Goal: Task Accomplishment & Management: Manage account settings

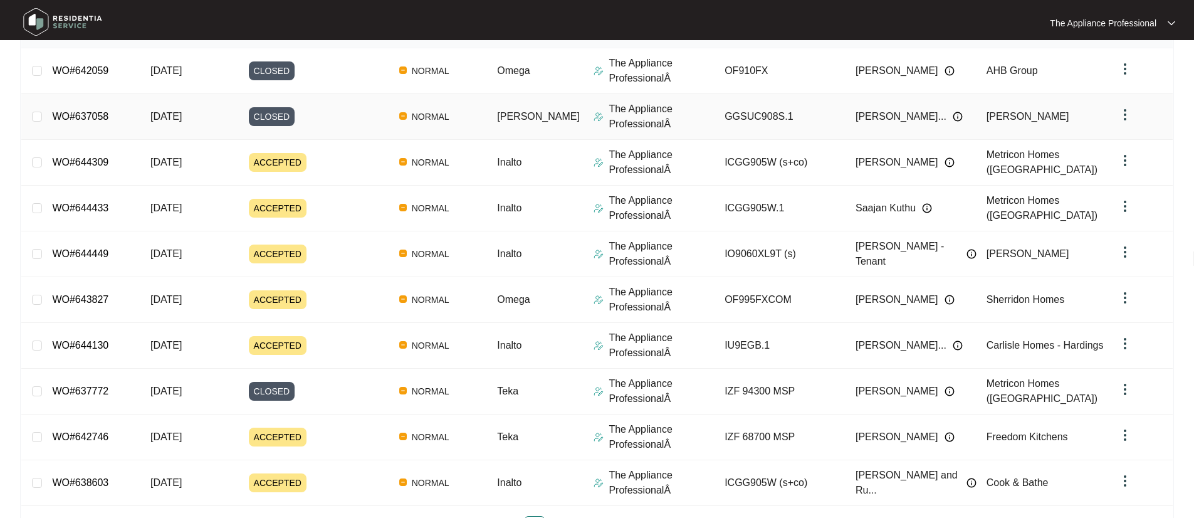
scroll to position [239, 0]
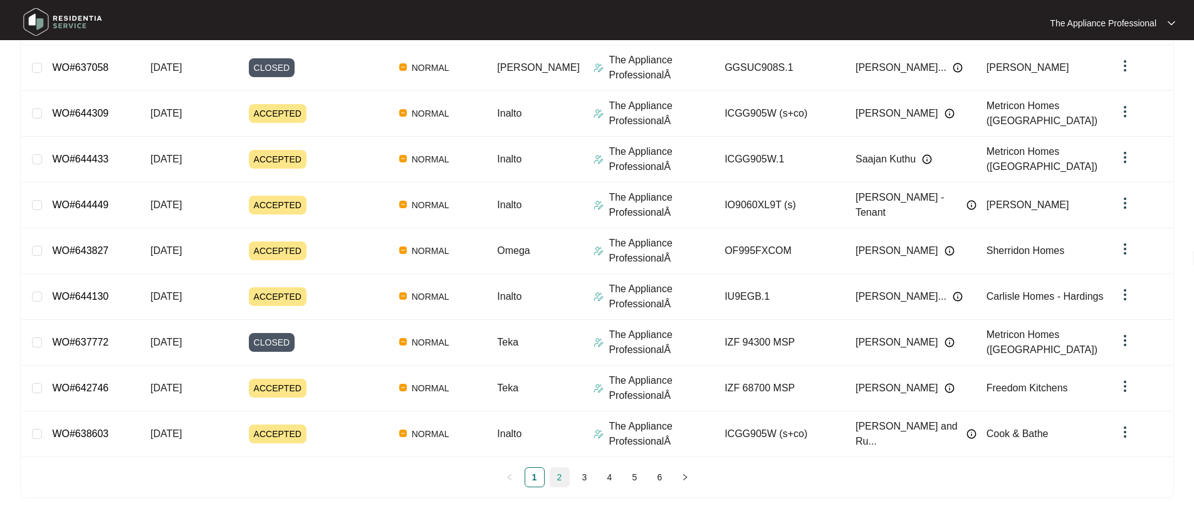
click at [562, 477] on link "2" at bounding box center [559, 477] width 19 height 19
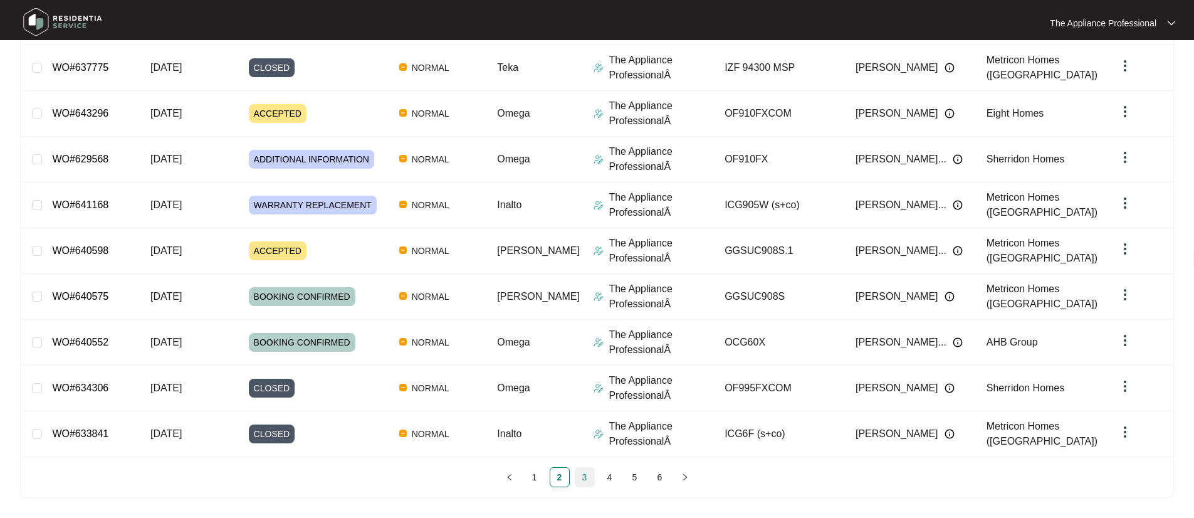
click at [590, 483] on link "3" at bounding box center [585, 477] width 19 height 19
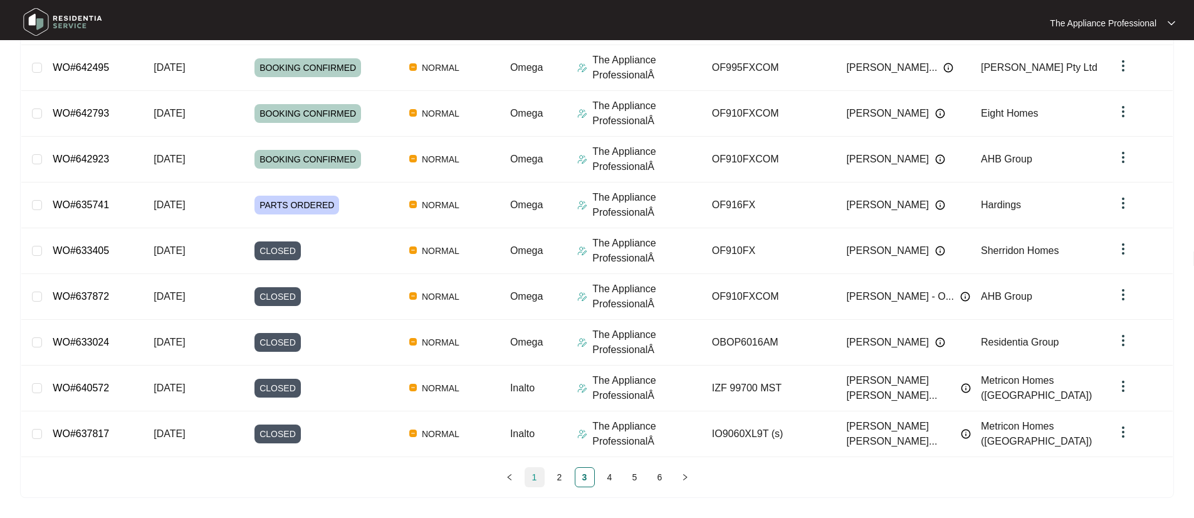
click at [532, 476] on link "1" at bounding box center [534, 477] width 19 height 19
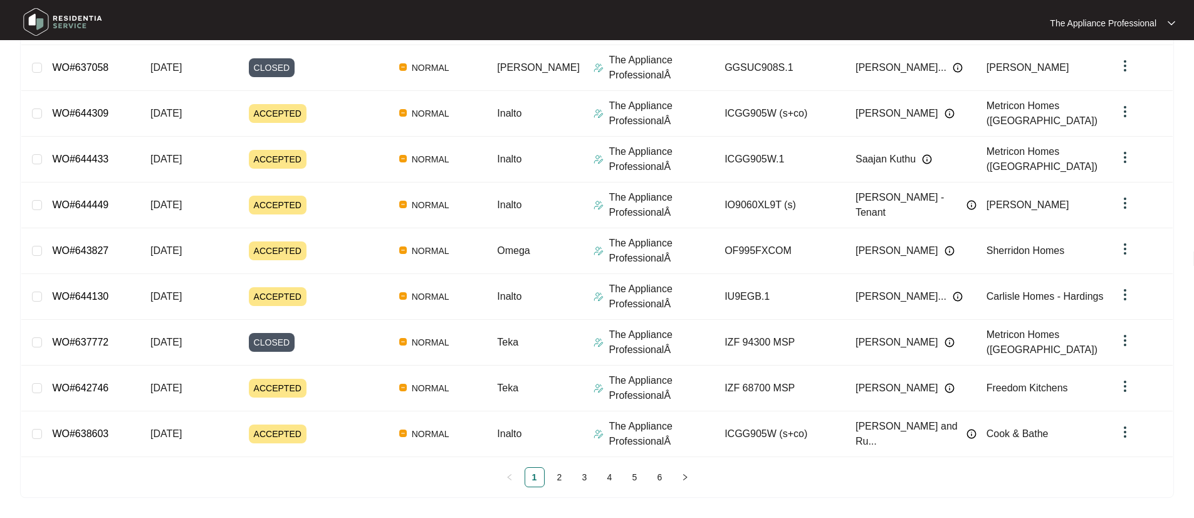
click at [46, 16] on img at bounding box center [63, 22] width 88 height 38
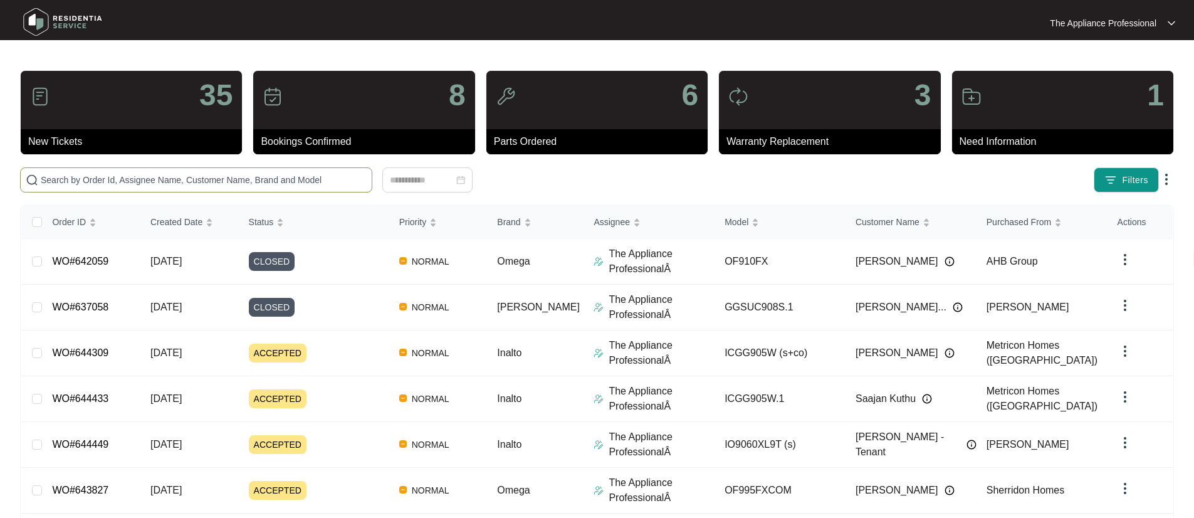
paste input "638603"
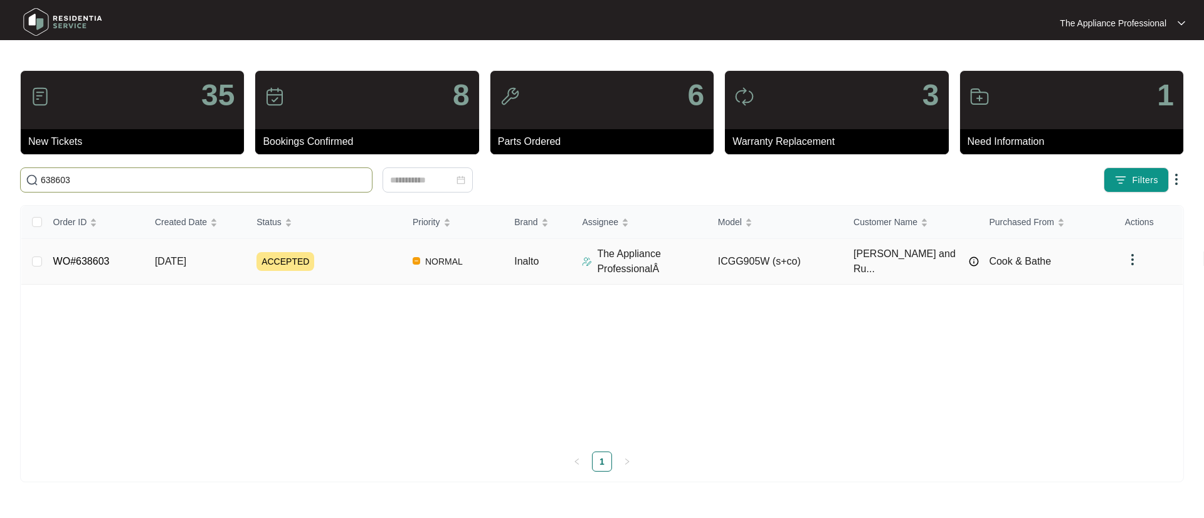
type input "638603"
click at [180, 261] on span "[DATE]" at bounding box center [170, 261] width 31 height 11
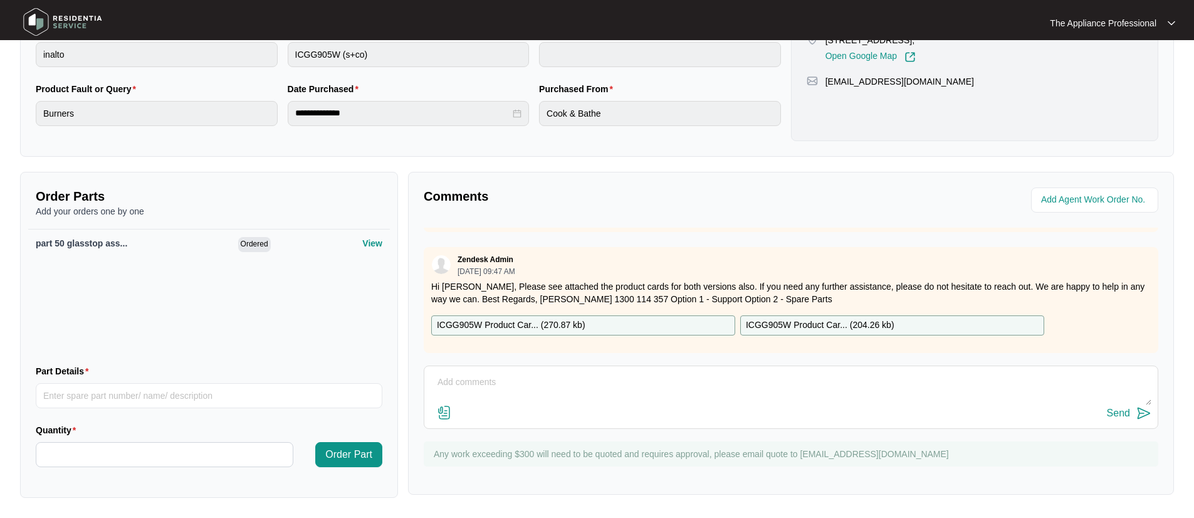
scroll to position [535, 0]
click at [487, 318] on p "ICGG905W Product Car... ( 270.87 kb )" at bounding box center [511, 325] width 149 height 14
click at [797, 318] on p "ICGG905W Product Car... ( 204.26 kb )" at bounding box center [820, 325] width 149 height 14
click at [906, 367] on div "Send" at bounding box center [791, 397] width 735 height 63
click at [860, 318] on p "ICGG905W Product Car... ( 204.26 kb )" at bounding box center [820, 325] width 149 height 14
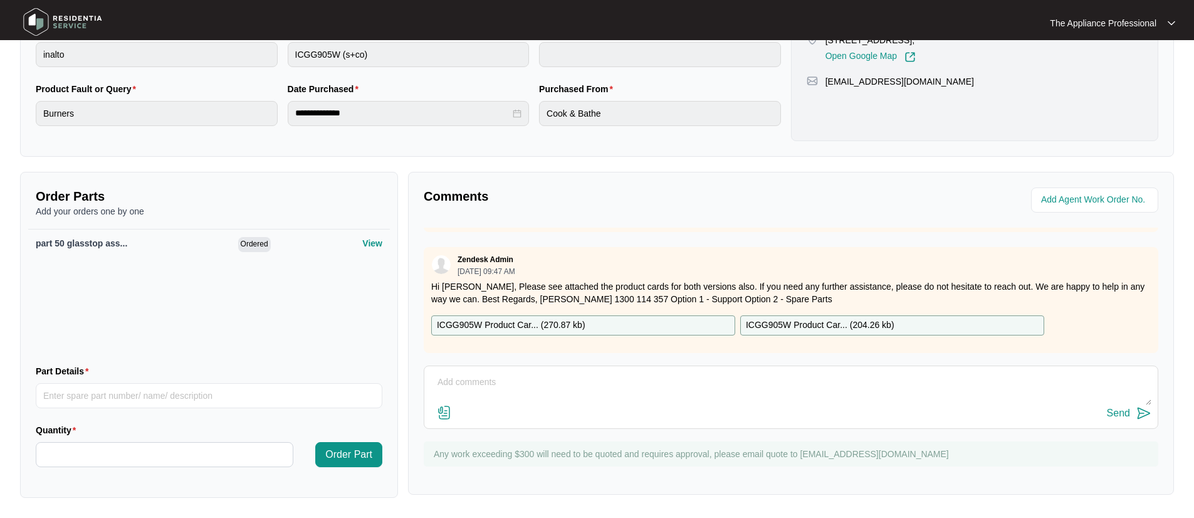
click at [860, 318] on p "ICGG905W Product Car... ( 204.26 kb )" at bounding box center [820, 325] width 149 height 14
click at [811, 318] on p "ICGG905W Product Car... ( 204.26 kb )" at bounding box center [820, 325] width 149 height 14
click at [809, 329] on div "Zendesk Admin [DATE] 09:47 AM Hi [PERSON_NAME], Please see attached the product…" at bounding box center [791, 300] width 735 height 106
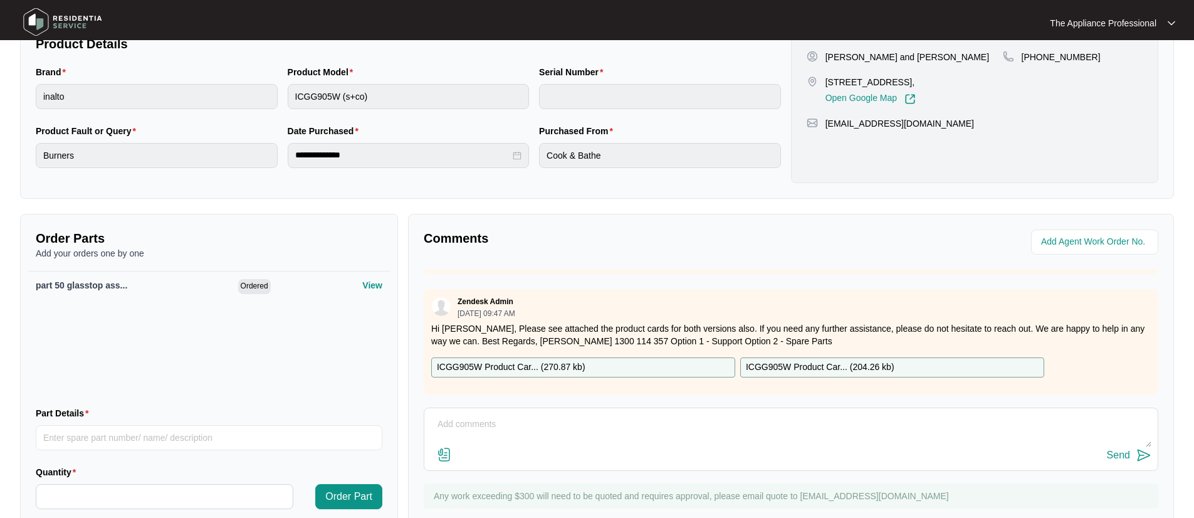
scroll to position [0, 0]
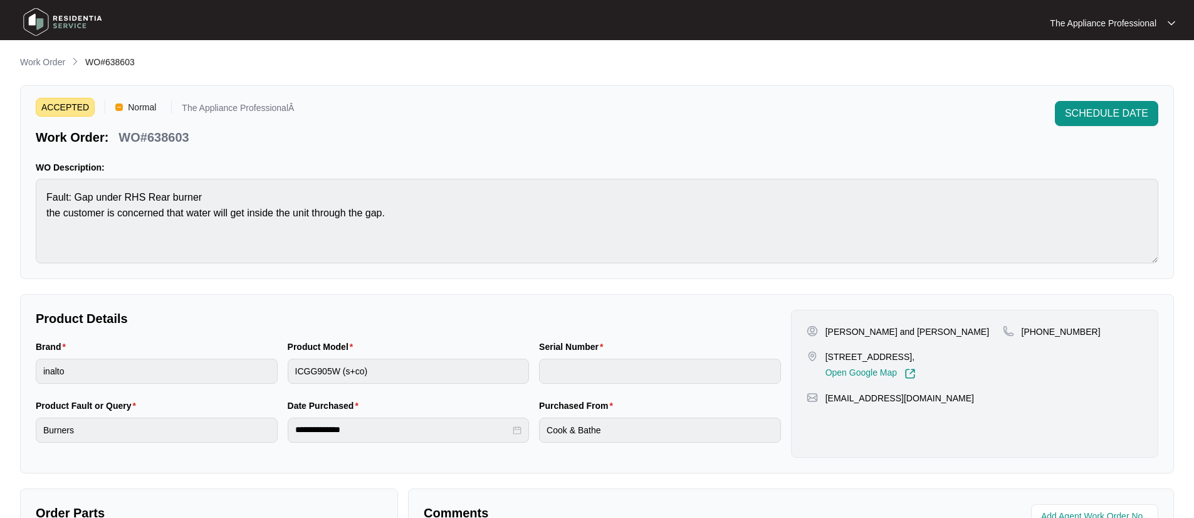
click at [41, 24] on img at bounding box center [63, 22] width 88 height 38
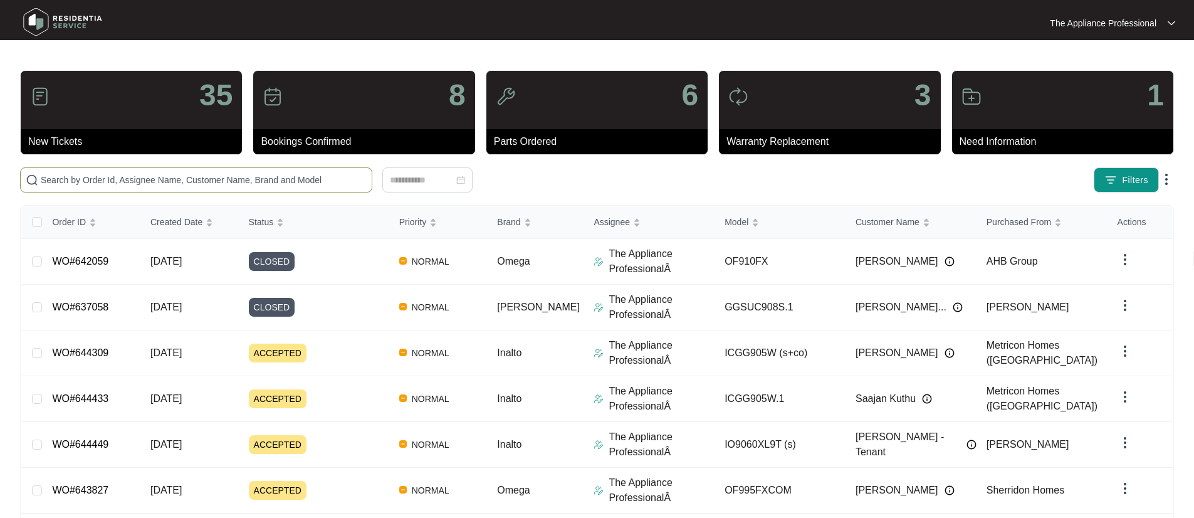
paste input "642746"
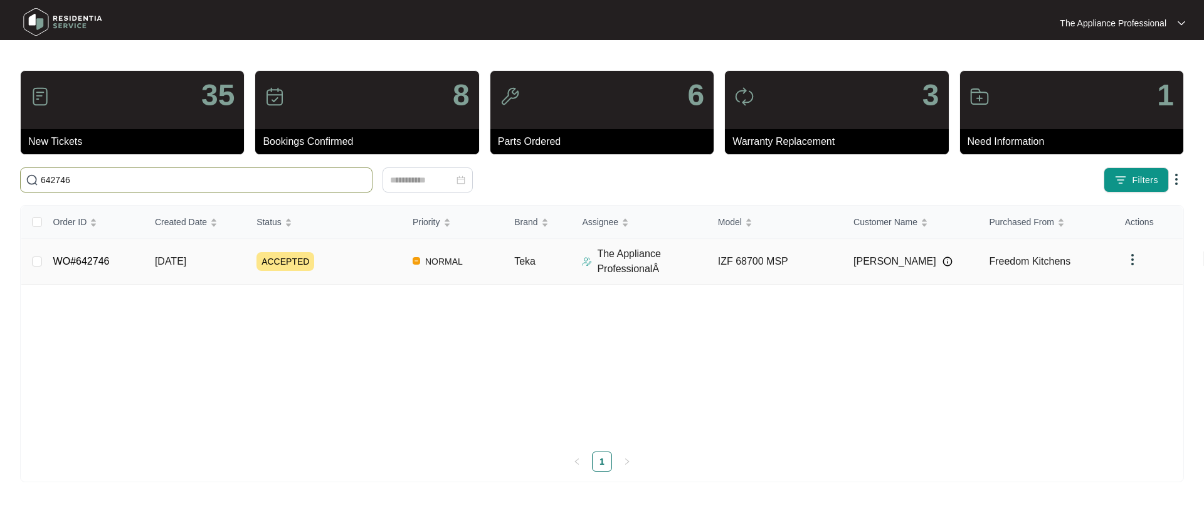
type input "642746"
click at [172, 261] on span "[DATE]" at bounding box center [170, 261] width 31 height 11
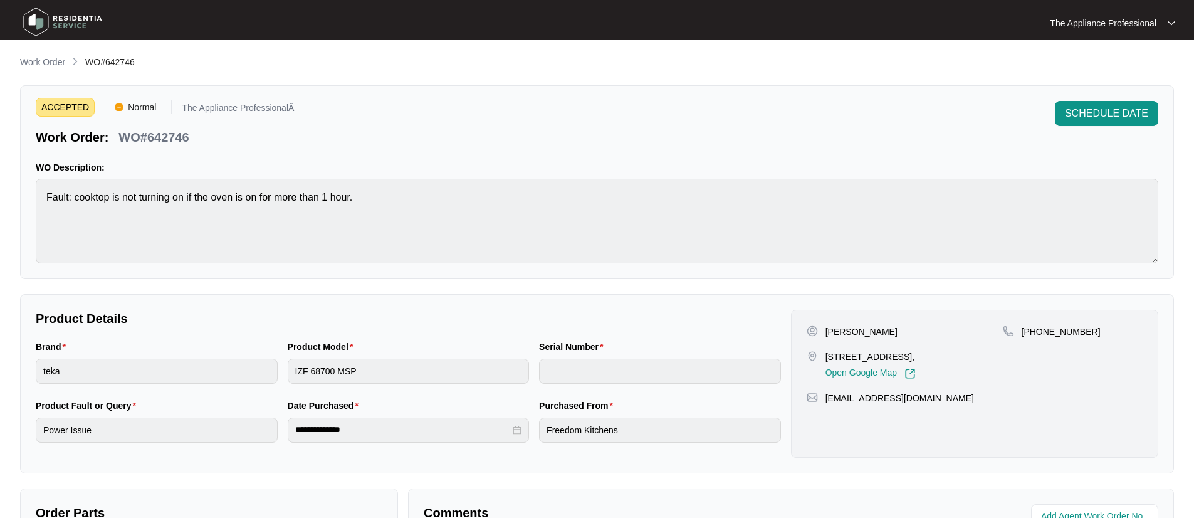
click at [40, 18] on img at bounding box center [63, 22] width 88 height 38
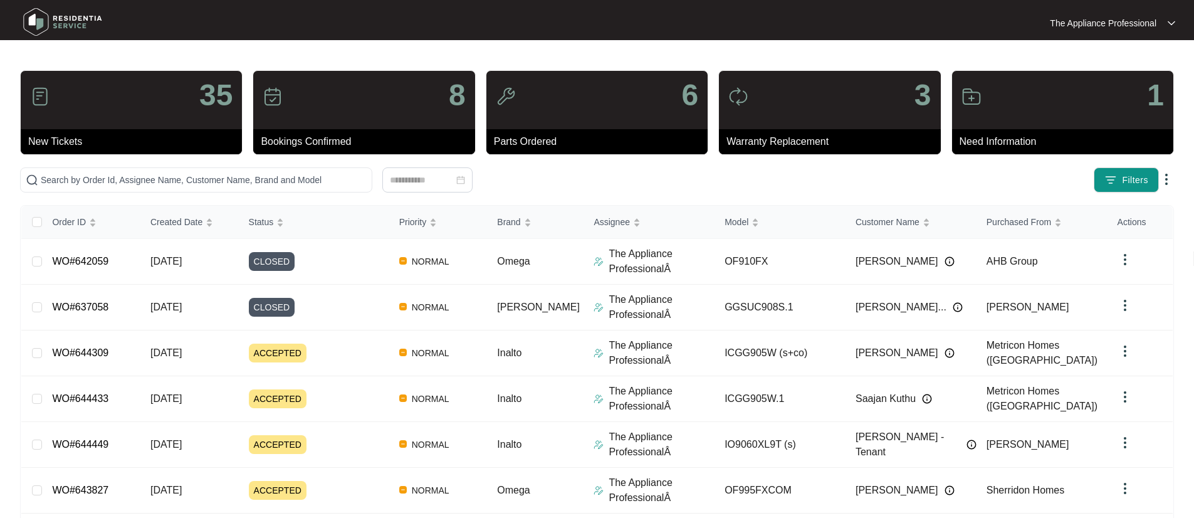
click at [29, 24] on img at bounding box center [63, 22] width 88 height 38
click at [102, 181] on input "text" at bounding box center [204, 180] width 326 height 14
click at [118, 185] on input "text" at bounding box center [204, 180] width 326 height 14
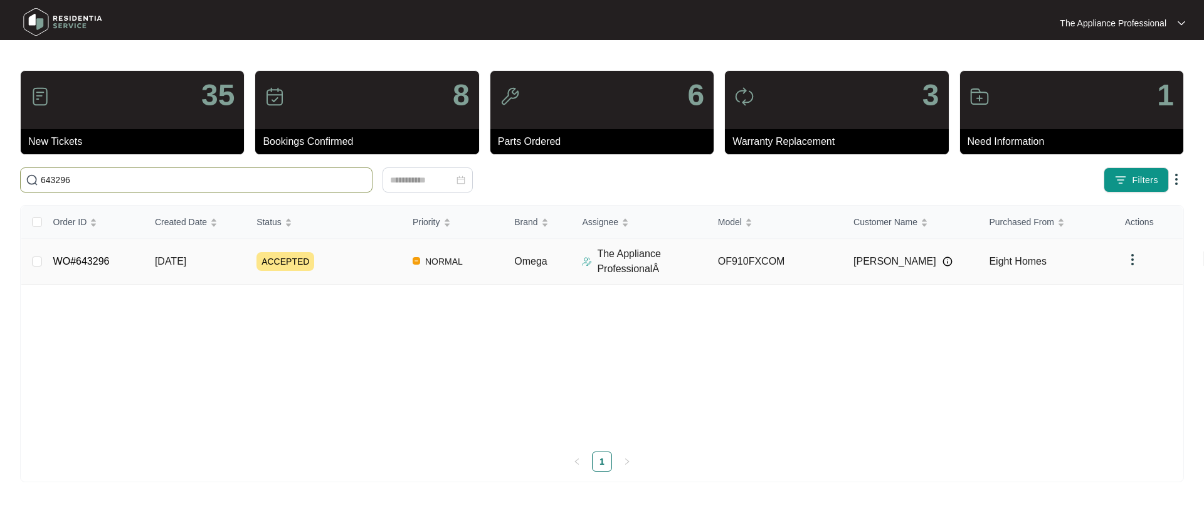
type input "643296"
click at [170, 262] on span "[DATE]" at bounding box center [170, 261] width 31 height 11
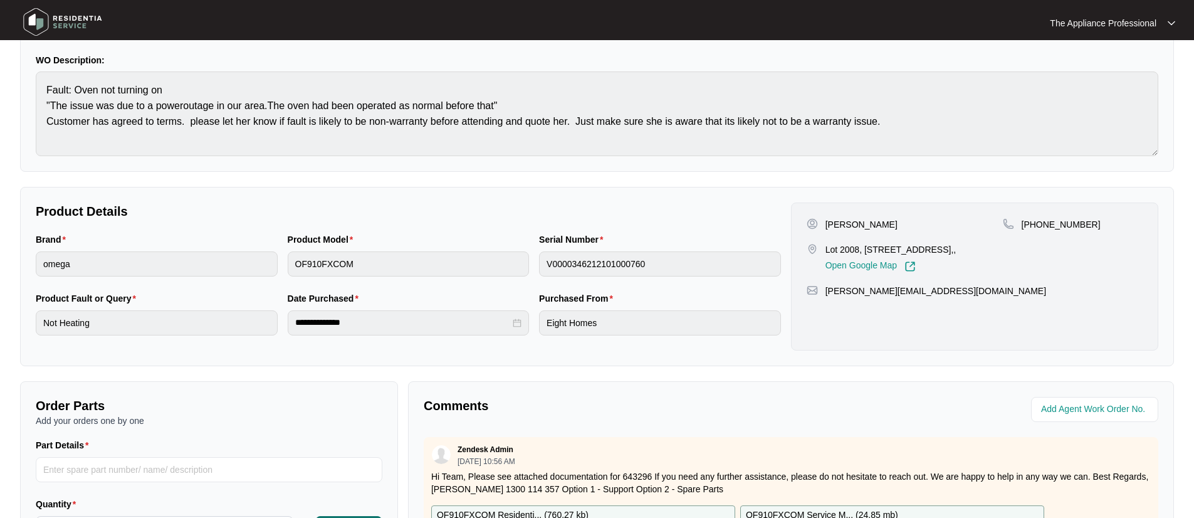
scroll to position [313, 0]
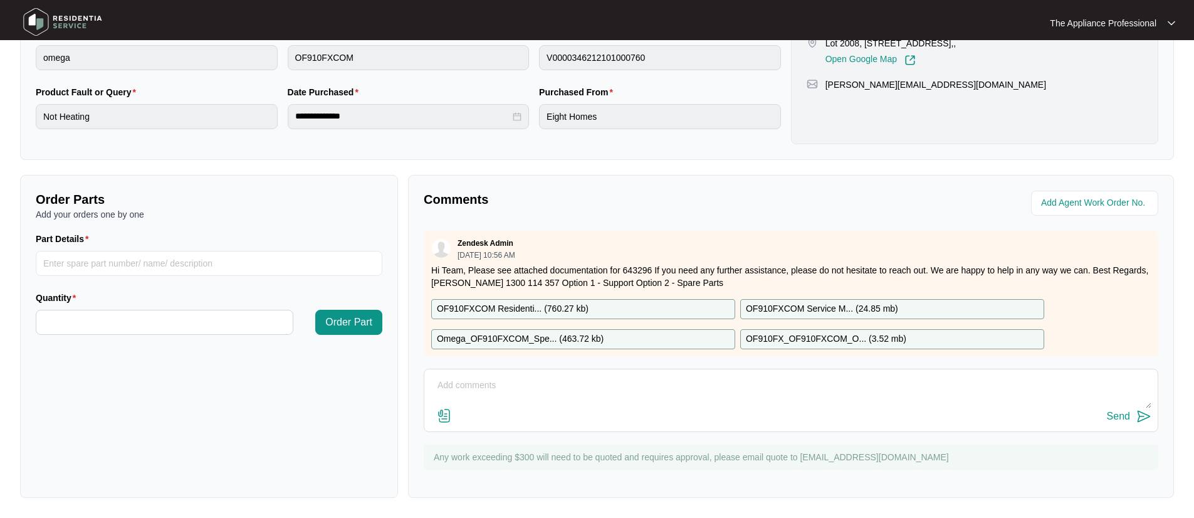
click at [490, 392] on textarea at bounding box center [791, 392] width 721 height 33
type textarea "c"
type textarea "bypassed clock tested ok."
click at [1140, 416] on img at bounding box center [1144, 416] width 15 height 15
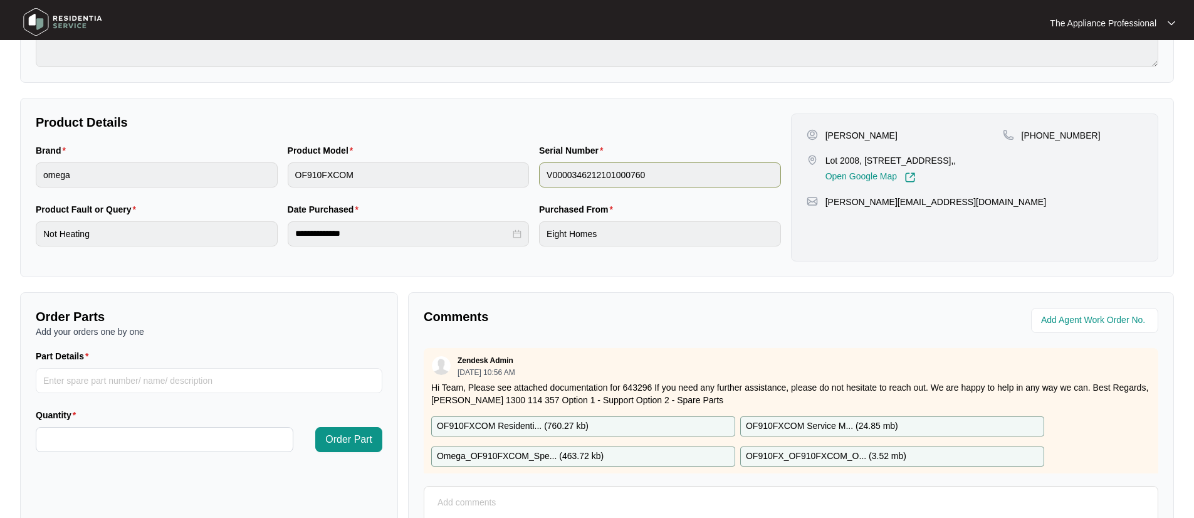
scroll to position [0, 0]
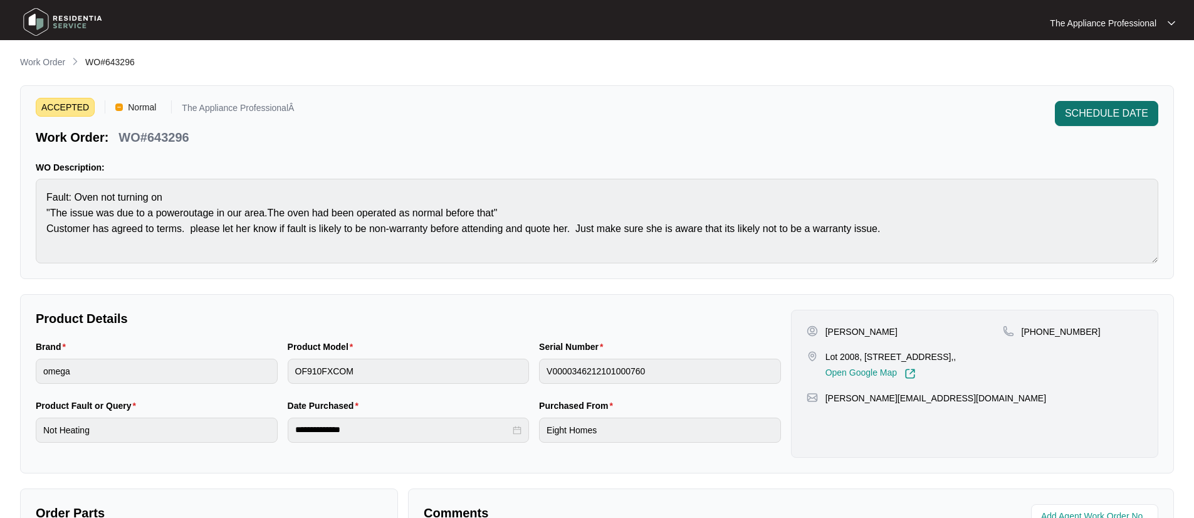
click at [1096, 117] on span "SCHEDULE DATE" at bounding box center [1106, 113] width 83 height 15
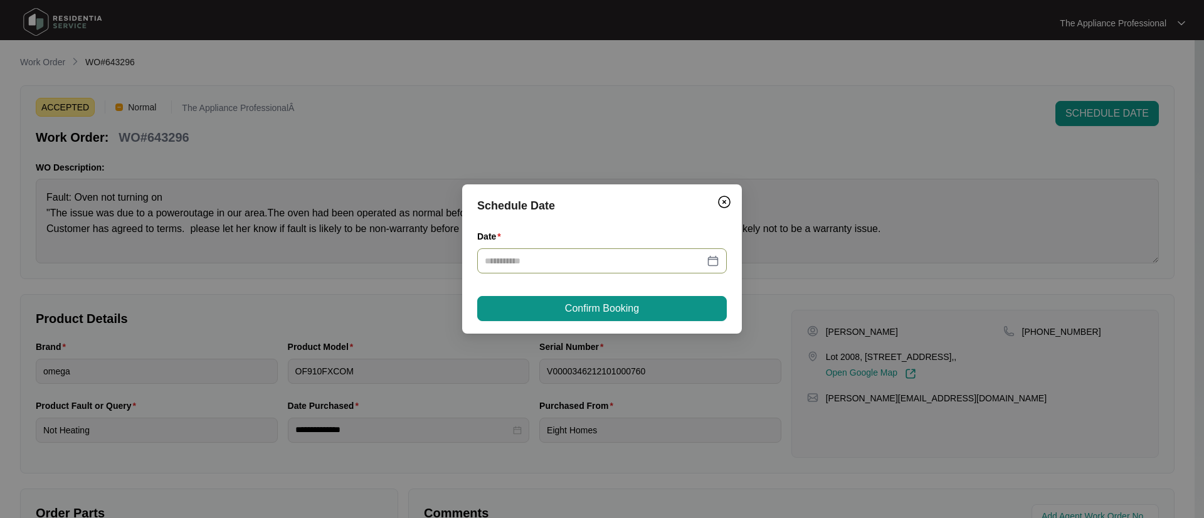
click at [718, 263] on div at bounding box center [602, 261] width 234 height 14
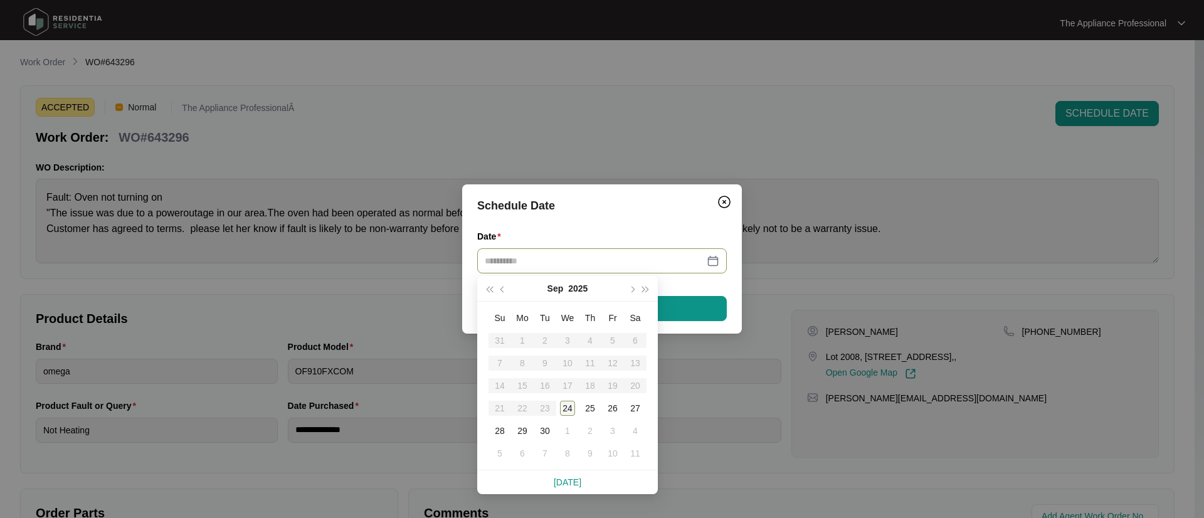
type input "**********"
click at [575, 409] on td "24" at bounding box center [567, 408] width 23 height 23
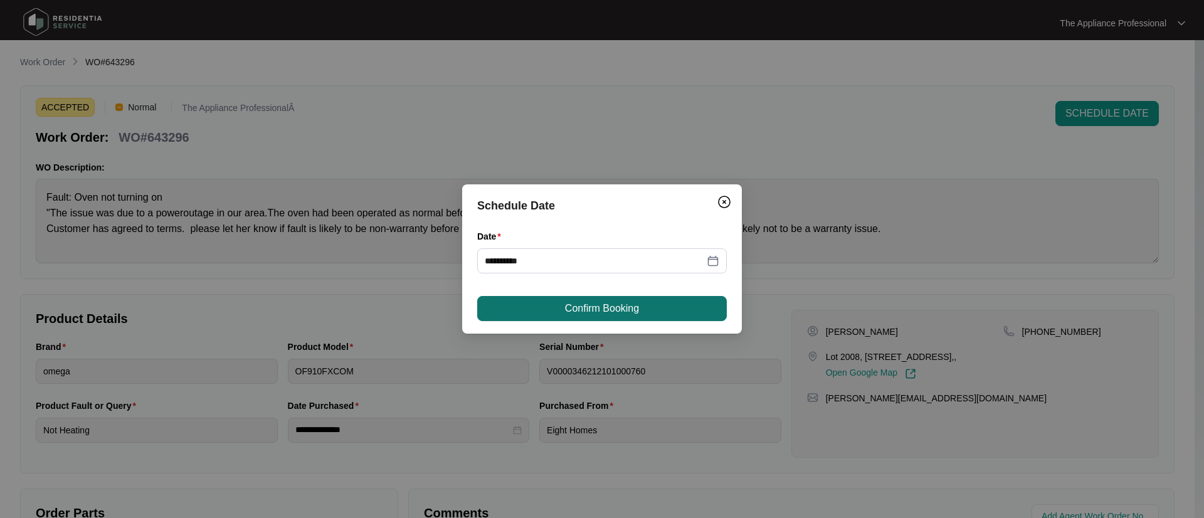
click at [596, 312] on span "Confirm Booking" at bounding box center [602, 308] width 74 height 15
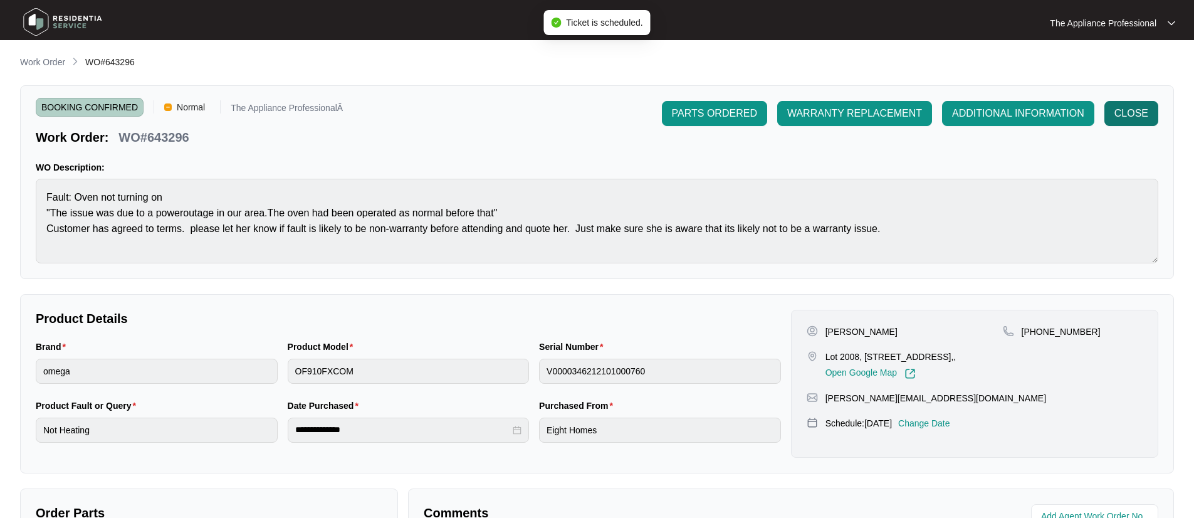
click at [1121, 112] on span "CLOSE" at bounding box center [1132, 113] width 34 height 15
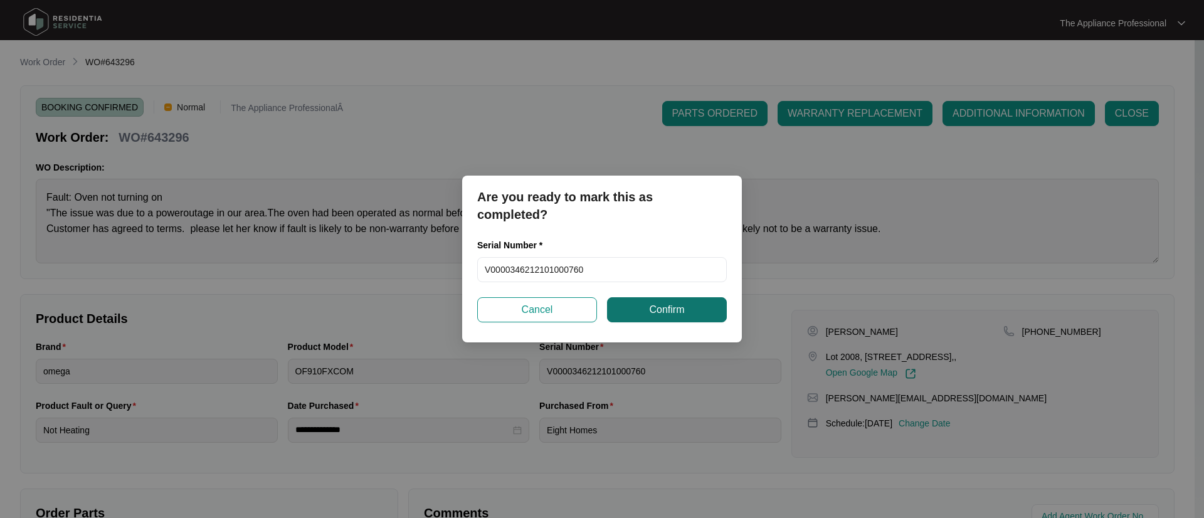
click at [691, 313] on button "Confirm" at bounding box center [667, 309] width 120 height 25
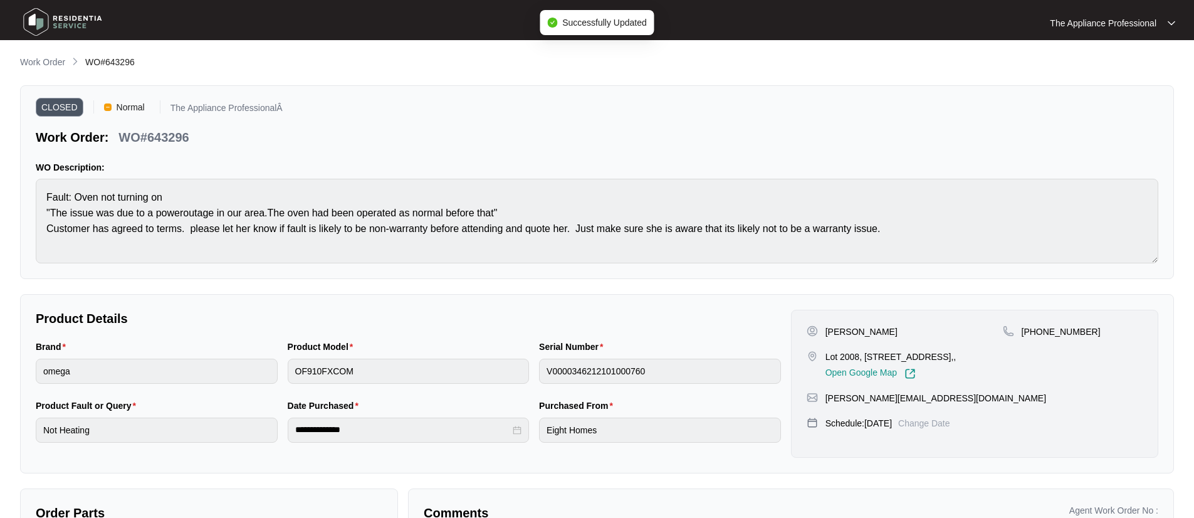
click at [33, 23] on img at bounding box center [63, 22] width 88 height 38
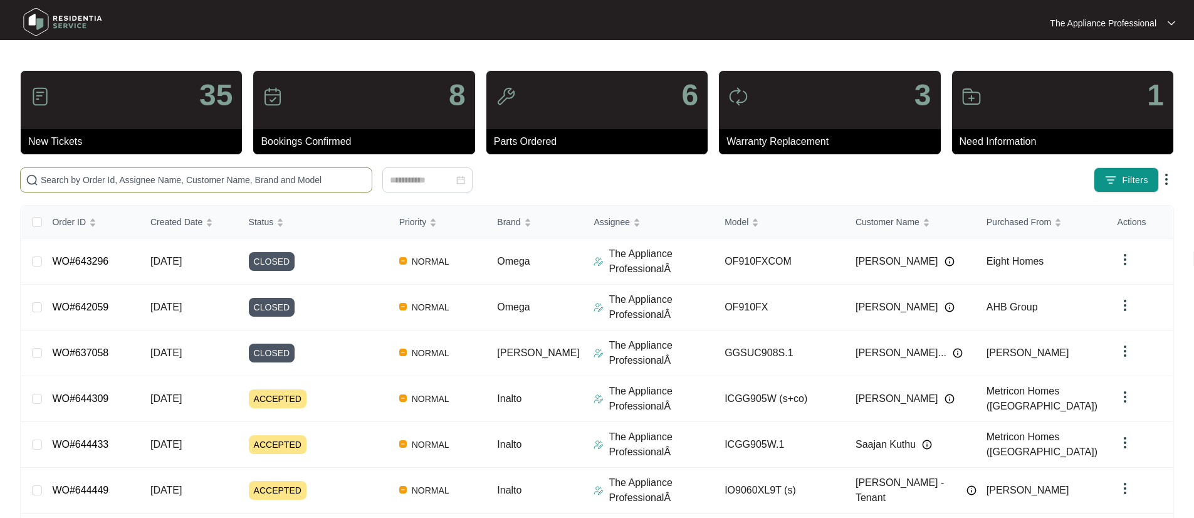
click at [150, 181] on input "text" at bounding box center [204, 180] width 326 height 14
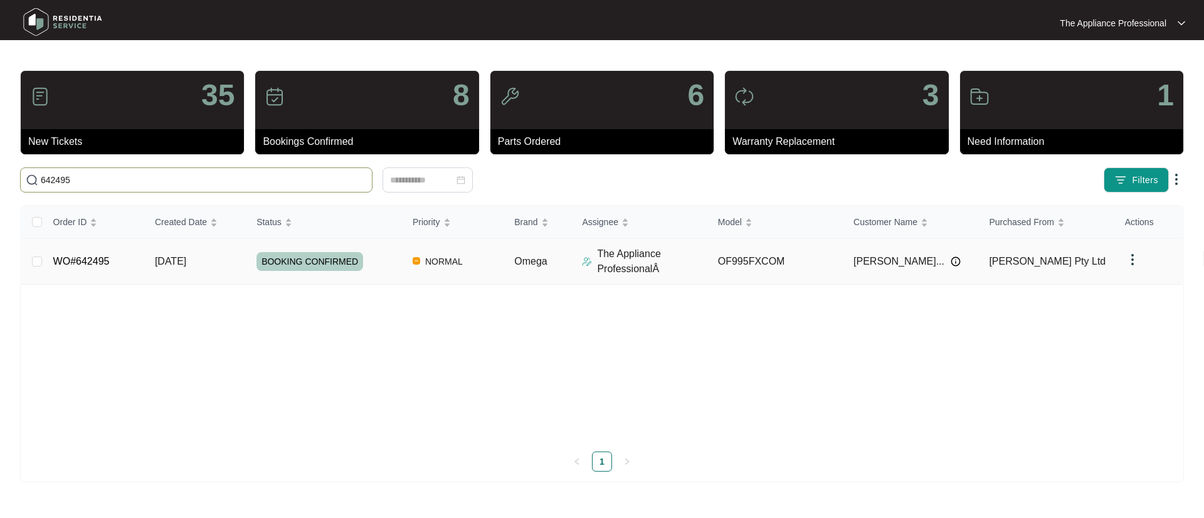
type input "642495"
click at [106, 262] on link "WO#642495" at bounding box center [81, 261] width 56 height 11
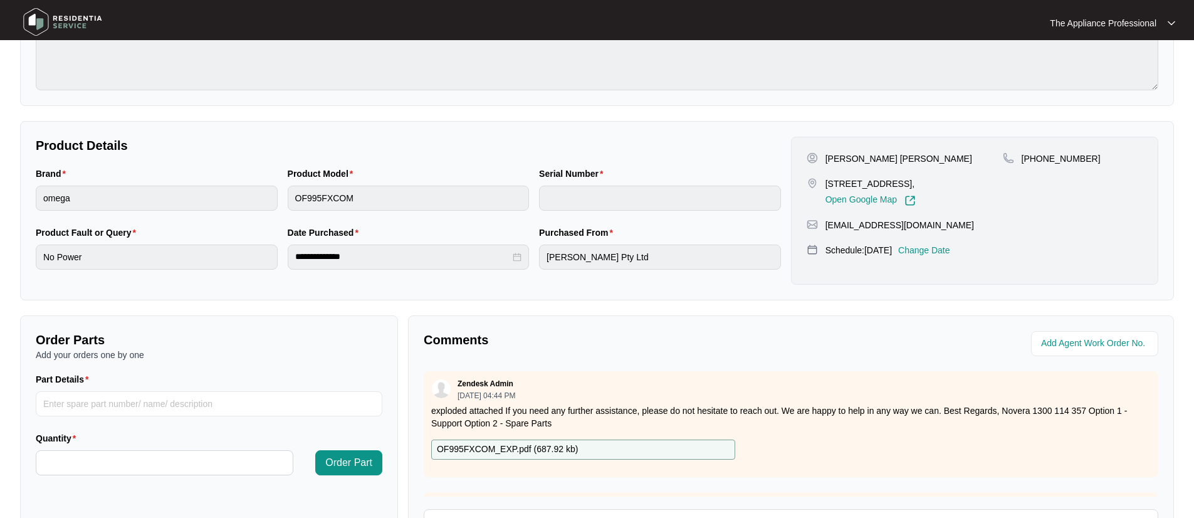
scroll to position [224, 0]
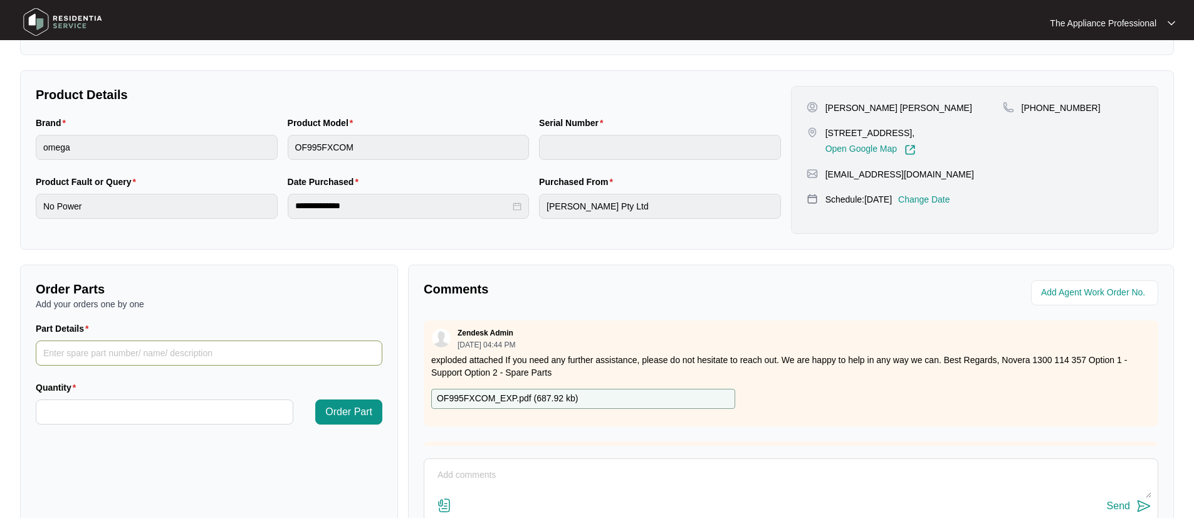
click at [104, 357] on input "Part Details" at bounding box center [209, 352] width 347 height 25
click at [566, 394] on p "OF995FXCOM_EXP.pdf ( 687.92 kb )" at bounding box center [507, 399] width 141 height 14
click at [145, 352] on input "ignition box" at bounding box center [209, 352] width 347 height 25
paste input "H3520100002"
type input "ignition boxH3520100002"
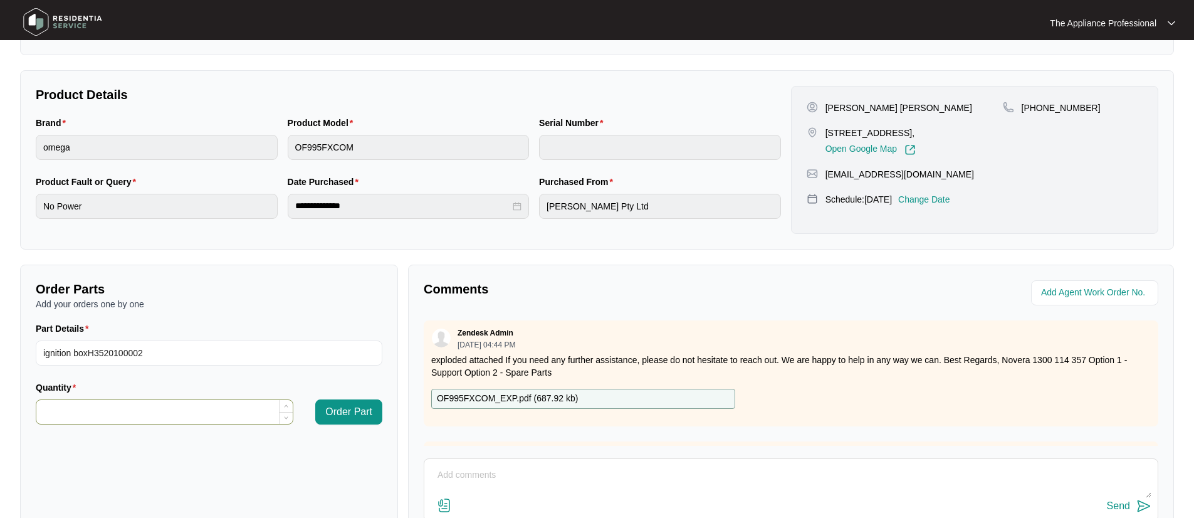
click at [85, 418] on input "Quantity" at bounding box center [164, 412] width 256 height 24
type input "*"
click at [366, 418] on span "Order Part" at bounding box center [348, 411] width 47 height 15
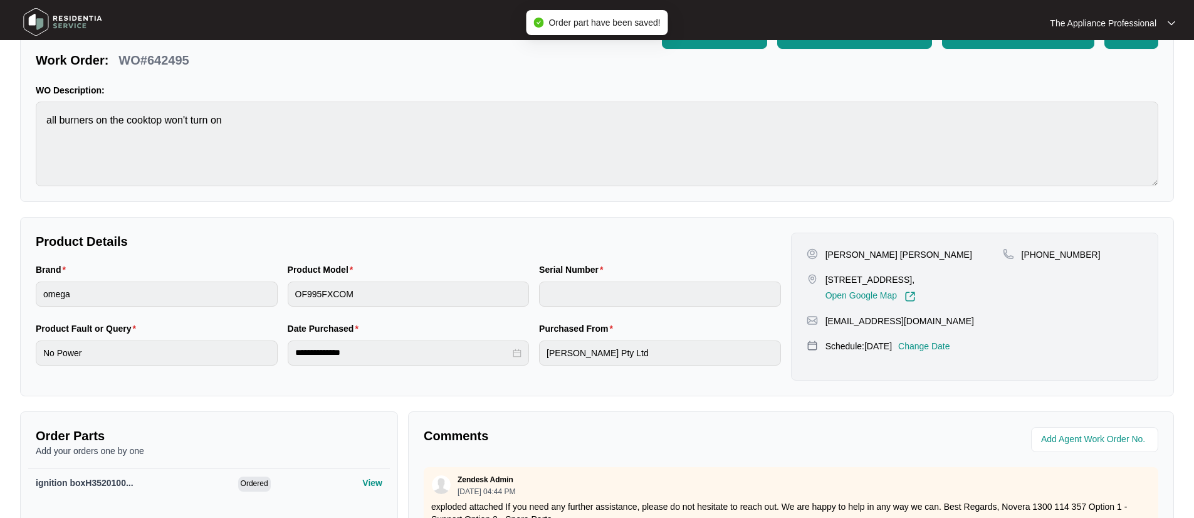
scroll to position [54, 0]
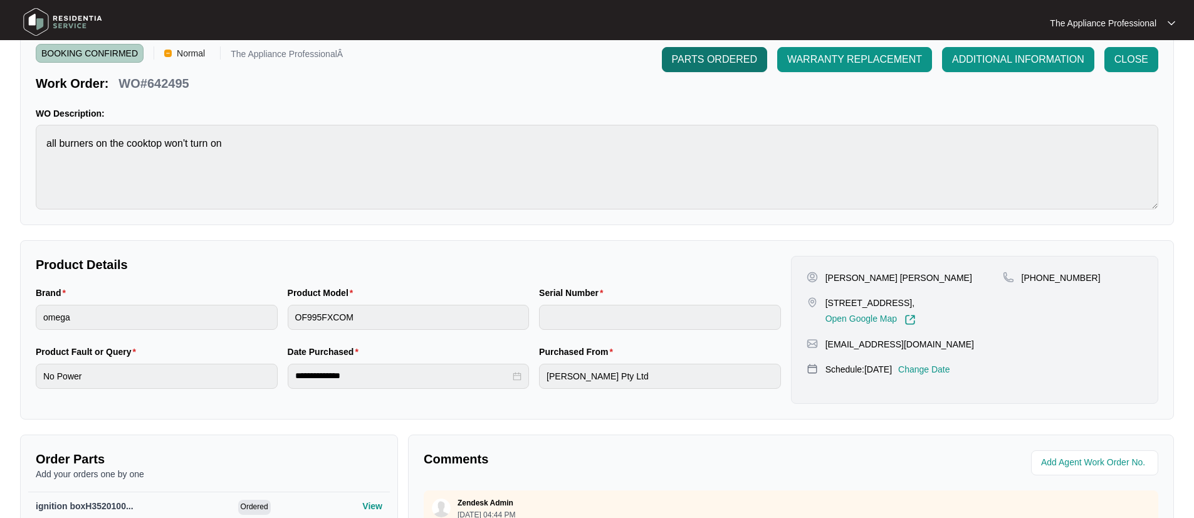
click at [708, 61] on span "PARTS ORDERED" at bounding box center [714, 59] width 85 height 15
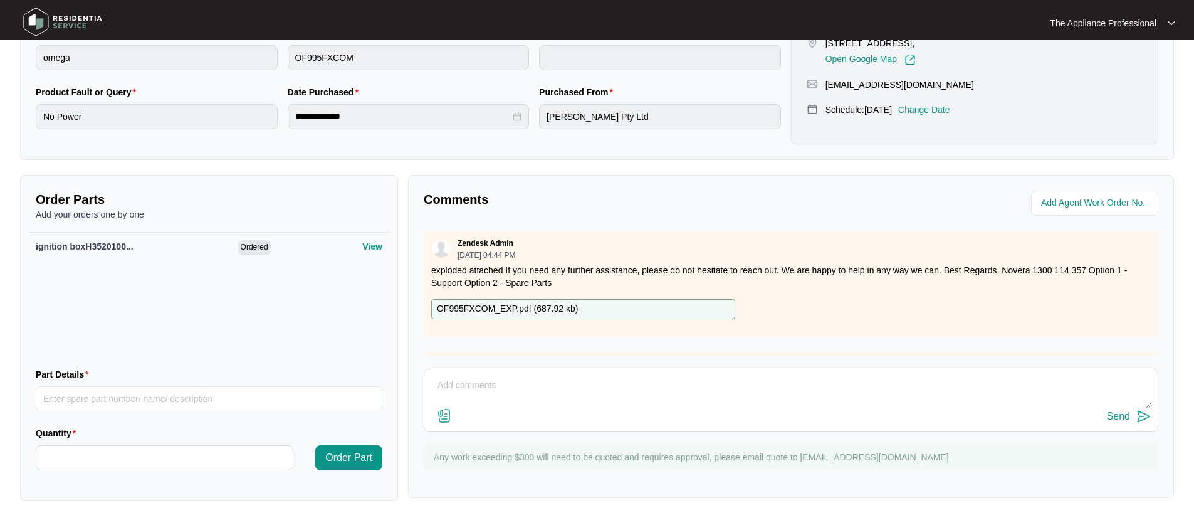
scroll to position [317, 0]
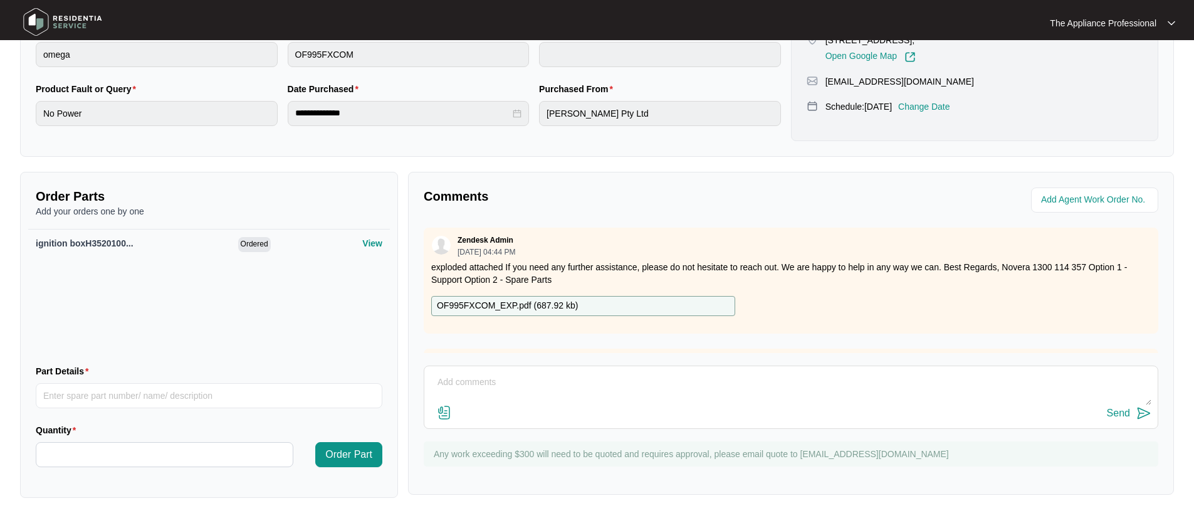
click at [474, 382] on textarea at bounding box center [791, 388] width 721 height 33
type textarea "found and replaced faulty ignition box tested ok."
click at [1138, 411] on img at bounding box center [1144, 413] width 15 height 15
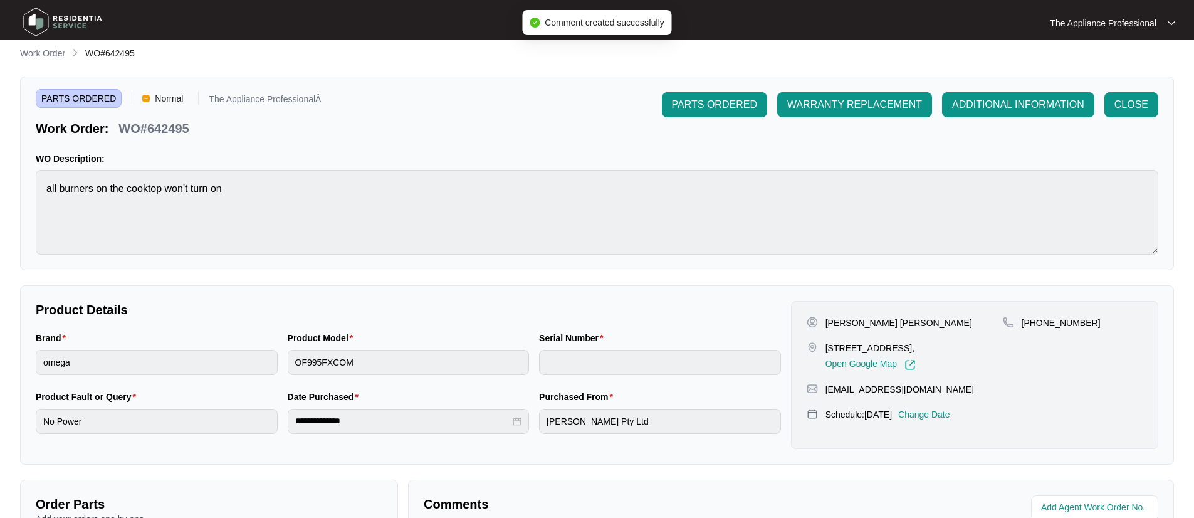
scroll to position [0, 0]
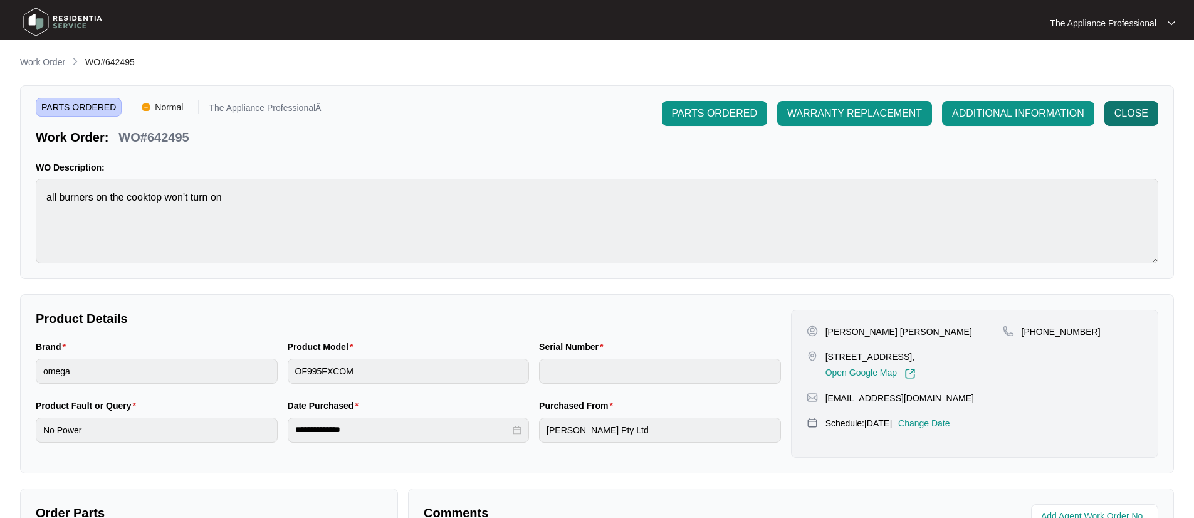
click at [1151, 113] on button "CLOSE" at bounding box center [1132, 113] width 54 height 25
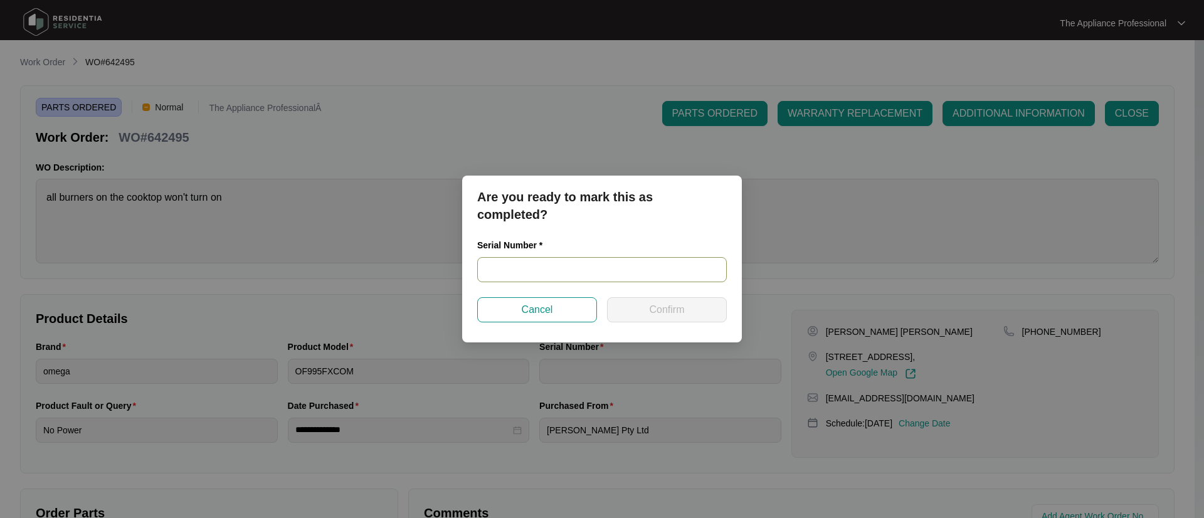
click at [566, 265] on input "text" at bounding box center [602, 269] width 250 height 25
type input "900045732409000095"
click at [641, 307] on button "Confirm" at bounding box center [667, 309] width 120 height 25
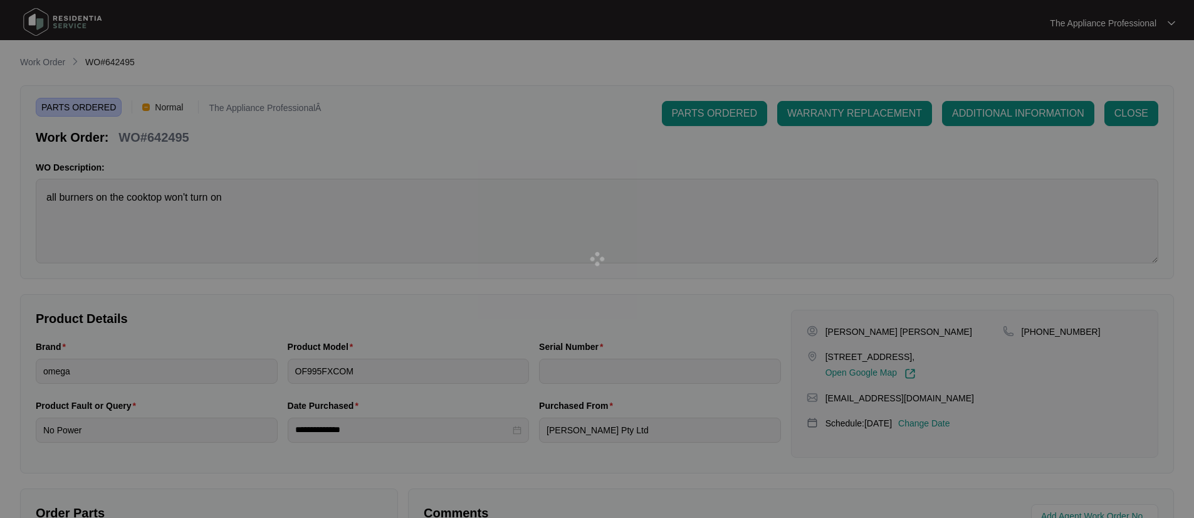
type input "900045732409000095"
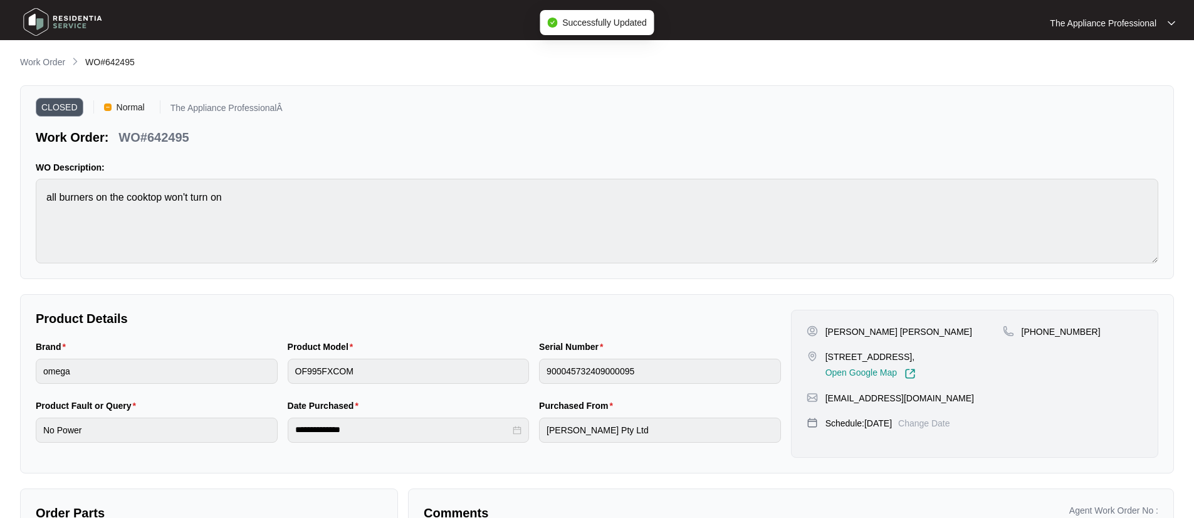
click at [45, 24] on img at bounding box center [63, 22] width 88 height 38
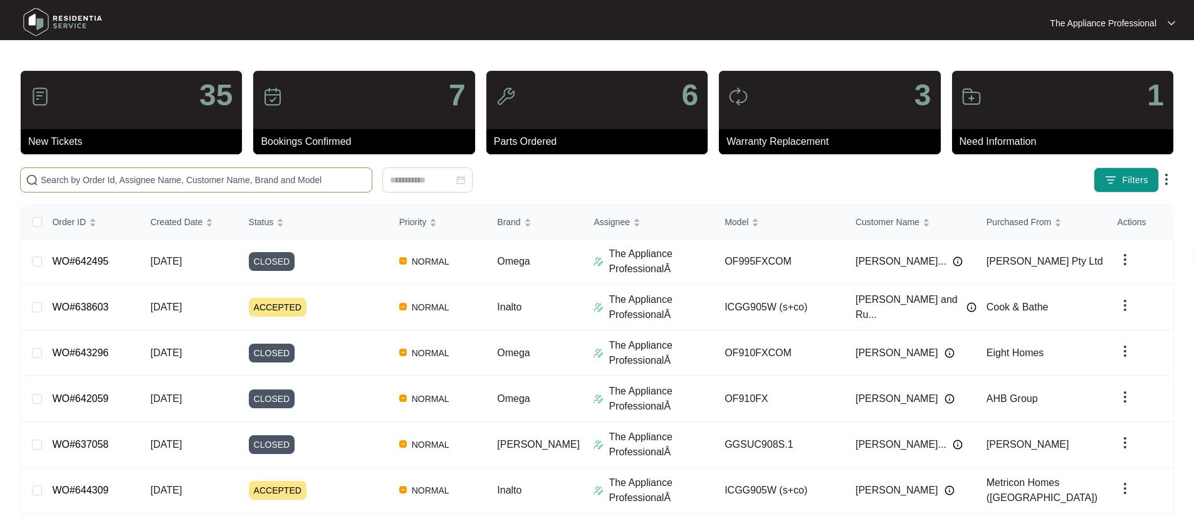
click at [75, 182] on input "text" at bounding box center [204, 180] width 326 height 14
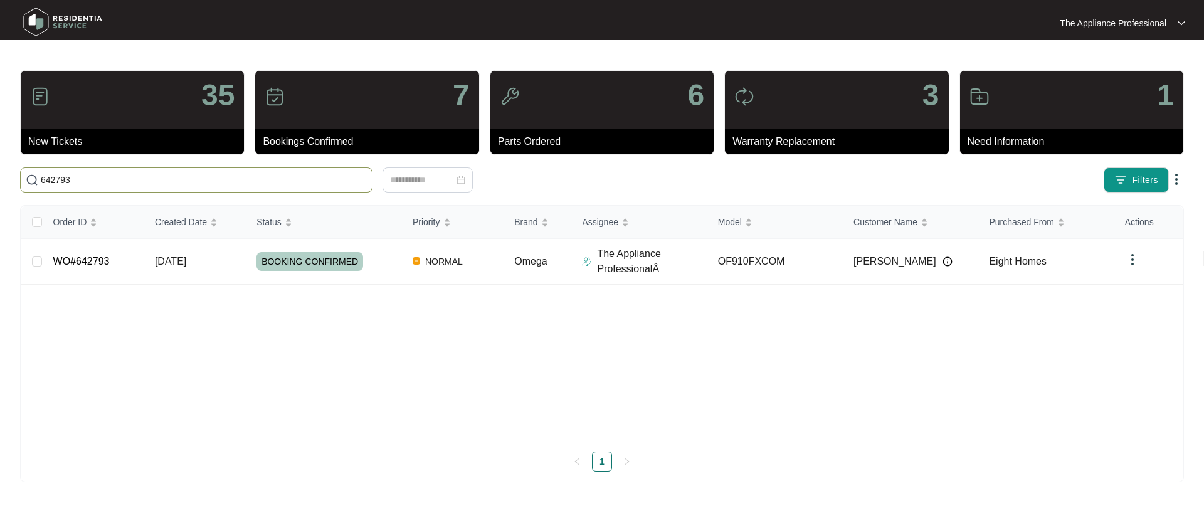
drag, startPoint x: 59, startPoint y: 180, endPoint x: 90, endPoint y: 183, distance: 30.9
click at [90, 183] on input "642793" at bounding box center [204, 180] width 326 height 14
drag, startPoint x: 88, startPoint y: 183, endPoint x: 59, endPoint y: 183, distance: 29.5
click at [59, 183] on input "642793" at bounding box center [204, 180] width 326 height 14
type input "642923"
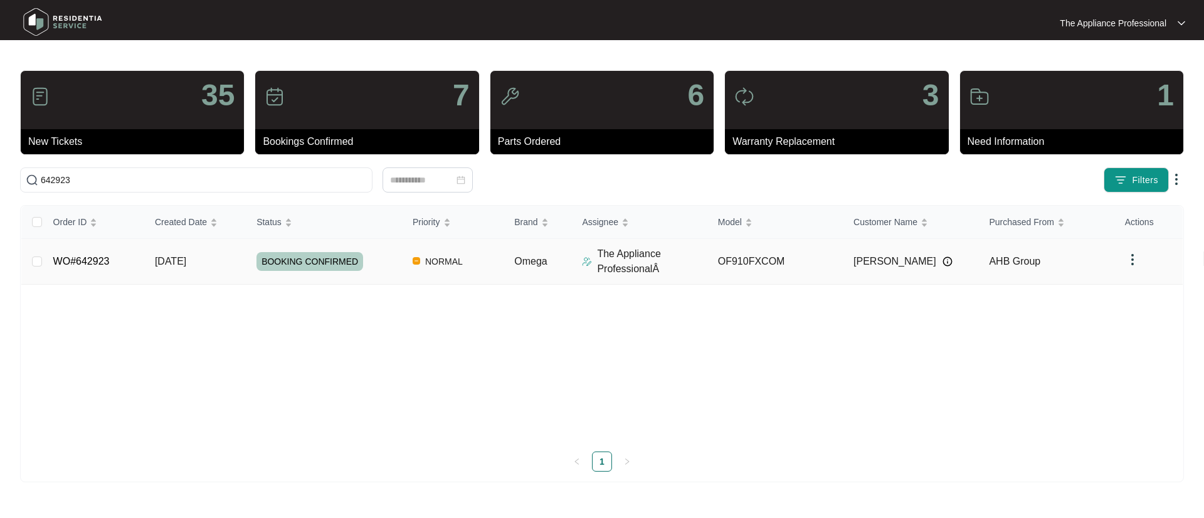
click at [110, 261] on link "WO#642923" at bounding box center [81, 261] width 56 height 11
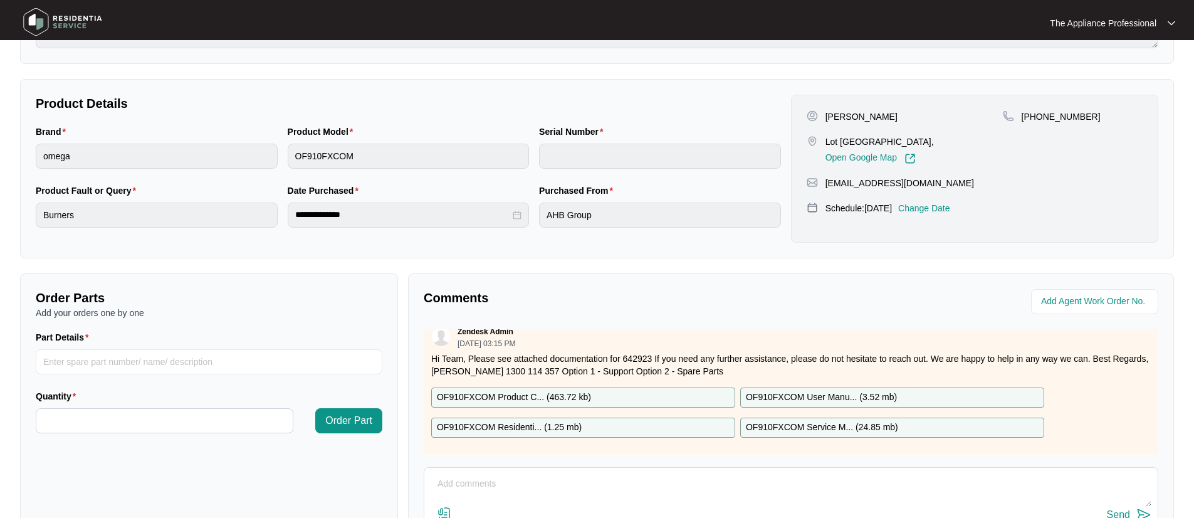
scroll to position [20, 0]
click at [493, 483] on textarea at bounding box center [791, 490] width 721 height 33
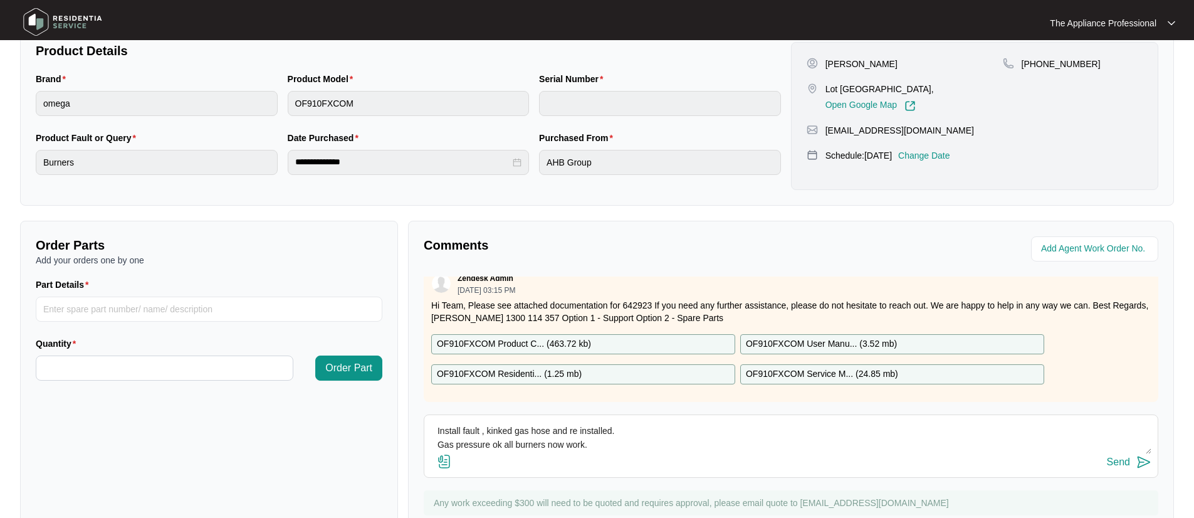
scroll to position [313, 0]
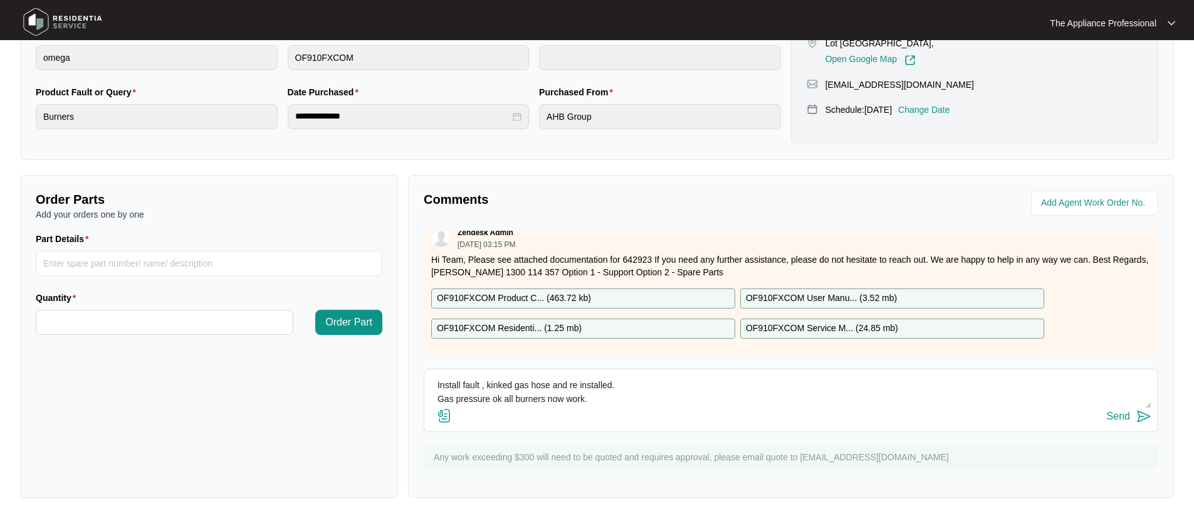
type textarea "Install fault , kinked gas hose and re installed. Gas pressure ok all burners n…"
click at [446, 415] on img at bounding box center [444, 415] width 15 height 15
click at [0, 0] on input "file" at bounding box center [0, 0] width 0 height 0
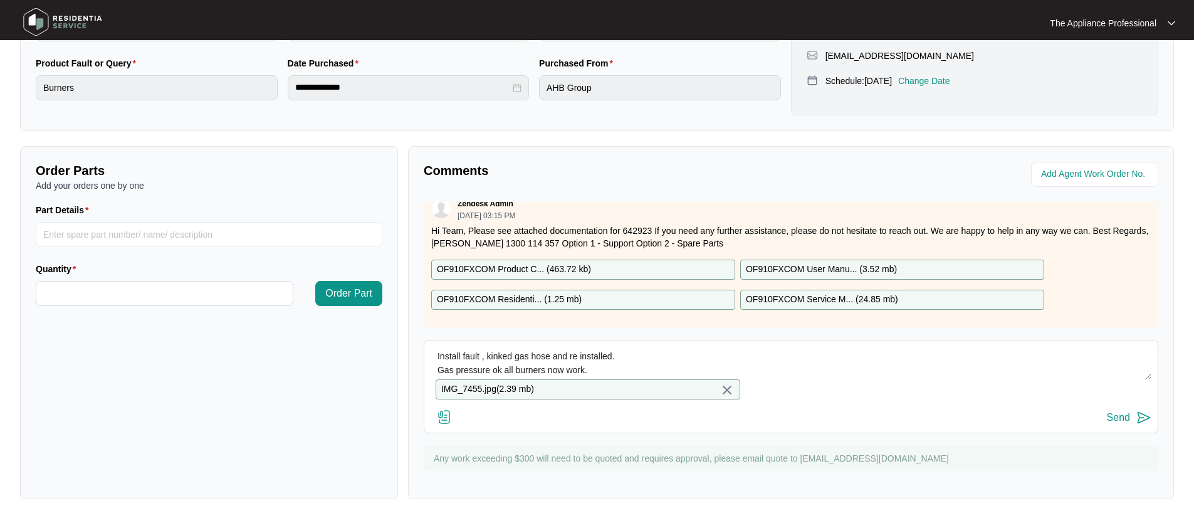
scroll to position [344, 0]
click at [1137, 424] on img at bounding box center [1144, 416] width 15 height 15
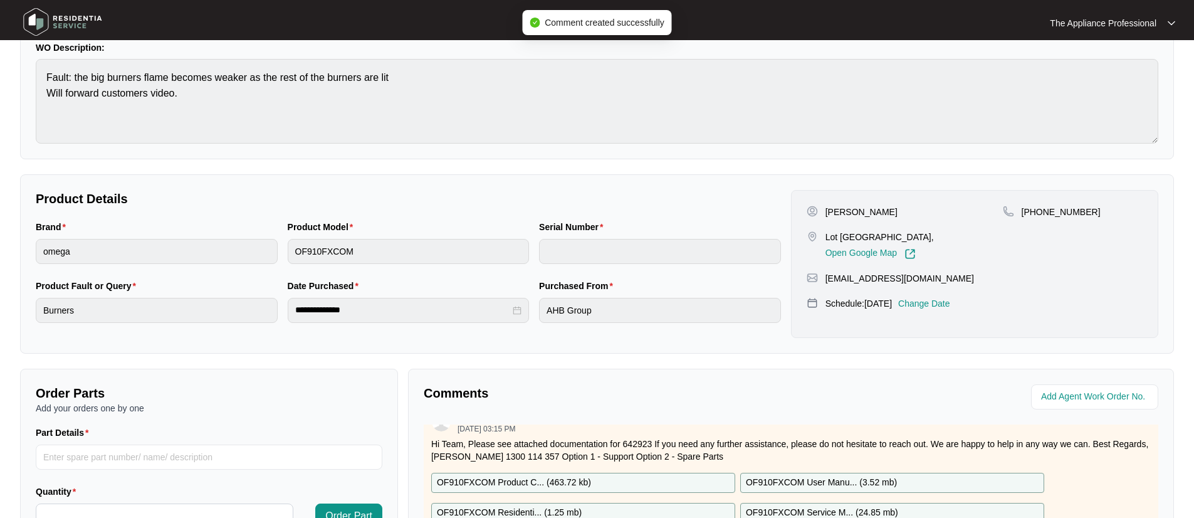
scroll to position [0, 0]
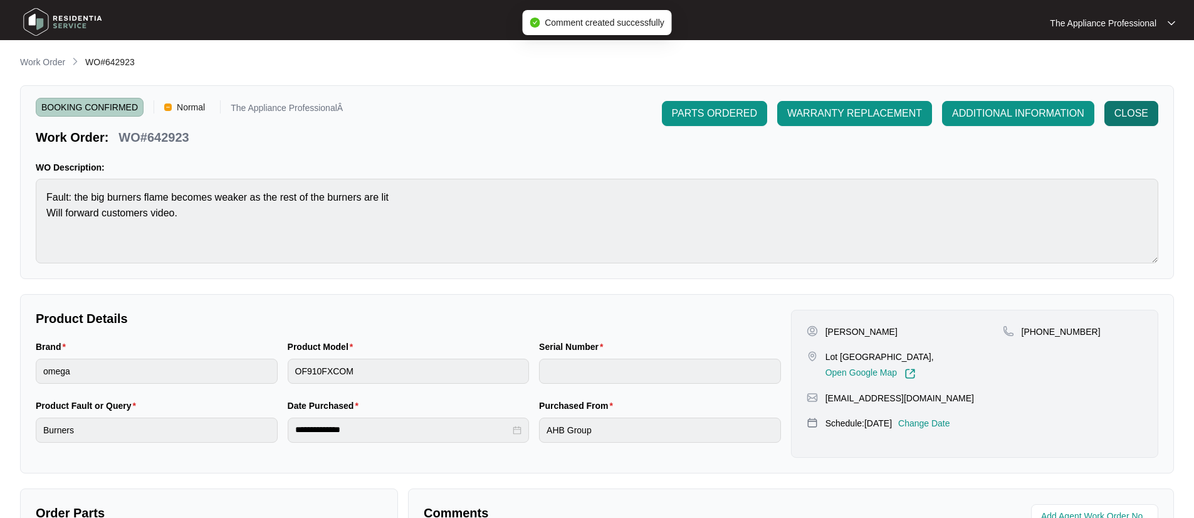
click at [1131, 119] on span "CLOSE" at bounding box center [1132, 113] width 34 height 15
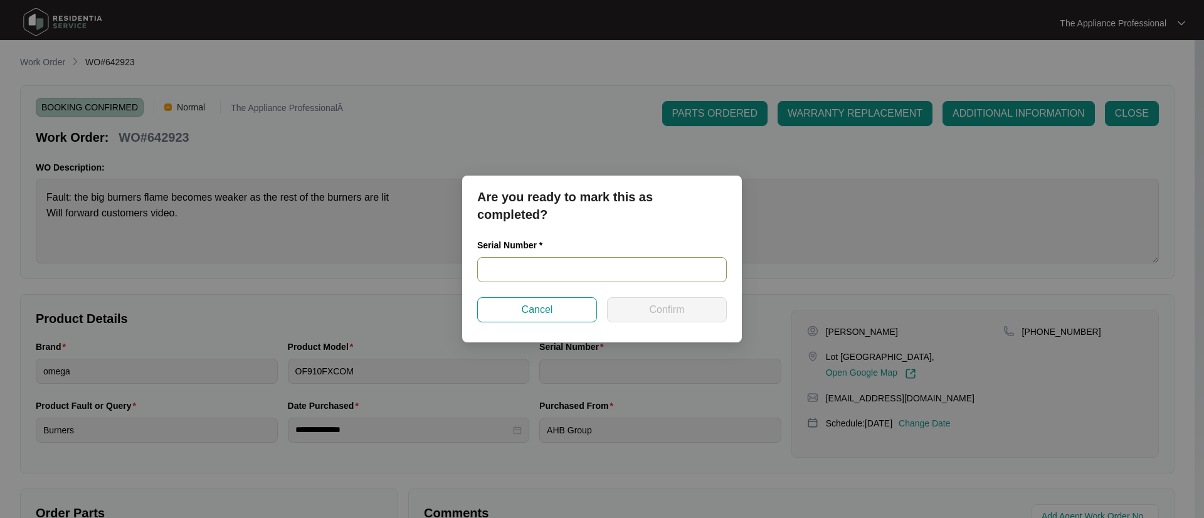
click at [557, 276] on input "text" at bounding box center [602, 269] width 250 height 25
type input "900045742502000041"
click at [650, 308] on span "Confirm" at bounding box center [666, 309] width 35 height 15
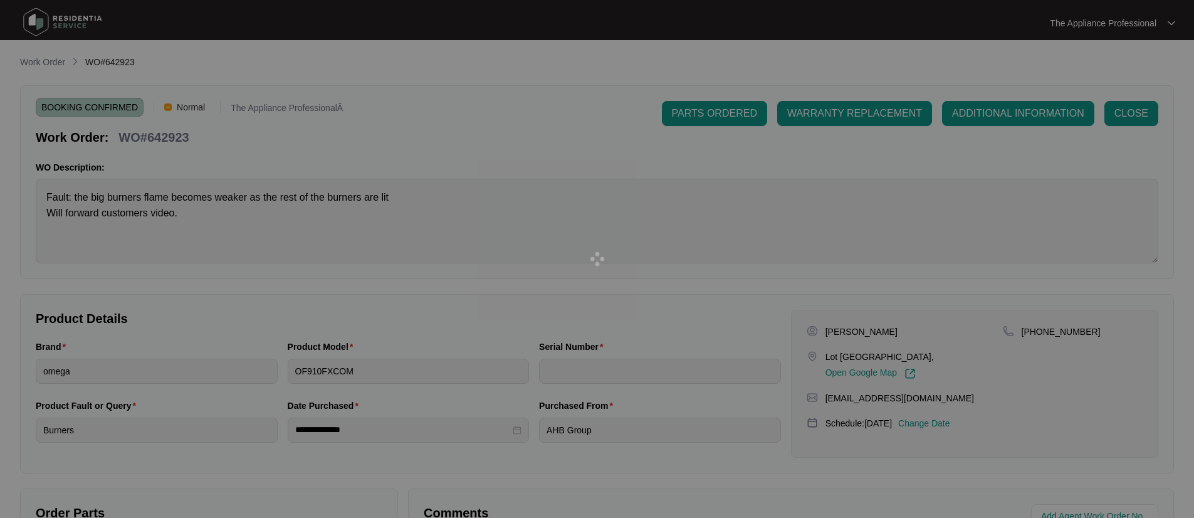
type input "900045742502000041"
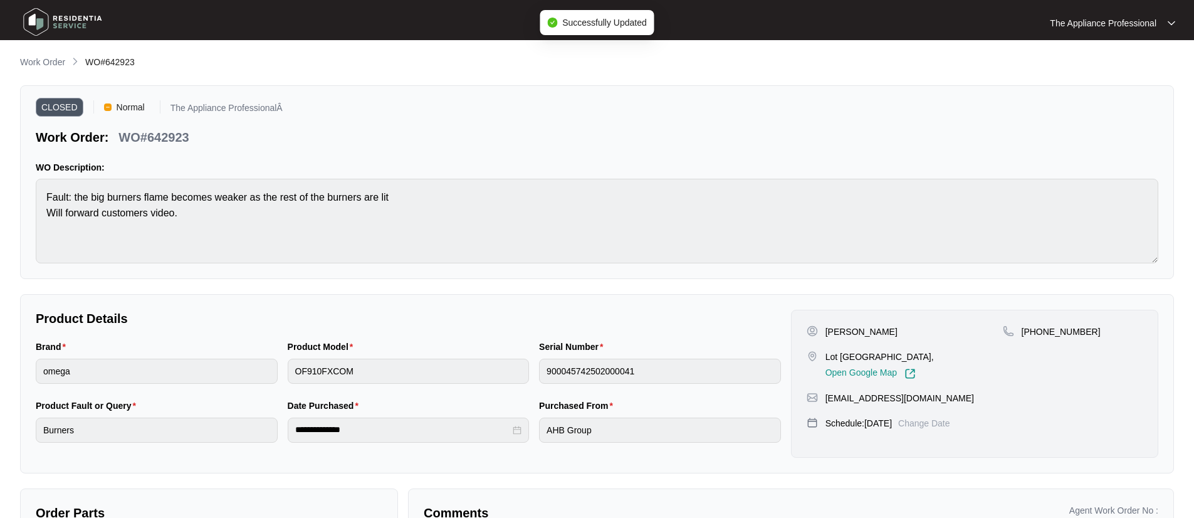
click at [41, 19] on img at bounding box center [63, 22] width 88 height 38
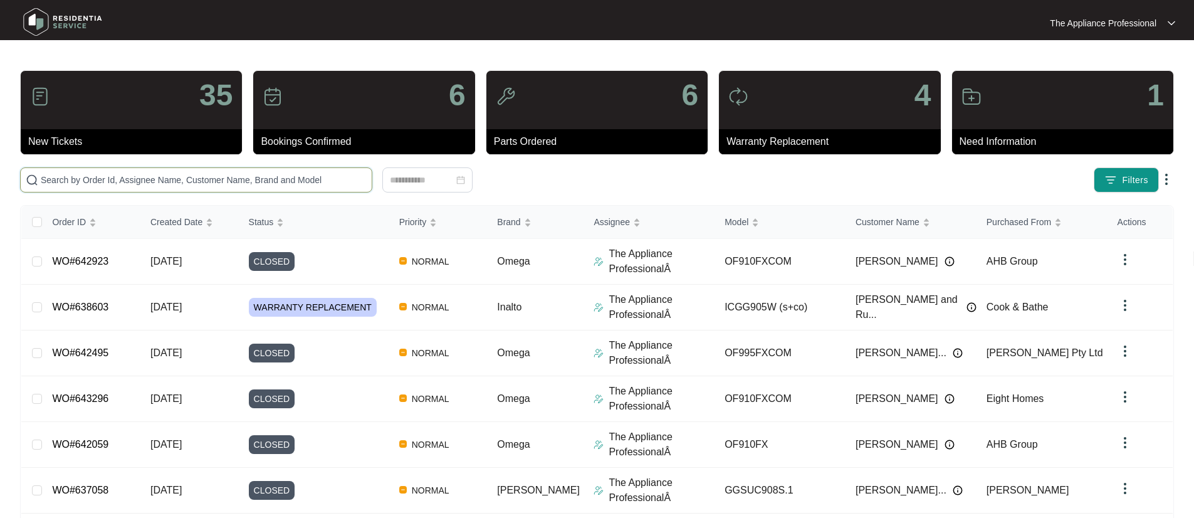
click at [85, 184] on input "text" at bounding box center [204, 180] width 326 height 14
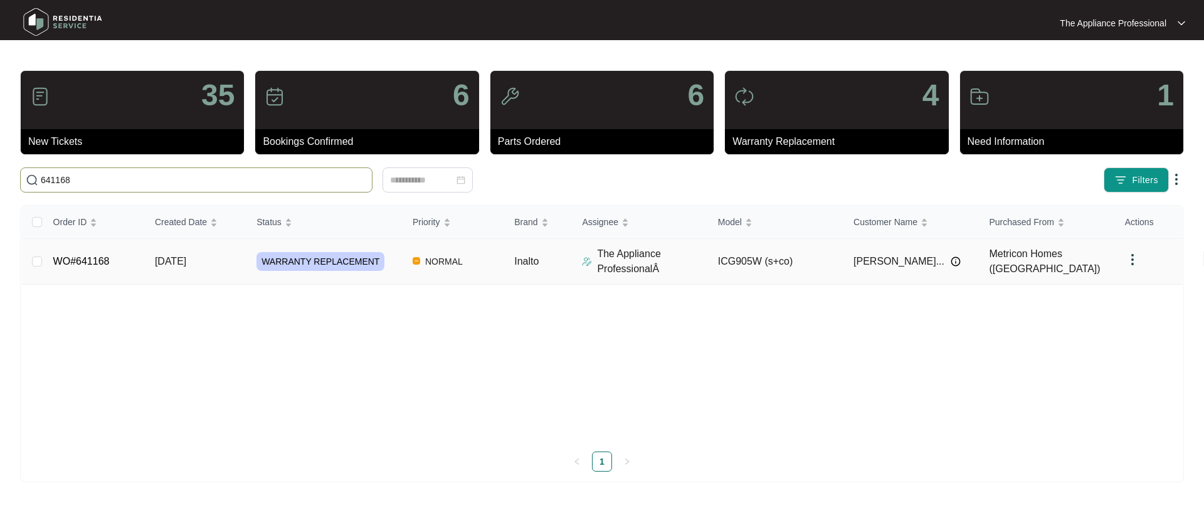
type input "641168"
click at [167, 261] on span "[DATE]" at bounding box center [170, 261] width 31 height 11
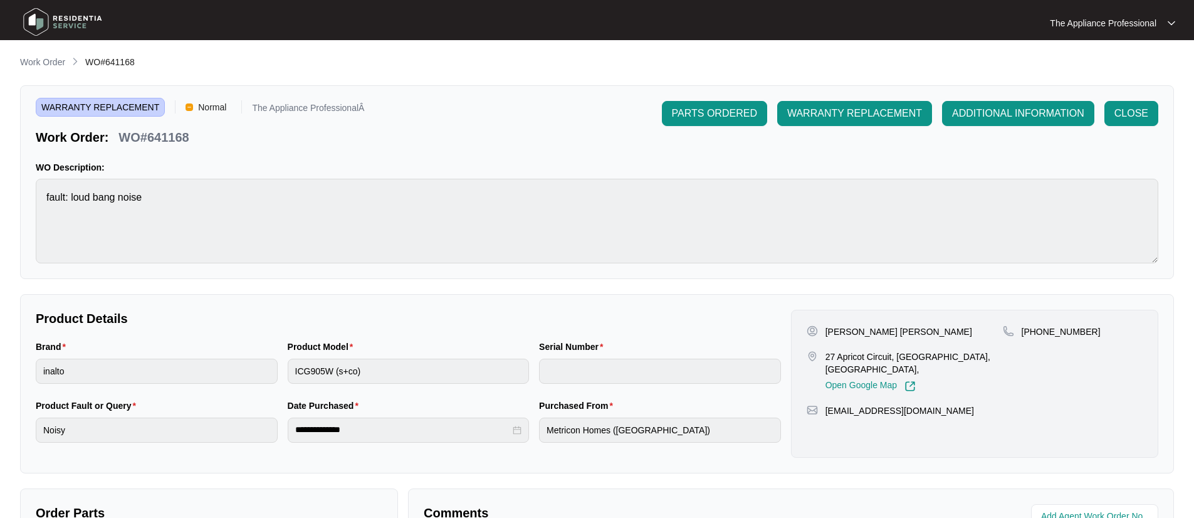
click at [38, 19] on img at bounding box center [63, 22] width 88 height 38
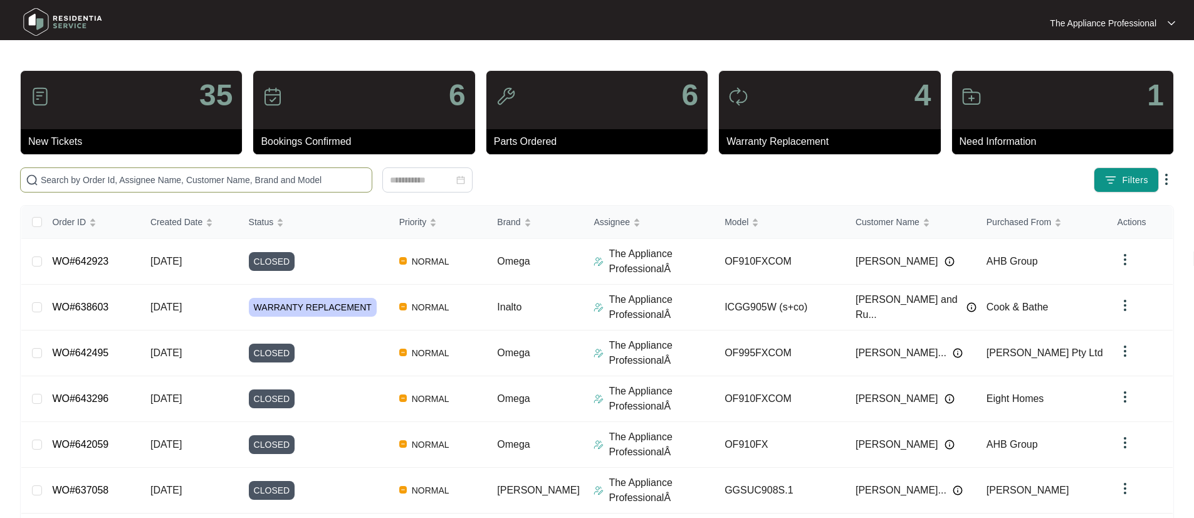
click at [82, 184] on input "text" at bounding box center [204, 180] width 326 height 14
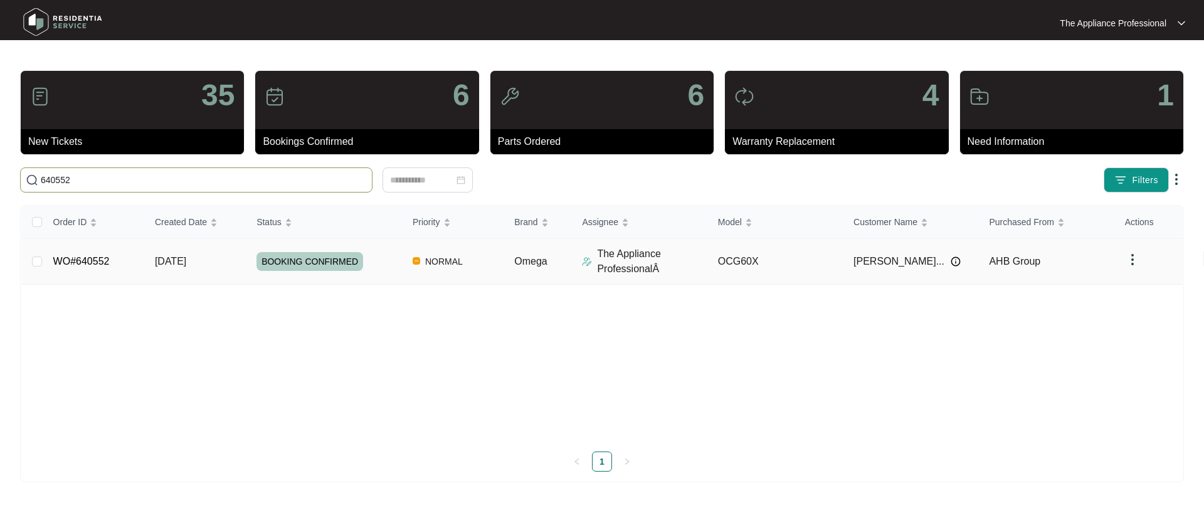
type input "640552"
click at [105, 263] on link "WO#640552" at bounding box center [81, 261] width 56 height 11
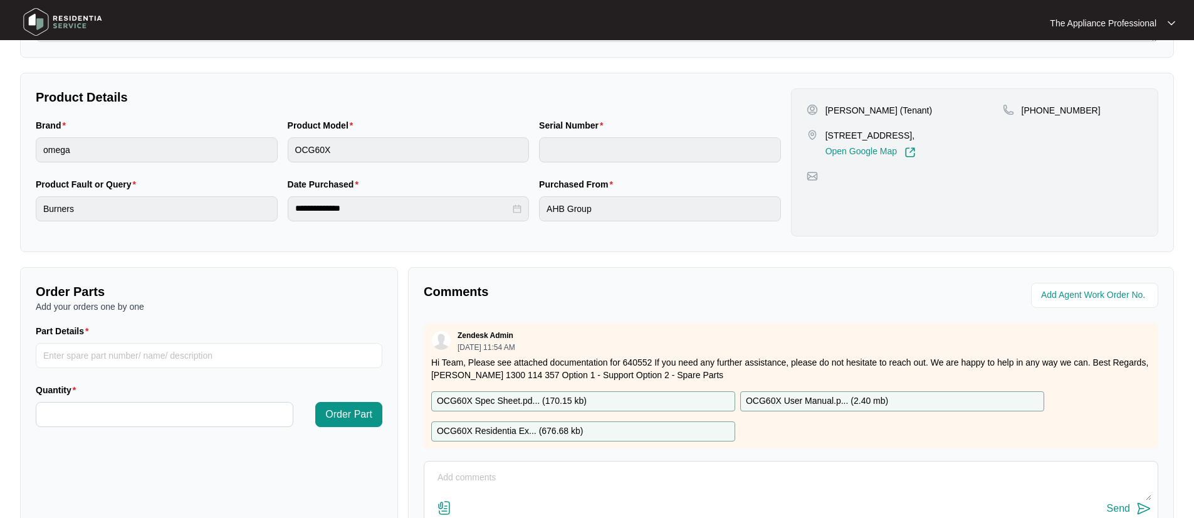
scroll to position [222, 0]
click at [465, 475] on textarea at bounding box center [791, 483] width 721 height 33
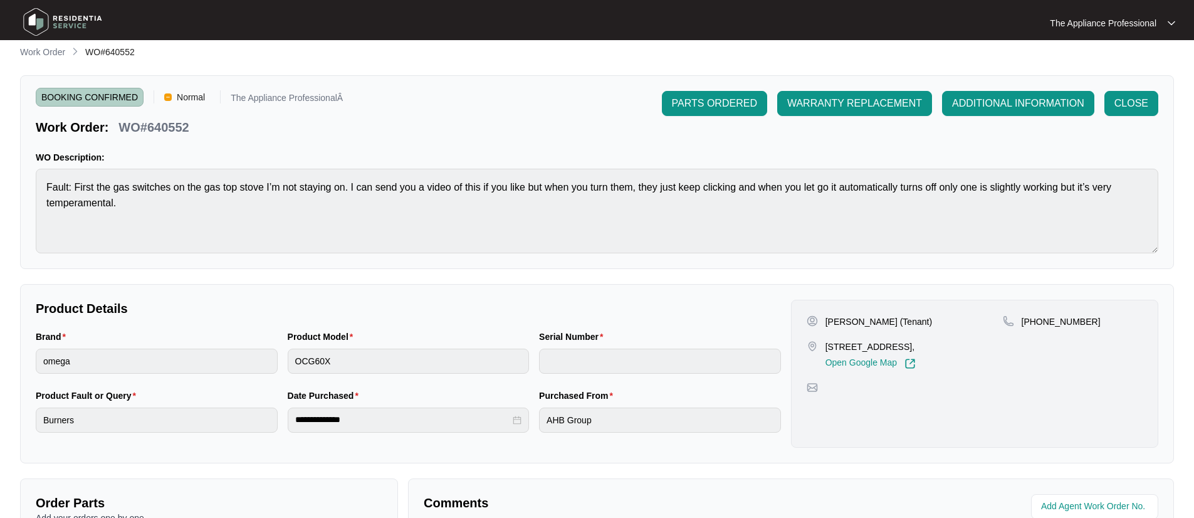
scroll to position [0, 0]
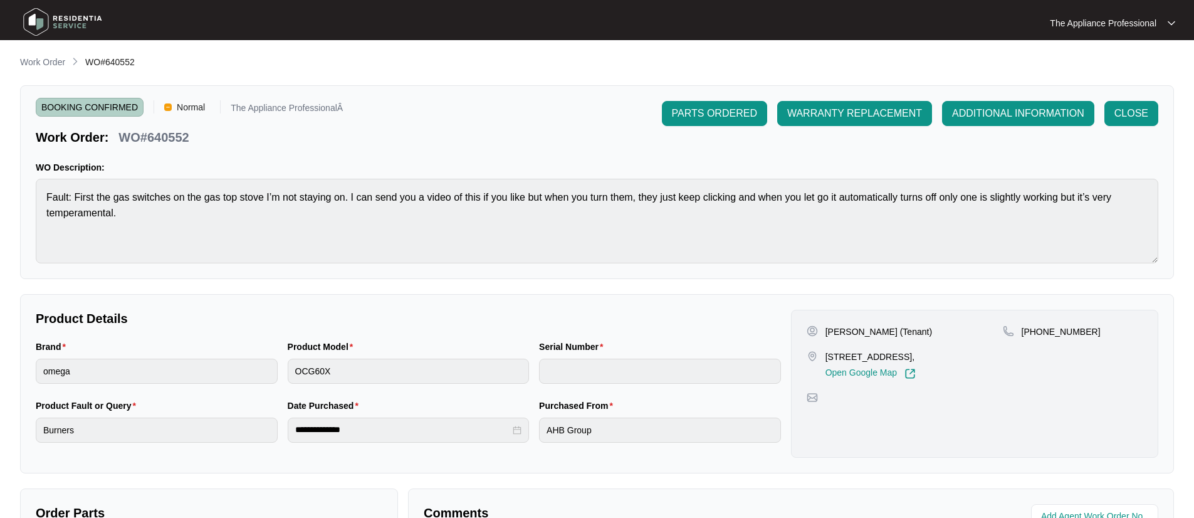
type textarea "fitted spacer under gas"
click at [43, 23] on img at bounding box center [63, 22] width 88 height 38
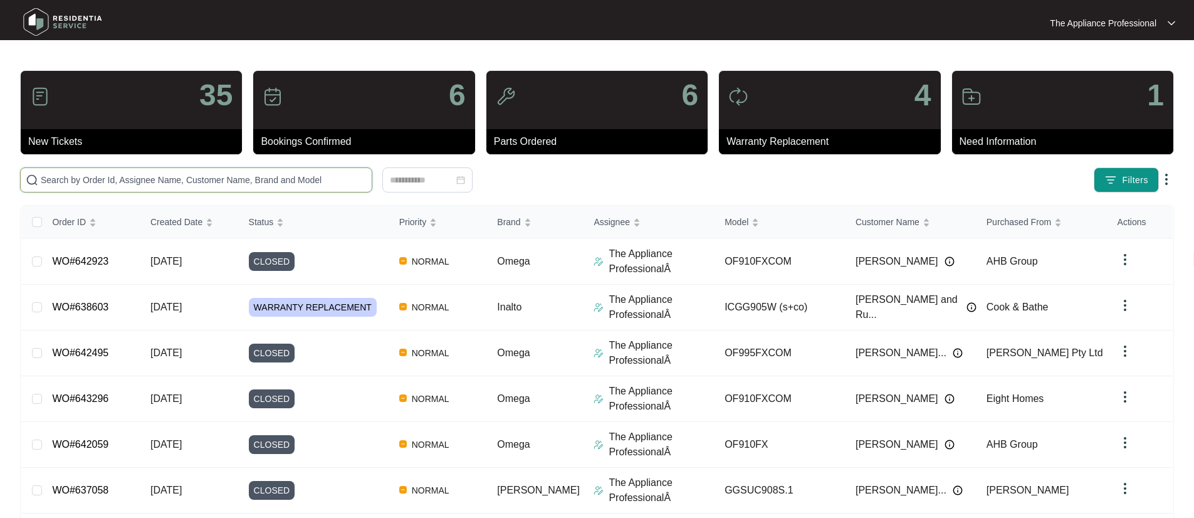
click at [102, 182] on input "text" at bounding box center [204, 180] width 326 height 14
click at [83, 183] on input "text" at bounding box center [204, 180] width 326 height 14
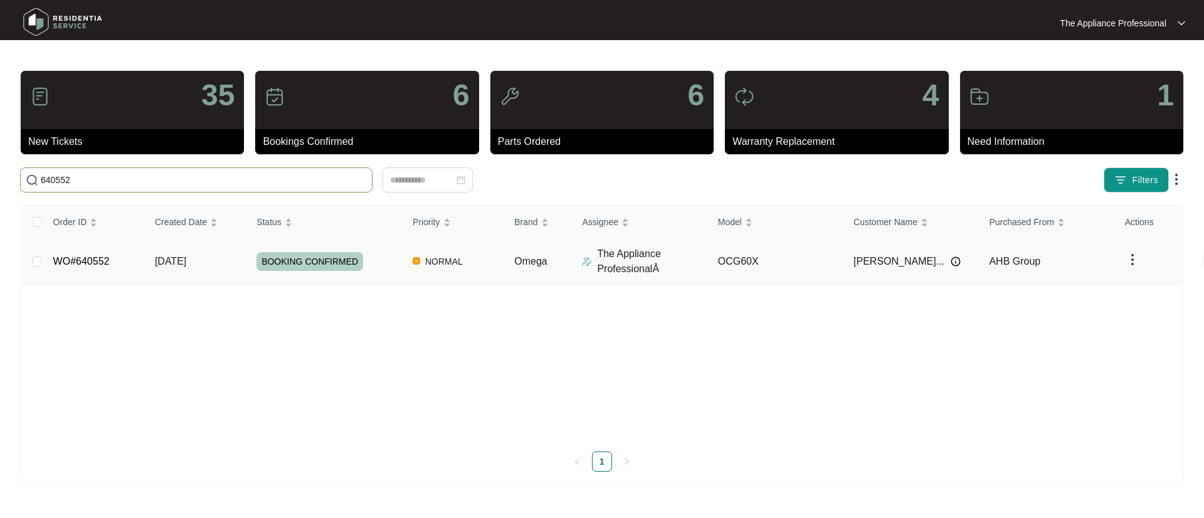
type input "640552"
click at [103, 263] on link "WO#640552" at bounding box center [81, 261] width 56 height 11
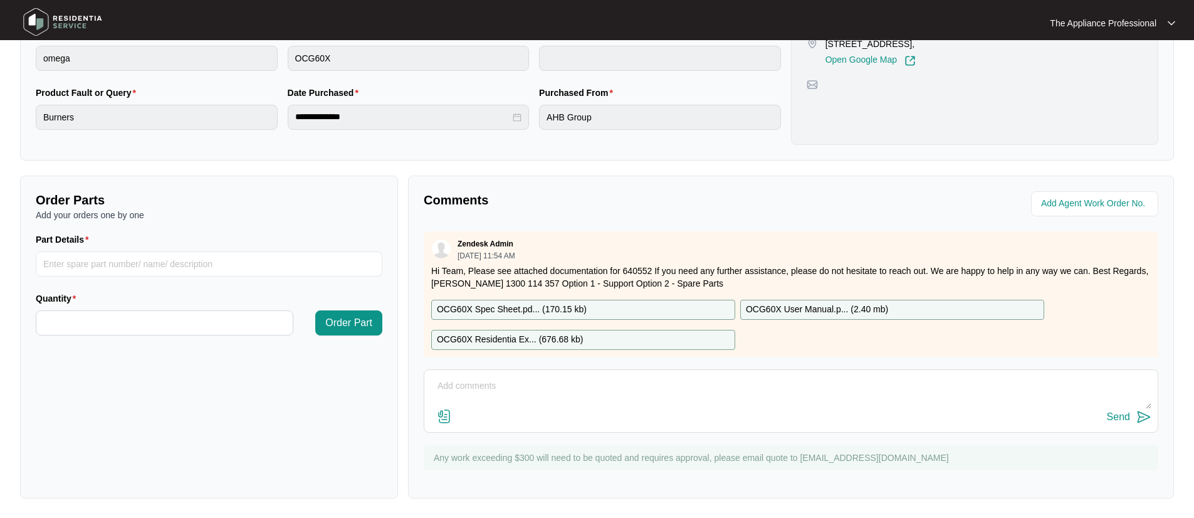
scroll to position [313, 0]
click at [490, 386] on textarea at bounding box center [791, 392] width 721 height 33
type textarea "Fitted spacers under gas manifold for better ignition."
click at [1144, 416] on img at bounding box center [1144, 416] width 15 height 15
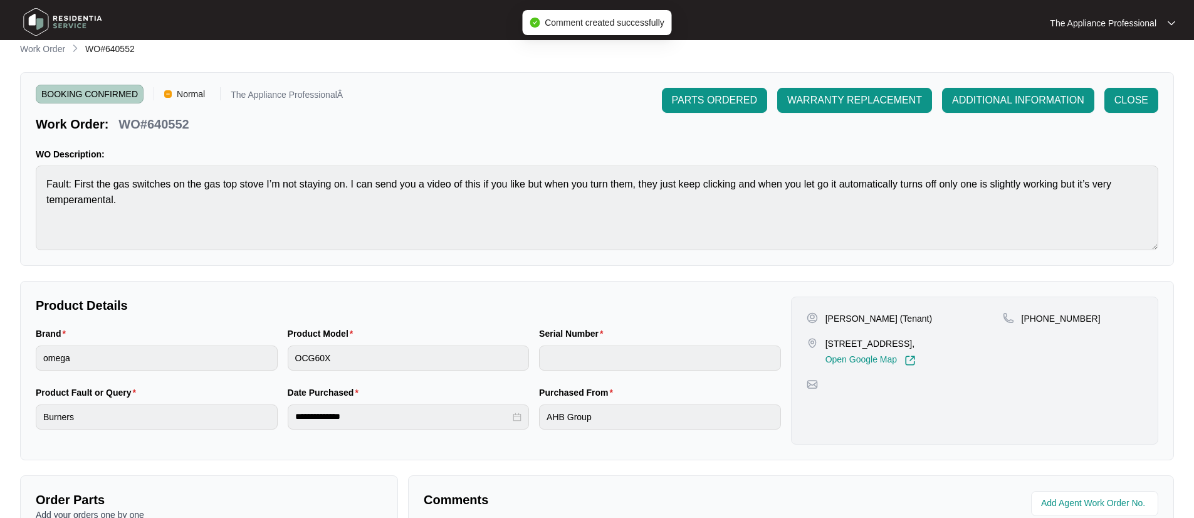
scroll to position [0, 0]
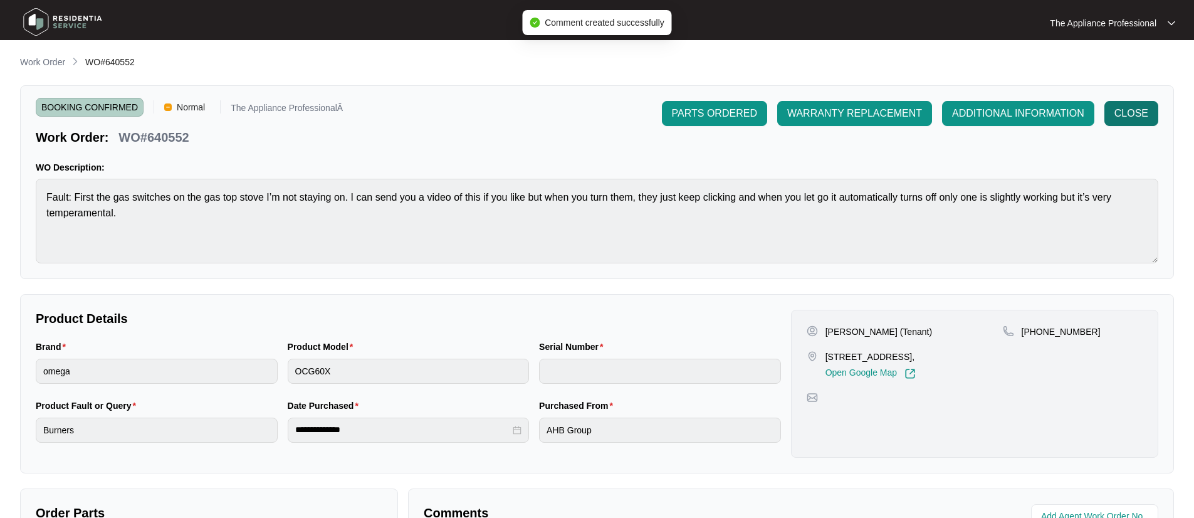
click at [1144, 112] on span "CLOSE" at bounding box center [1132, 113] width 34 height 15
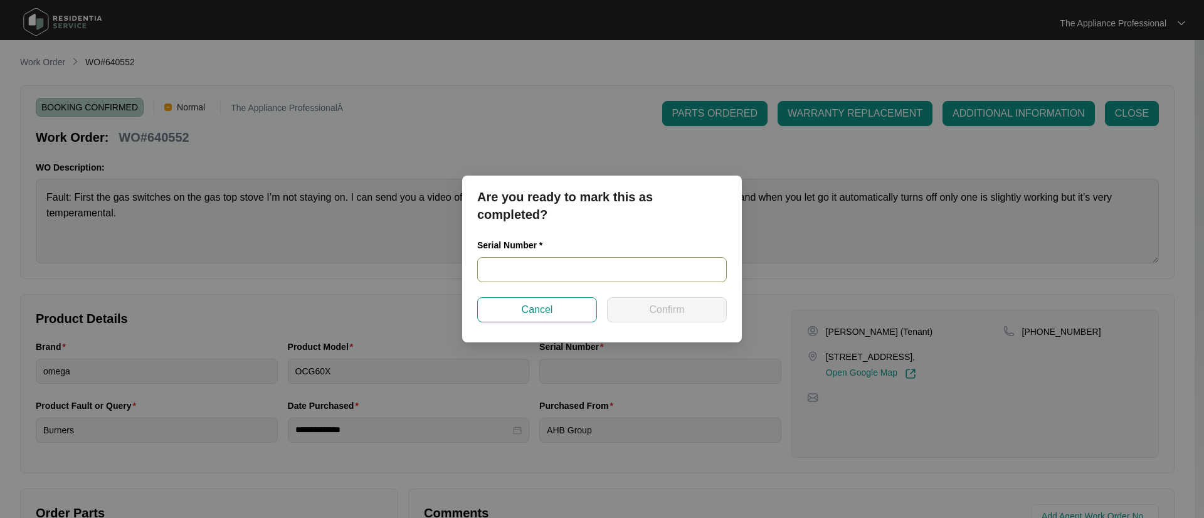
click at [618, 276] on input "text" at bounding box center [602, 269] width 250 height 25
type input "00768421010716380038"
click at [684, 312] on span "Confirm" at bounding box center [666, 309] width 35 height 15
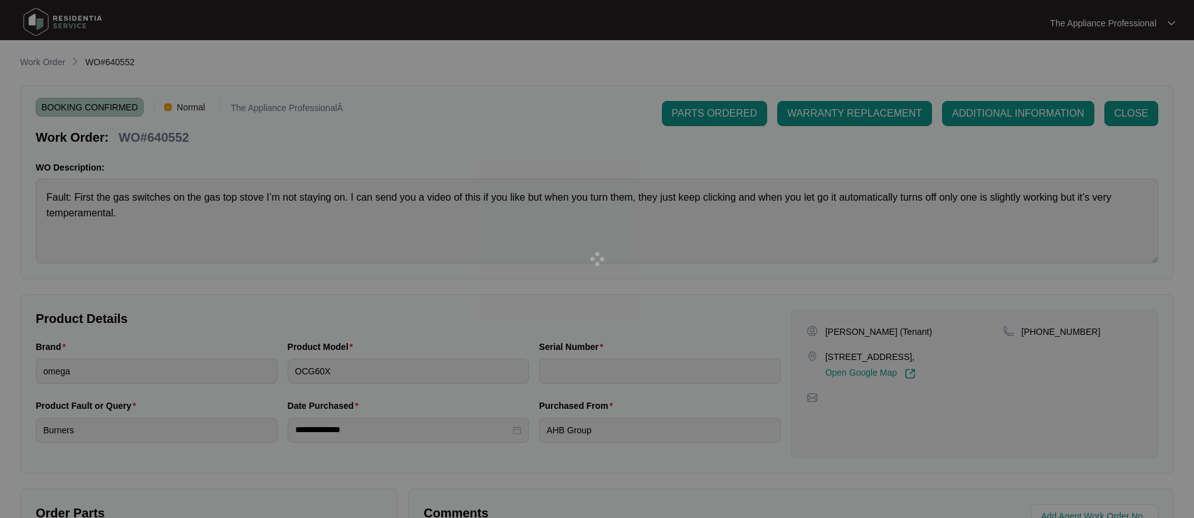
type input "00768421010716380038"
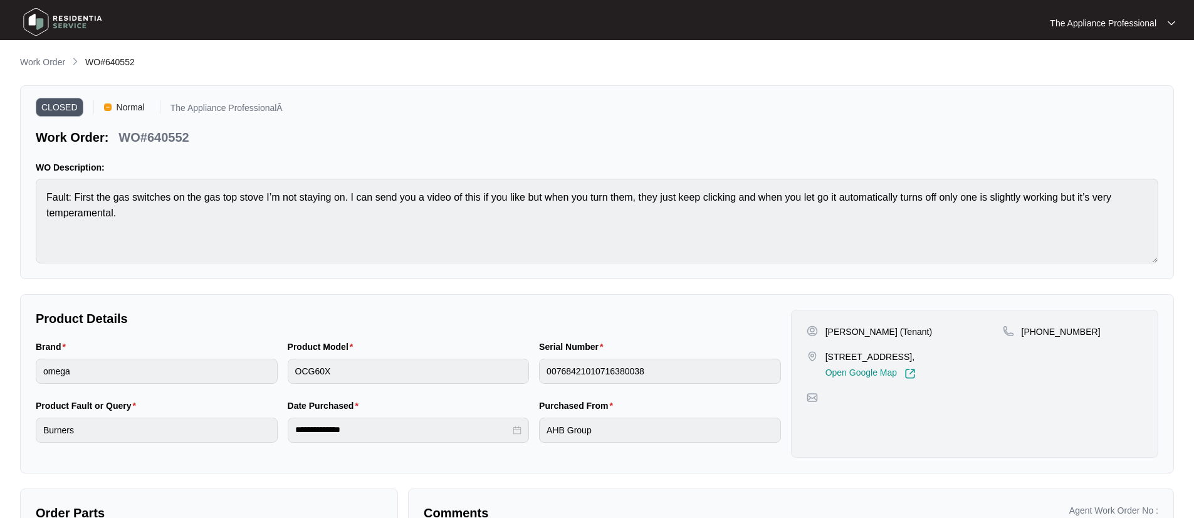
click at [43, 20] on img at bounding box center [63, 22] width 88 height 38
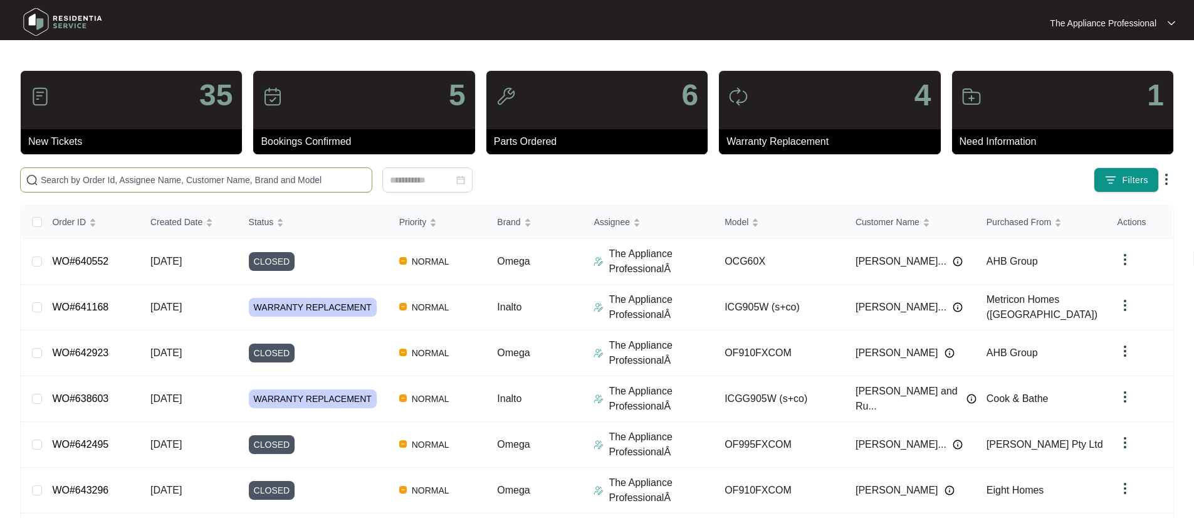
click at [102, 176] on input "text" at bounding box center [204, 180] width 326 height 14
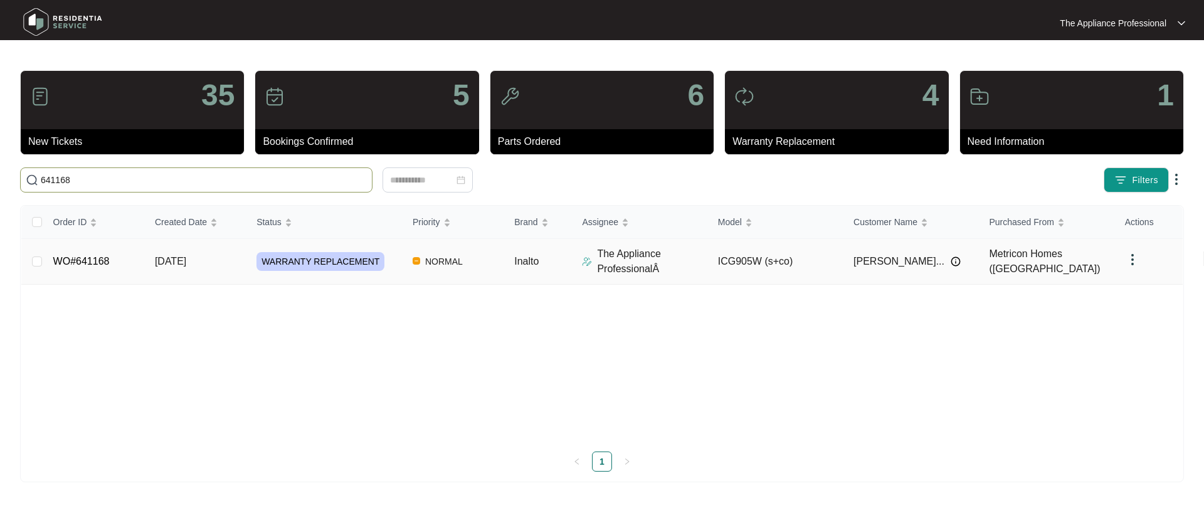
type input "641168"
click at [92, 261] on link "WO#641168" at bounding box center [81, 261] width 56 height 11
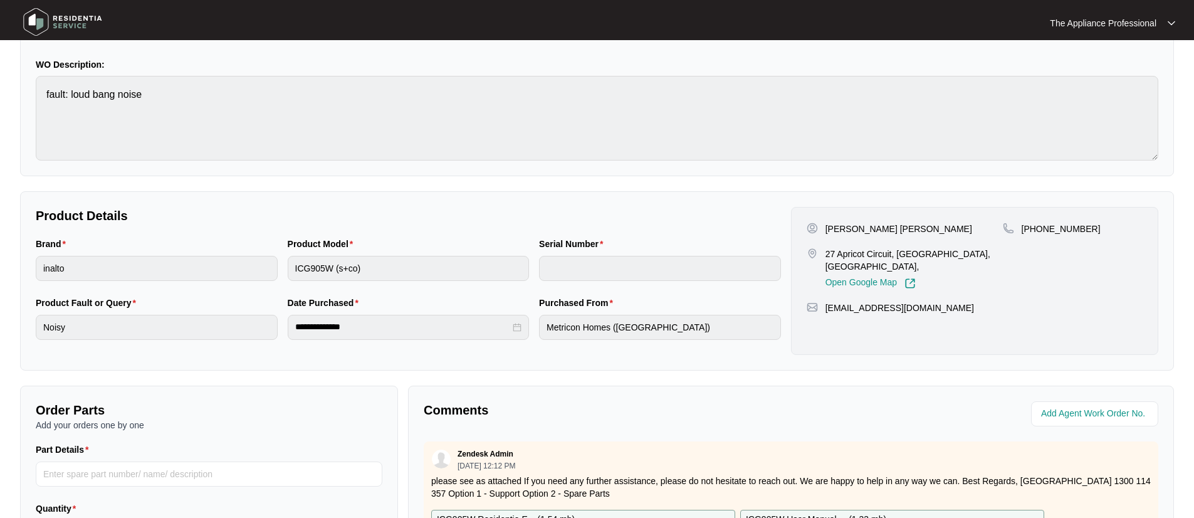
scroll to position [313, 0]
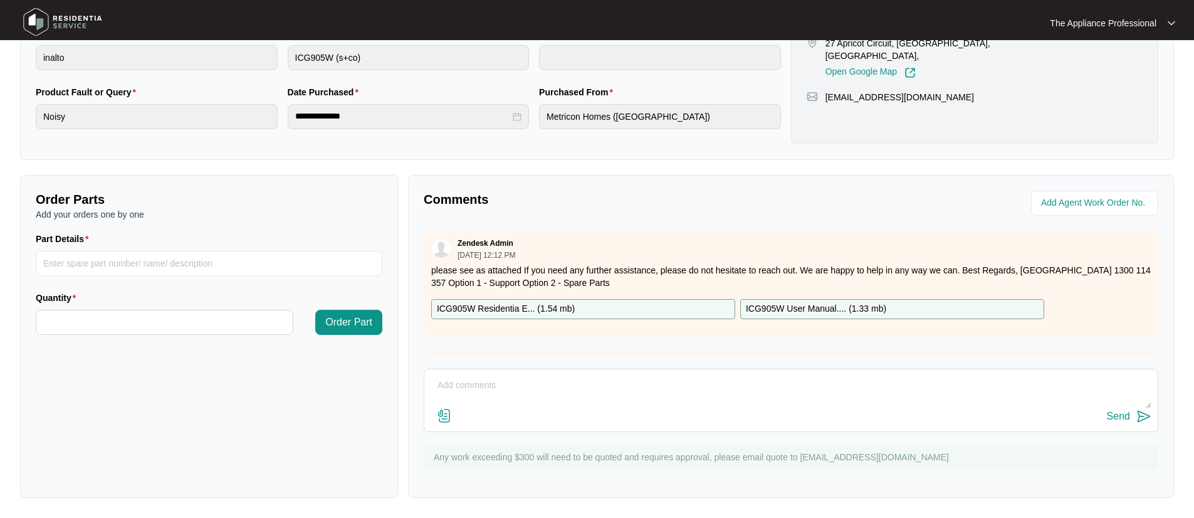
click at [488, 389] on textarea at bounding box center [791, 392] width 721 height 33
click at [457, 401] on textarea "Attended and modified the mounting brackets under the cooktop and scewed the br…" at bounding box center [791, 392] width 721 height 33
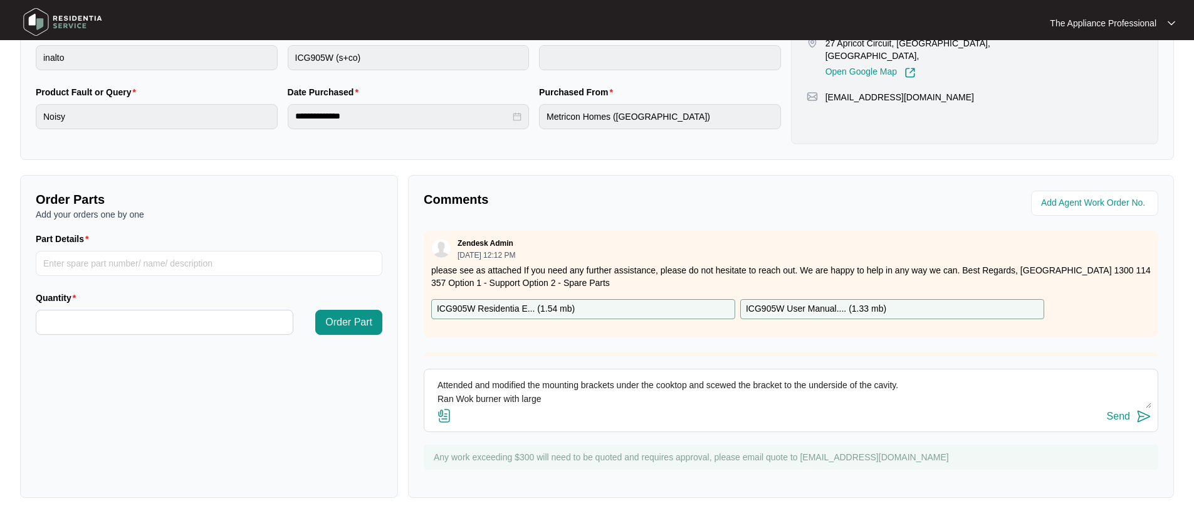
click at [557, 405] on textarea "Attended and modified the mounting brackets under the cooktop and scewed the br…" at bounding box center [791, 392] width 721 height 33
click at [843, 404] on textarea "Attended and modified the mounting brackets under the cooktop and screwed the b…" at bounding box center [791, 392] width 721 height 33
type textarea "Attended and modified the mounting brackets under the cooktop and screwed the b…"
click at [1140, 415] on img at bounding box center [1144, 416] width 15 height 15
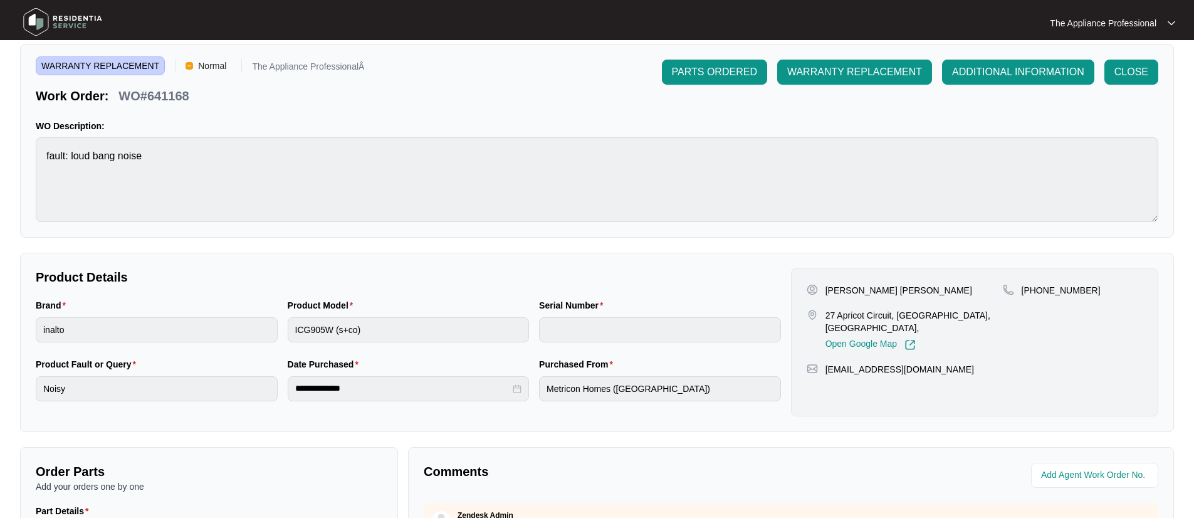
scroll to position [0, 0]
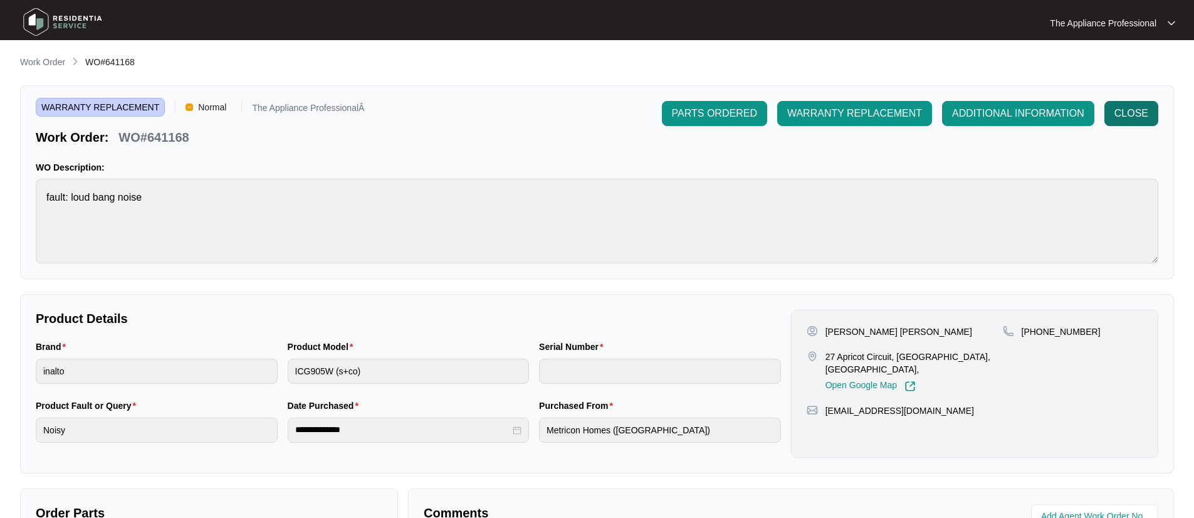
click at [1130, 119] on span "CLOSE" at bounding box center [1132, 113] width 34 height 15
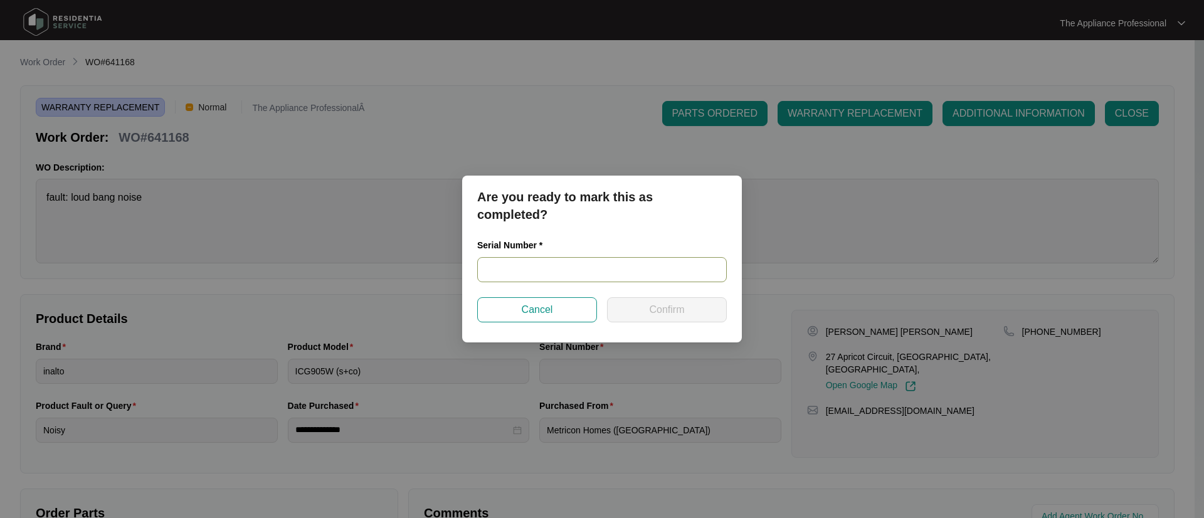
click at [612, 268] on input "text" at bounding box center [602, 269] width 250 height 25
type input "NA"
click at [641, 305] on button "Confirm" at bounding box center [667, 309] width 120 height 25
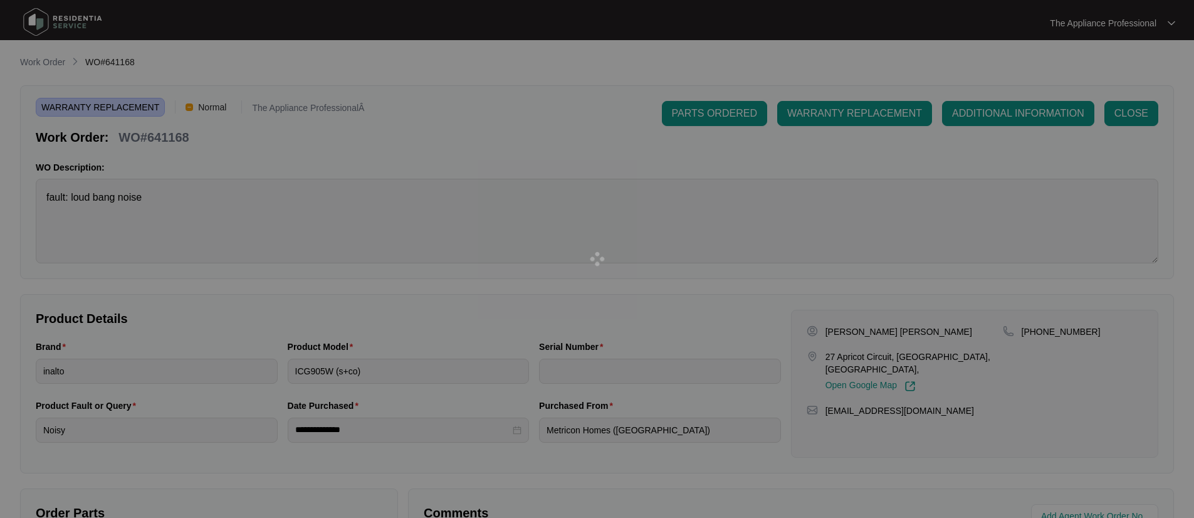
type input "NA"
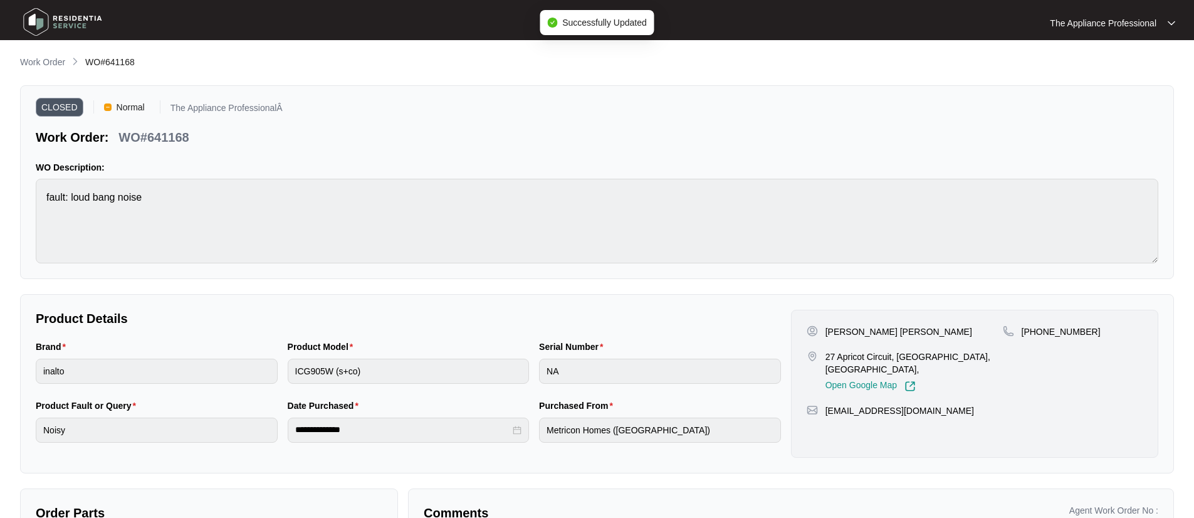
click at [39, 19] on img at bounding box center [63, 22] width 88 height 38
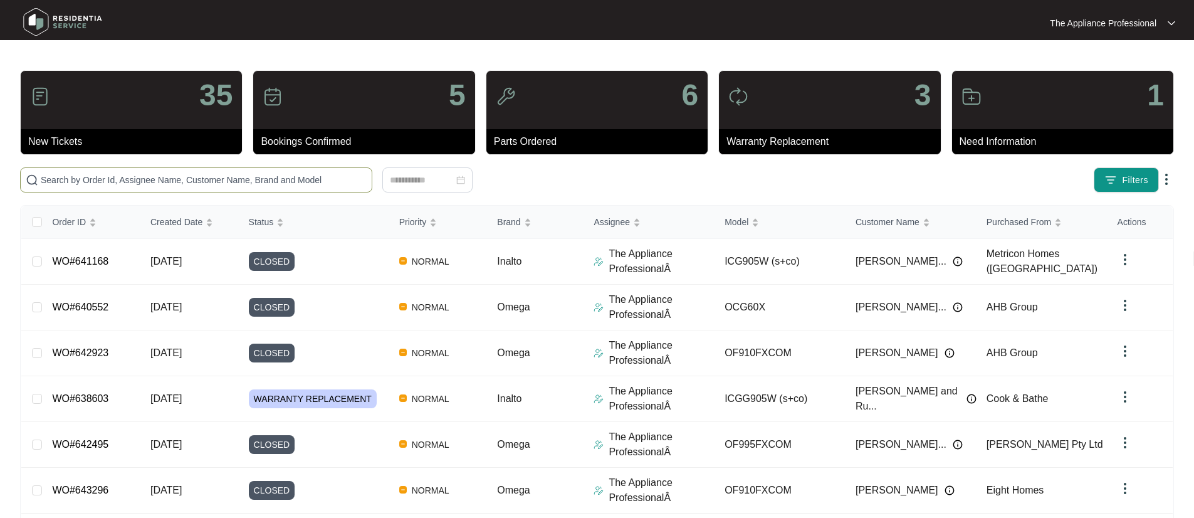
click at [113, 181] on input "text" at bounding box center [204, 180] width 326 height 14
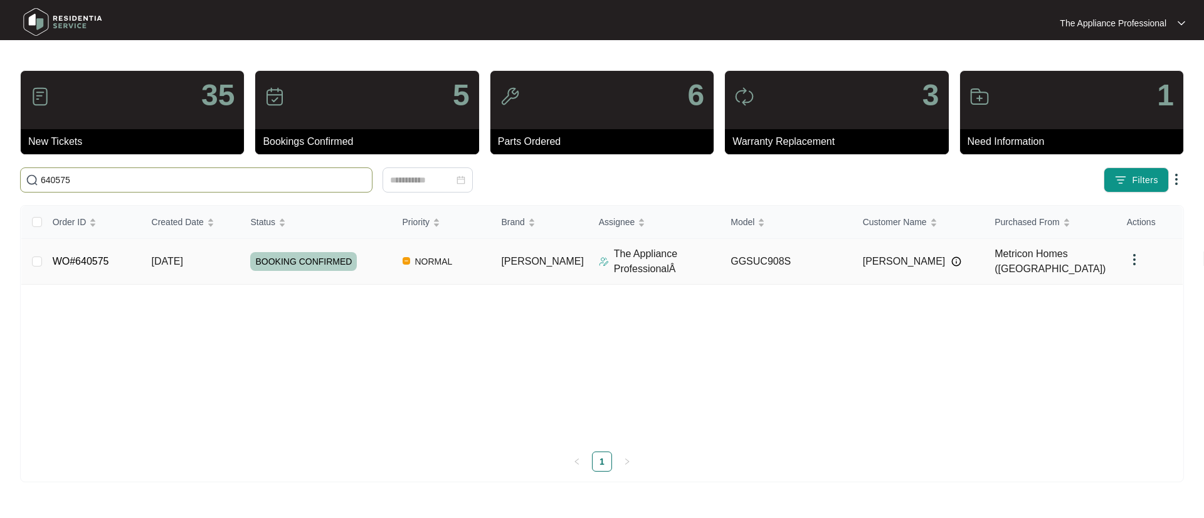
type input "640575"
click at [98, 260] on link "WO#640575" at bounding box center [81, 261] width 56 height 11
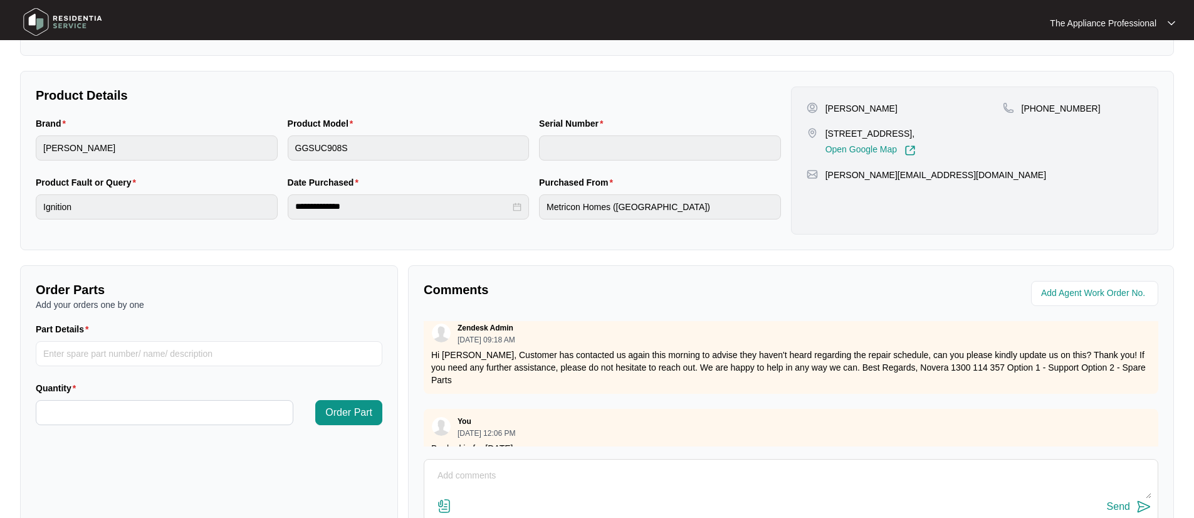
scroll to position [247, 0]
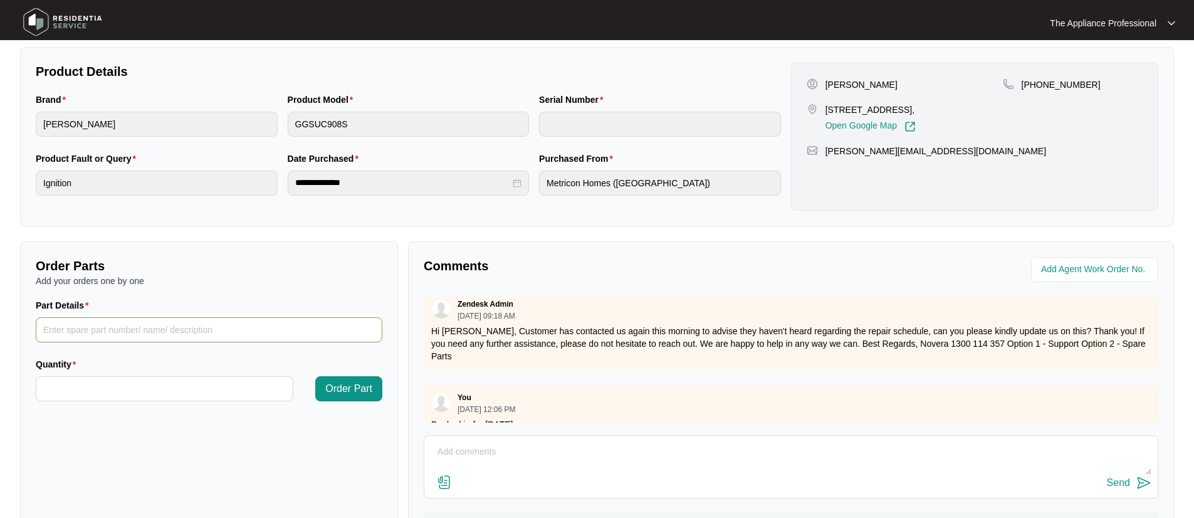
click at [141, 334] on input "Part Details" at bounding box center [209, 329] width 347 height 25
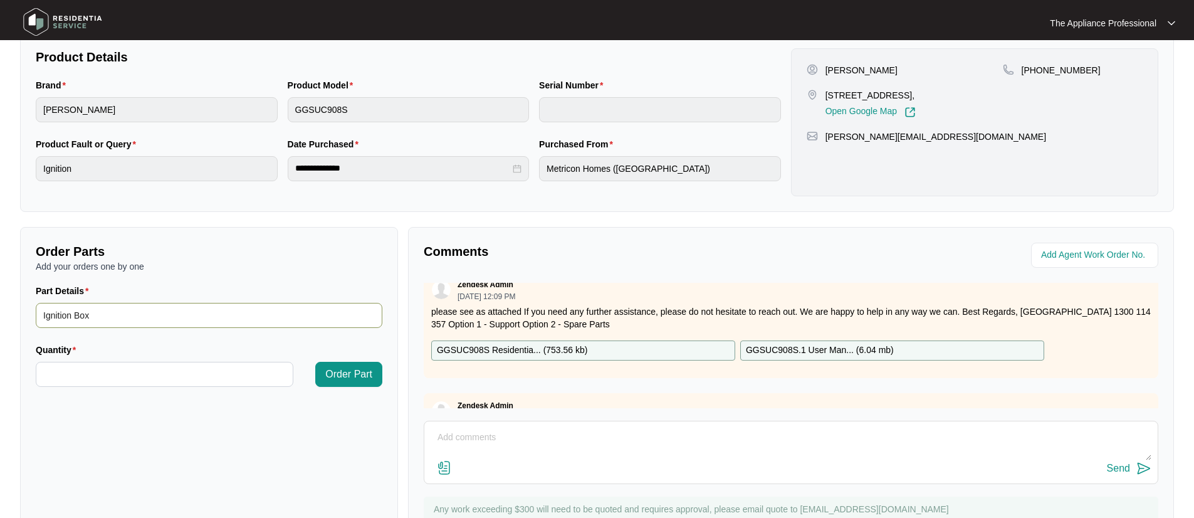
scroll to position [18, 0]
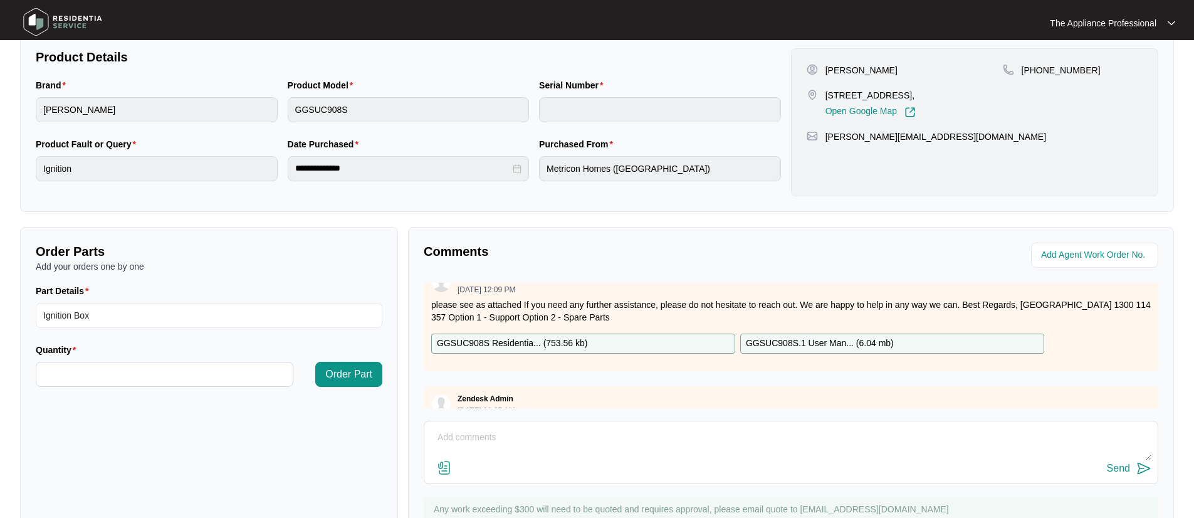
click at [567, 345] on p "GGSUC908S Residentia... ( 753.56 kb )" at bounding box center [512, 344] width 150 height 14
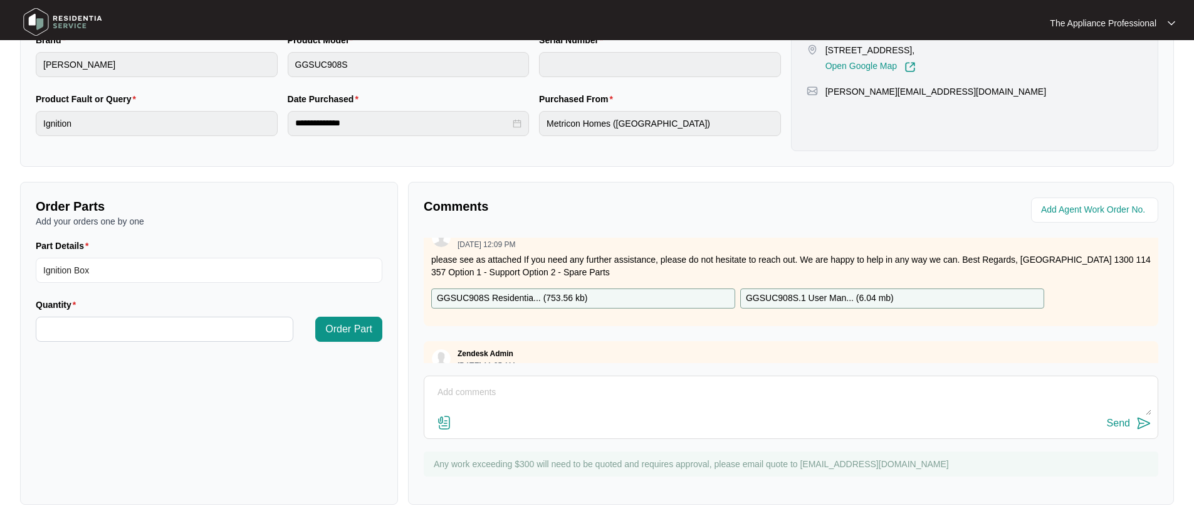
scroll to position [313, 0]
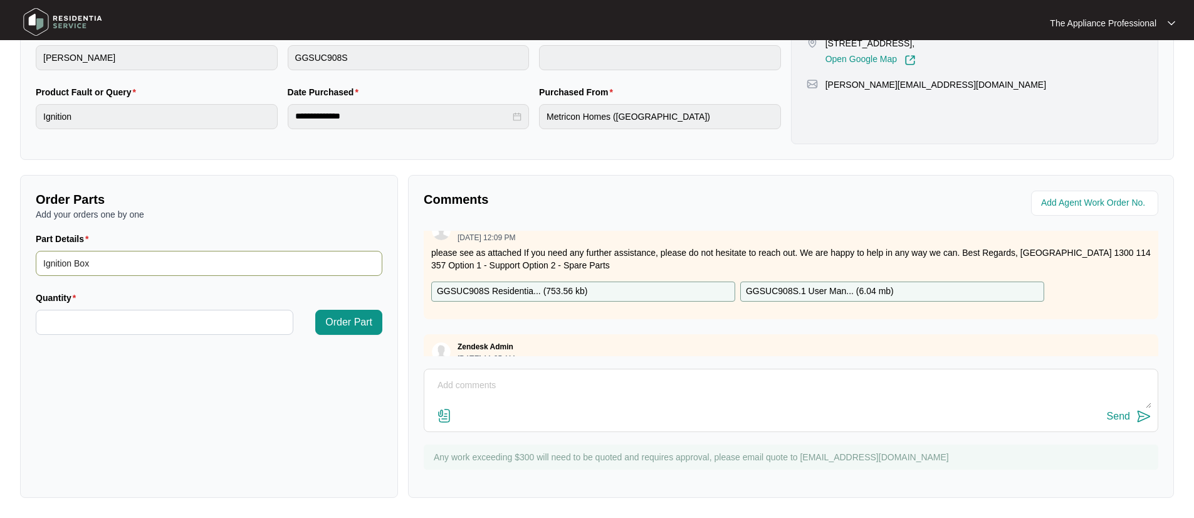
click at [114, 265] on input "Ignition Box" at bounding box center [209, 263] width 347 height 25
paste input "G13 Pulse ignition 1 SP10381"
type input "Ignition BoxG13 Pulse ignition 1 SP10381"
click at [159, 330] on input "Quantity" at bounding box center [164, 322] width 256 height 24
type input "*"
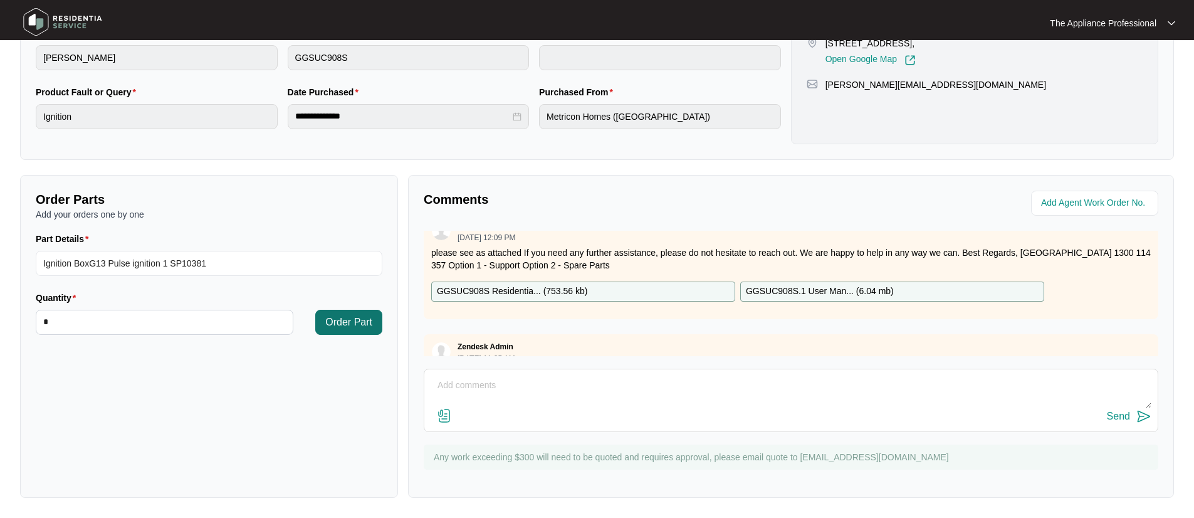
click at [336, 329] on span "Order Part" at bounding box center [348, 322] width 47 height 15
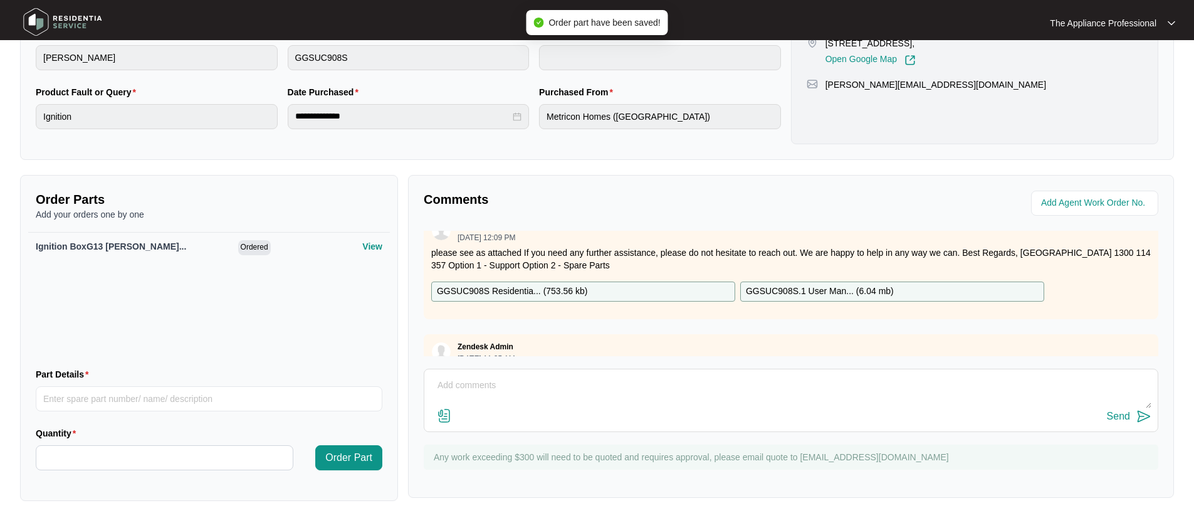
scroll to position [0, 0]
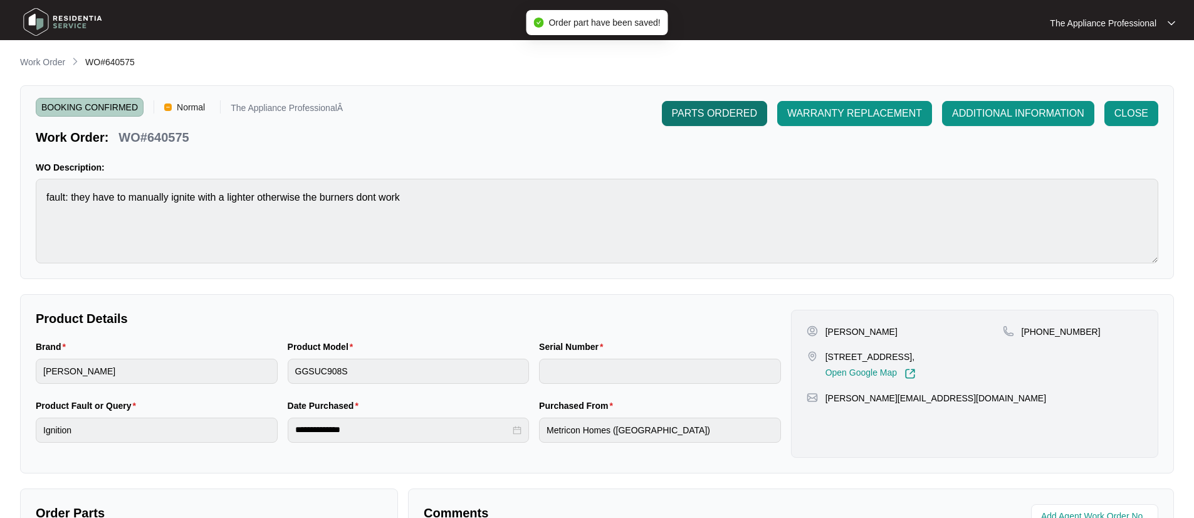
click at [727, 115] on span "PARTS ORDERED" at bounding box center [714, 113] width 85 height 15
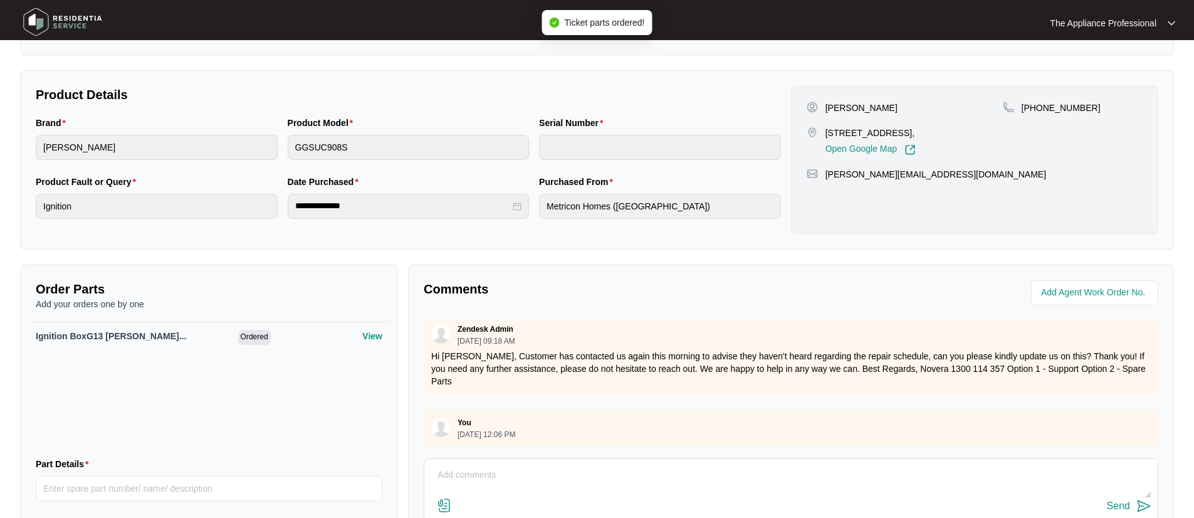
scroll to position [288, 0]
click at [481, 476] on textarea at bounding box center [791, 481] width 721 height 33
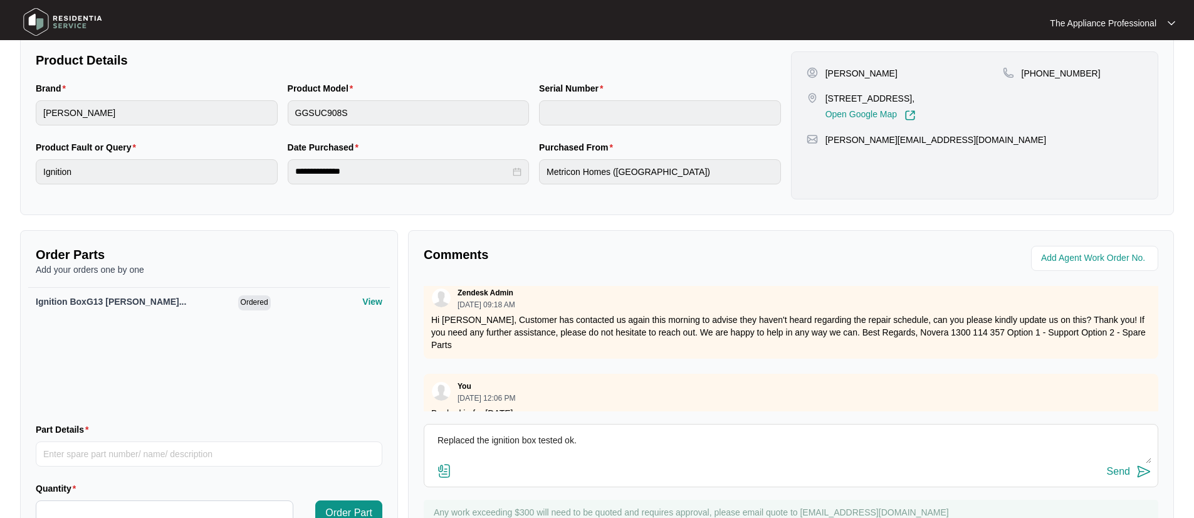
scroll to position [259, 0]
type textarea "Replaced the ignition box tested ok."
click at [1142, 473] on img at bounding box center [1144, 470] width 15 height 15
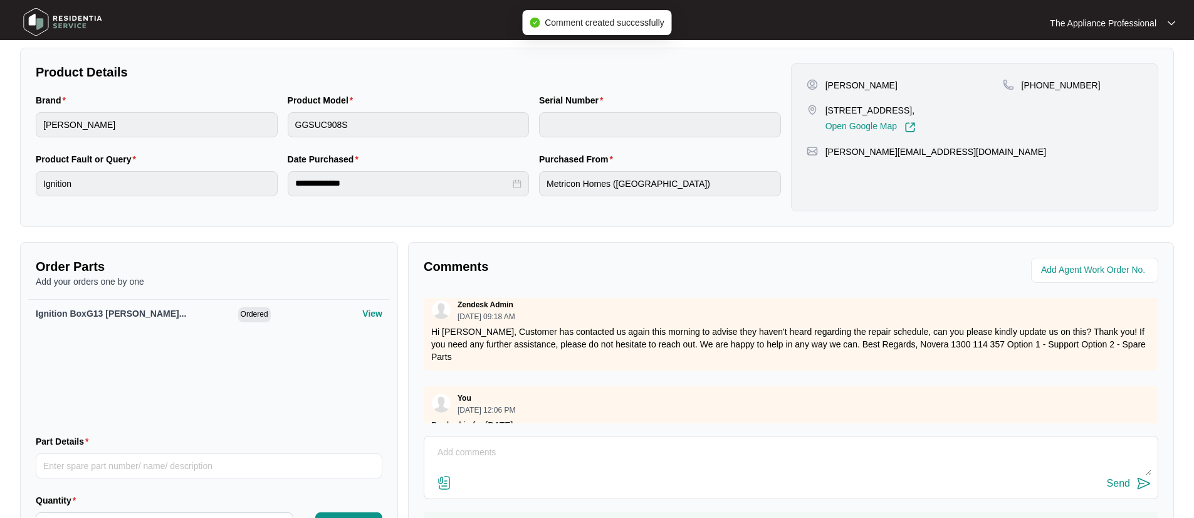
scroll to position [0, 0]
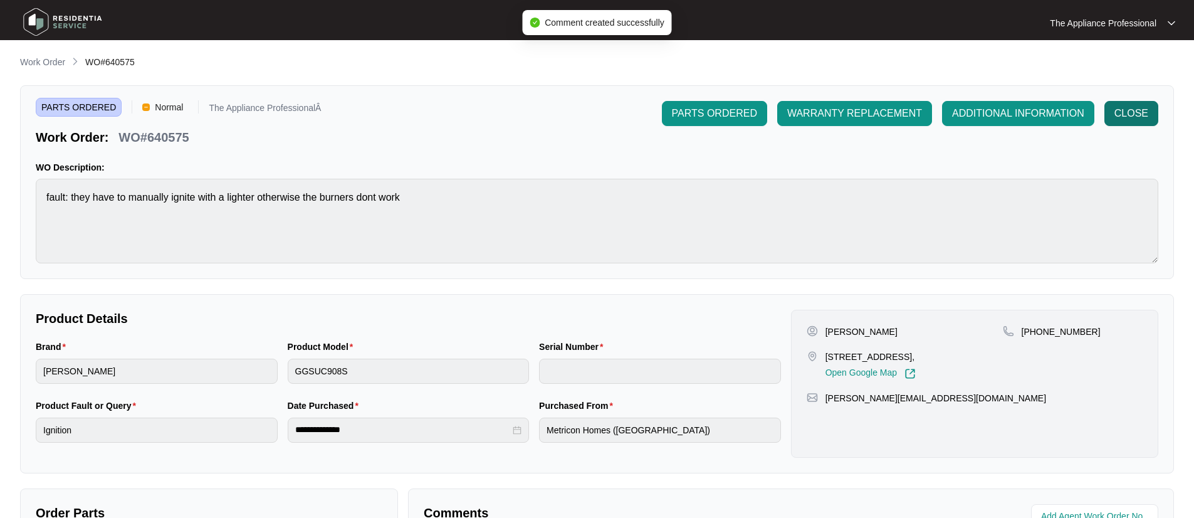
click at [1139, 109] on span "CLOSE" at bounding box center [1132, 113] width 34 height 15
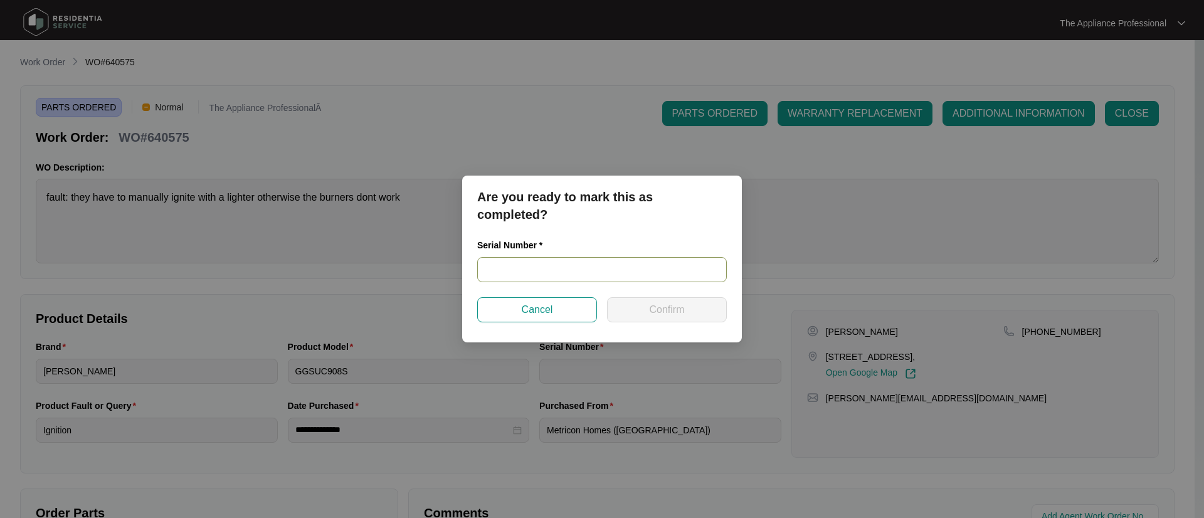
click at [559, 270] on input "text" at bounding box center [602, 269] width 250 height 25
type input "2023160019"
click at [648, 310] on button "Confirm" at bounding box center [667, 309] width 120 height 25
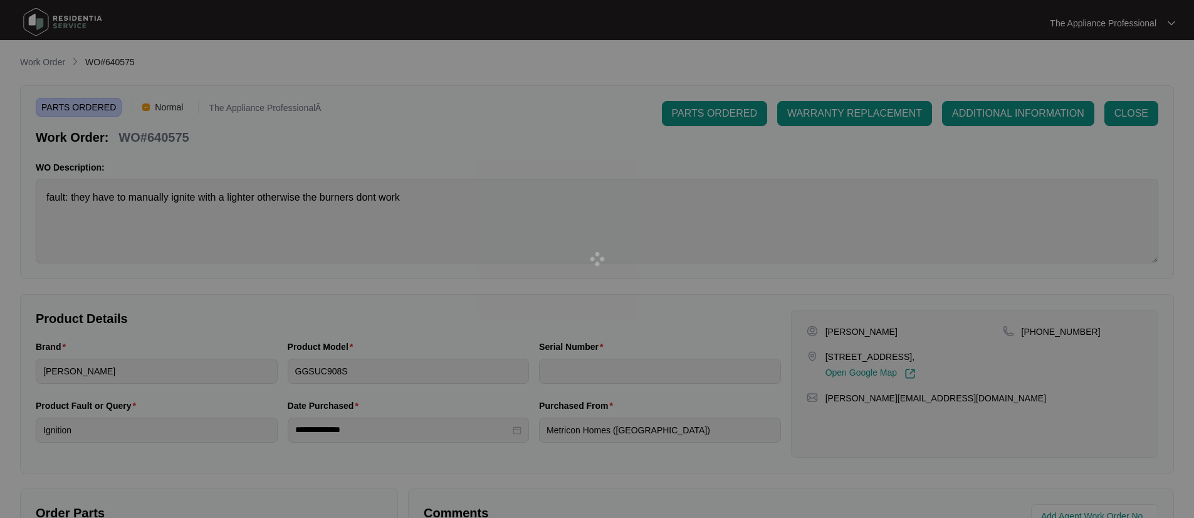
type input "2023160019"
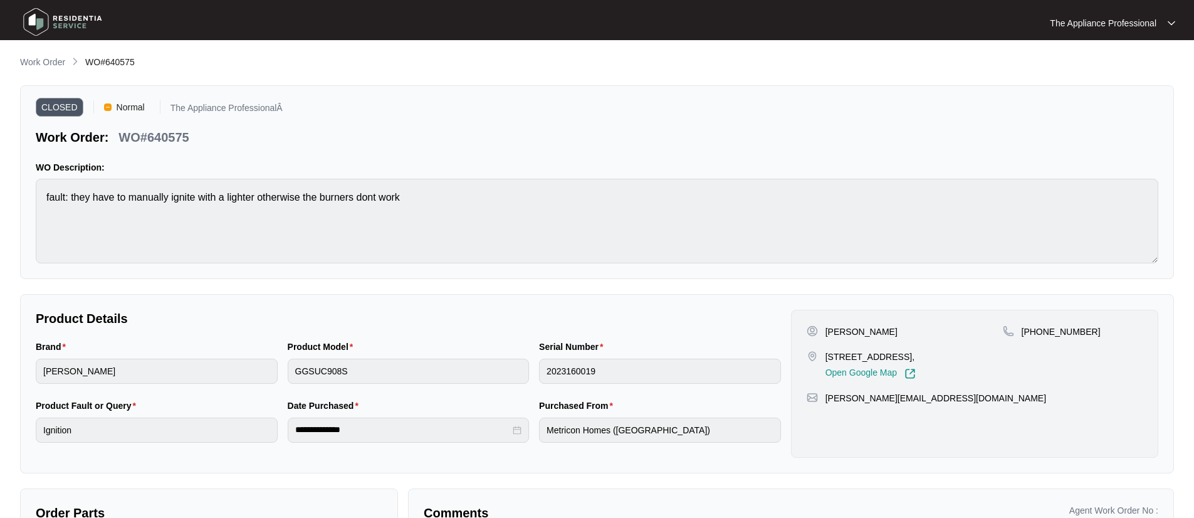
click at [43, 27] on img at bounding box center [63, 22] width 88 height 38
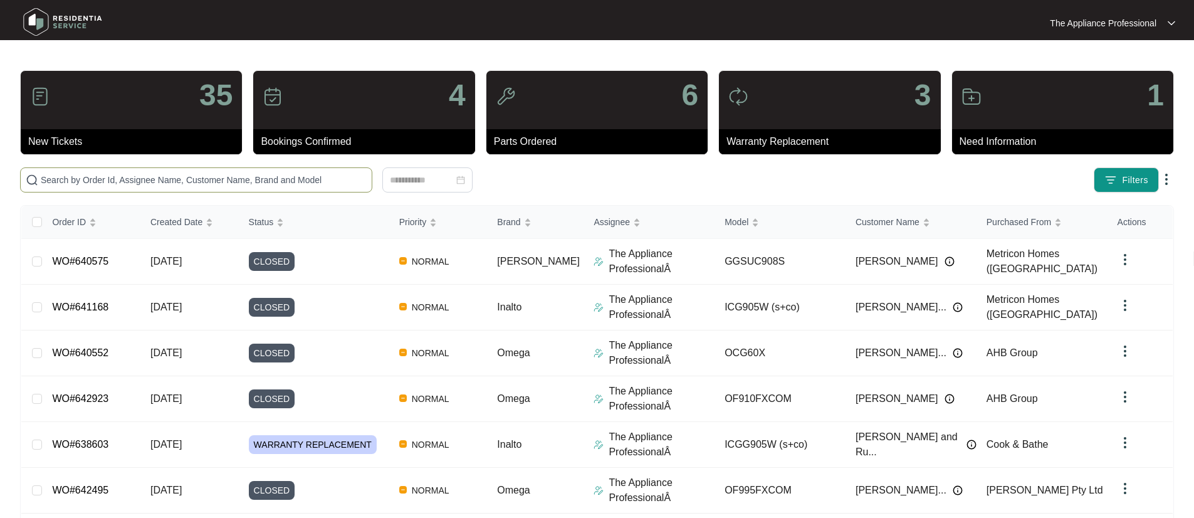
click at [68, 177] on input "text" at bounding box center [204, 180] width 326 height 14
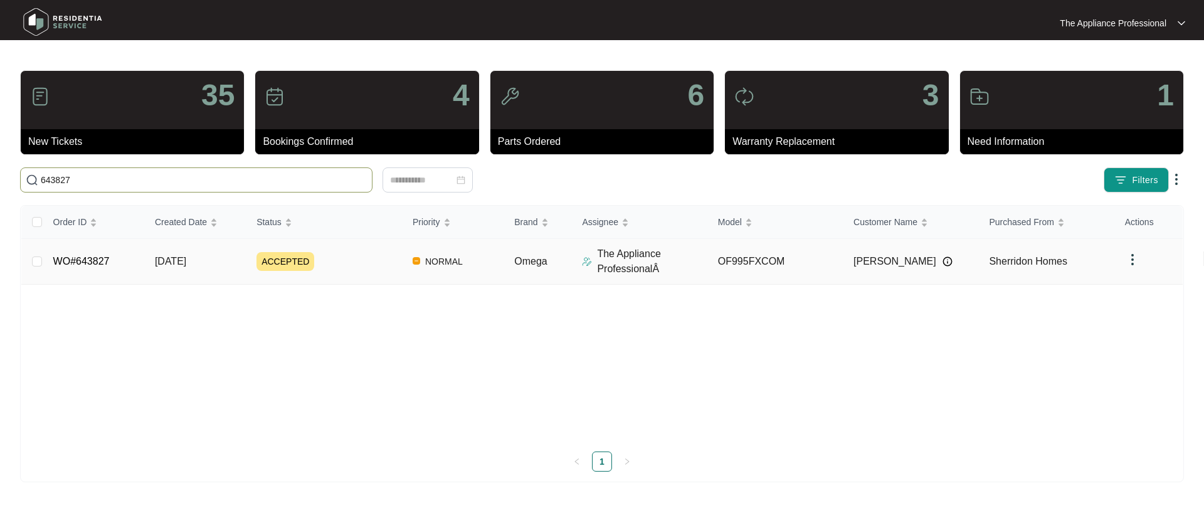
type input "643827"
click at [87, 263] on link "WO#643827" at bounding box center [81, 261] width 56 height 11
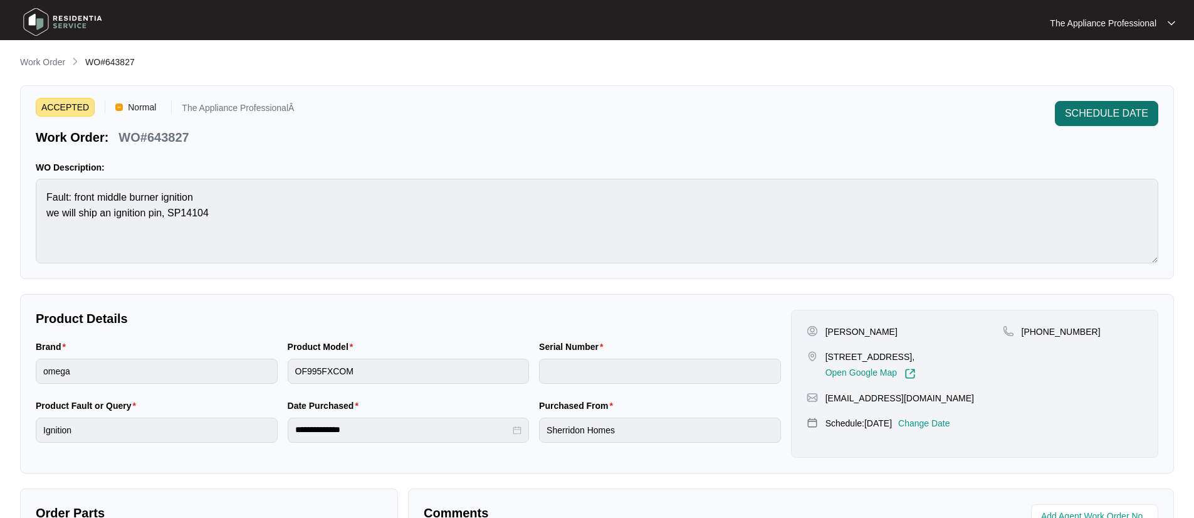
click at [1118, 116] on span "SCHEDULE DATE" at bounding box center [1106, 113] width 83 height 15
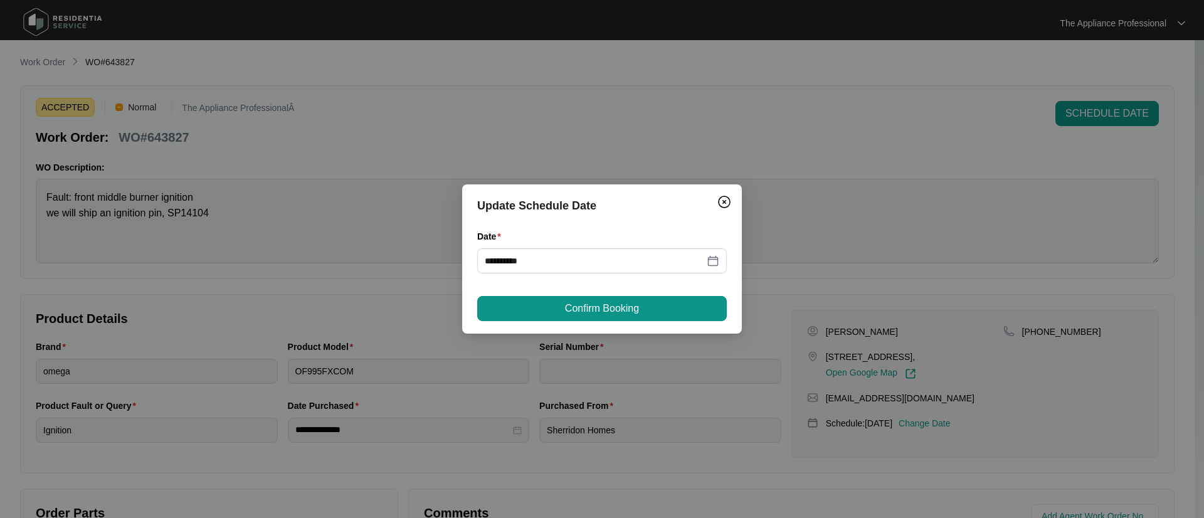
click at [633, 310] on span "Confirm Booking" at bounding box center [602, 308] width 74 height 15
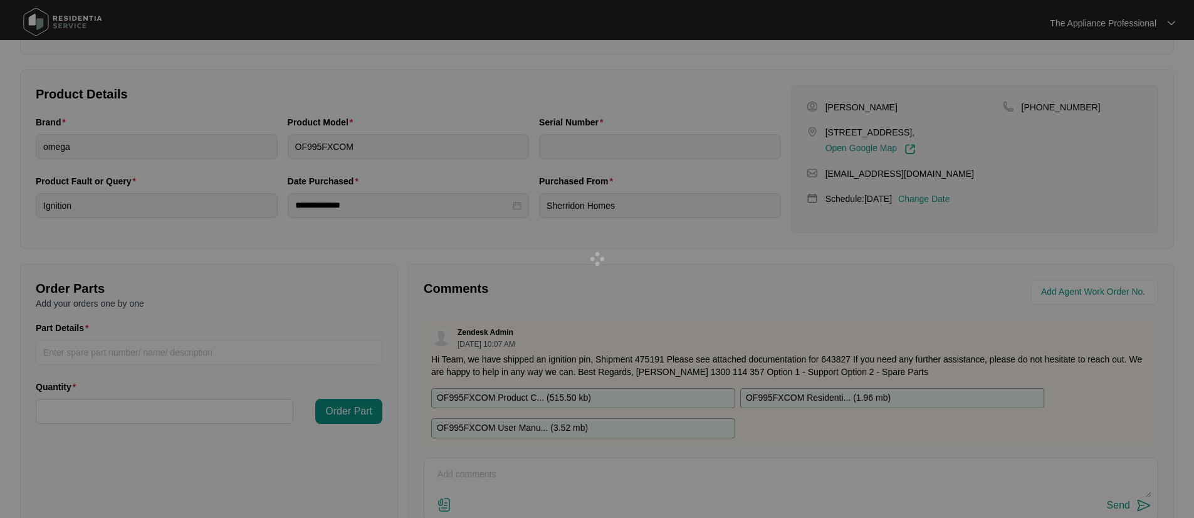
scroll to position [313, 0]
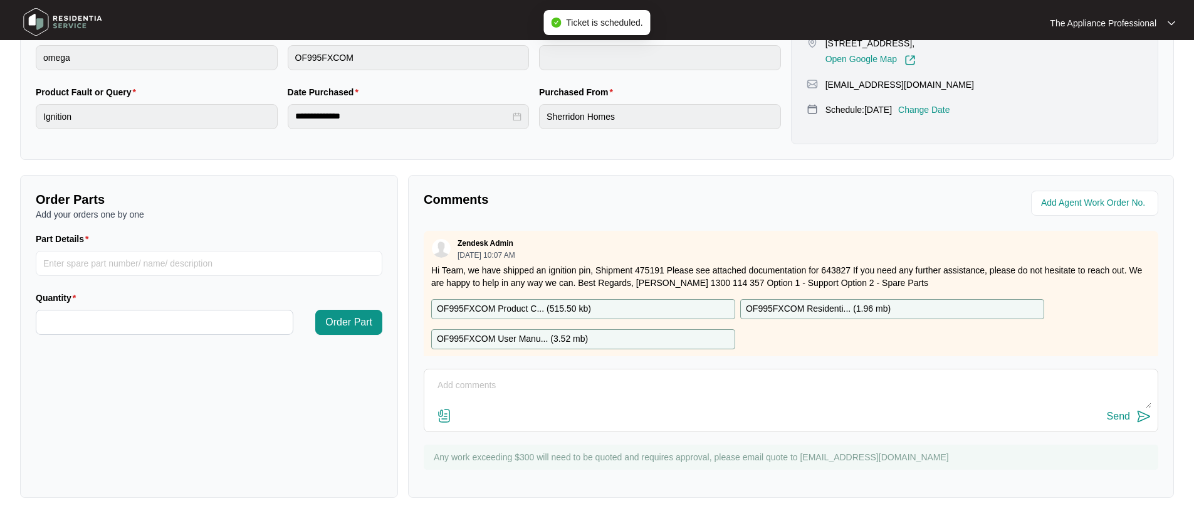
click at [503, 386] on textarea at bounding box center [791, 392] width 721 height 33
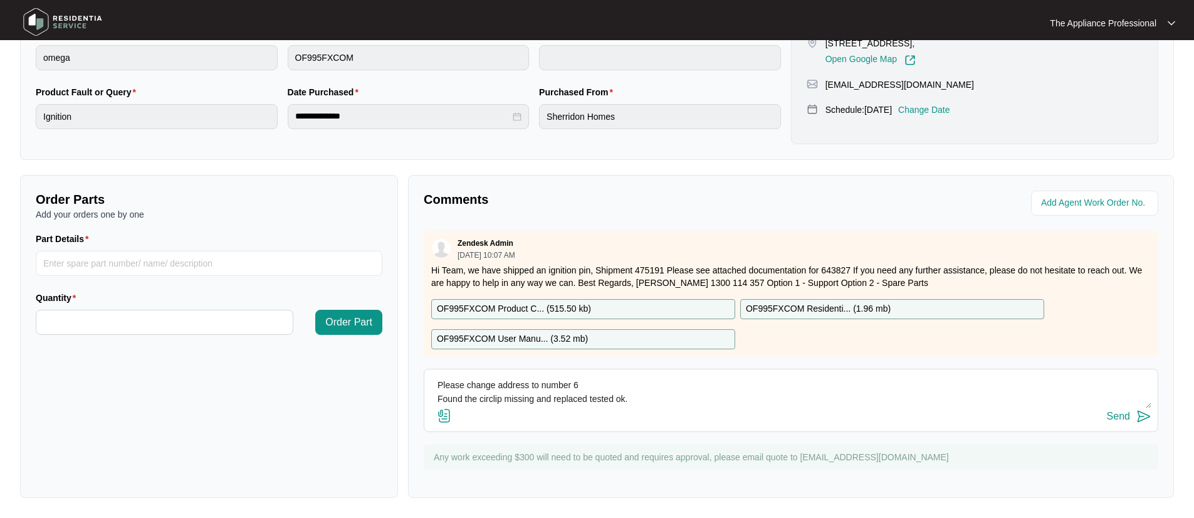
type textarea "Please change address to number 6 Found the circlip missing and replaced tested…"
click at [1139, 419] on img at bounding box center [1144, 416] width 15 height 15
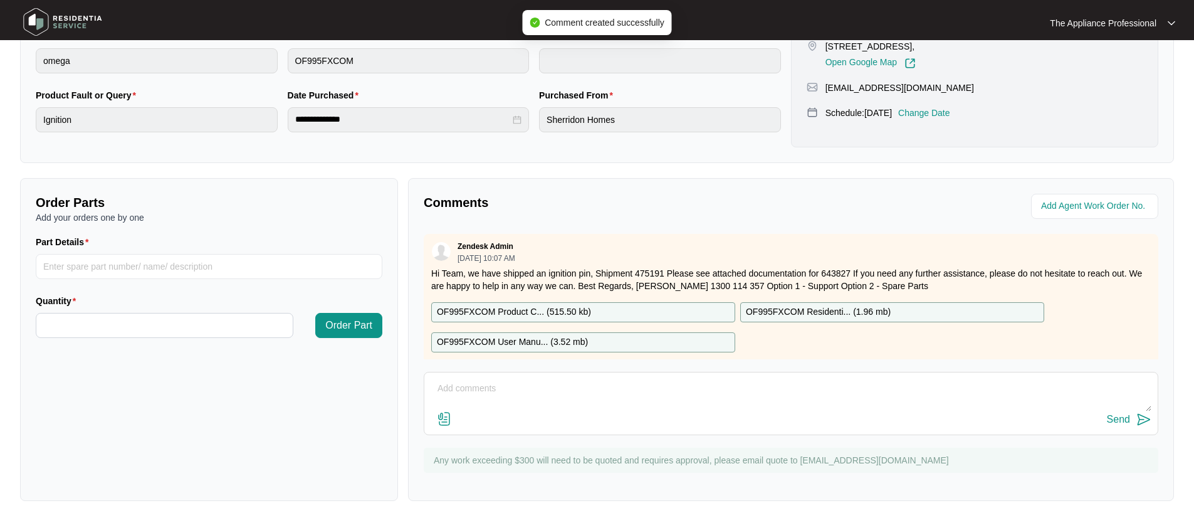
scroll to position [0, 0]
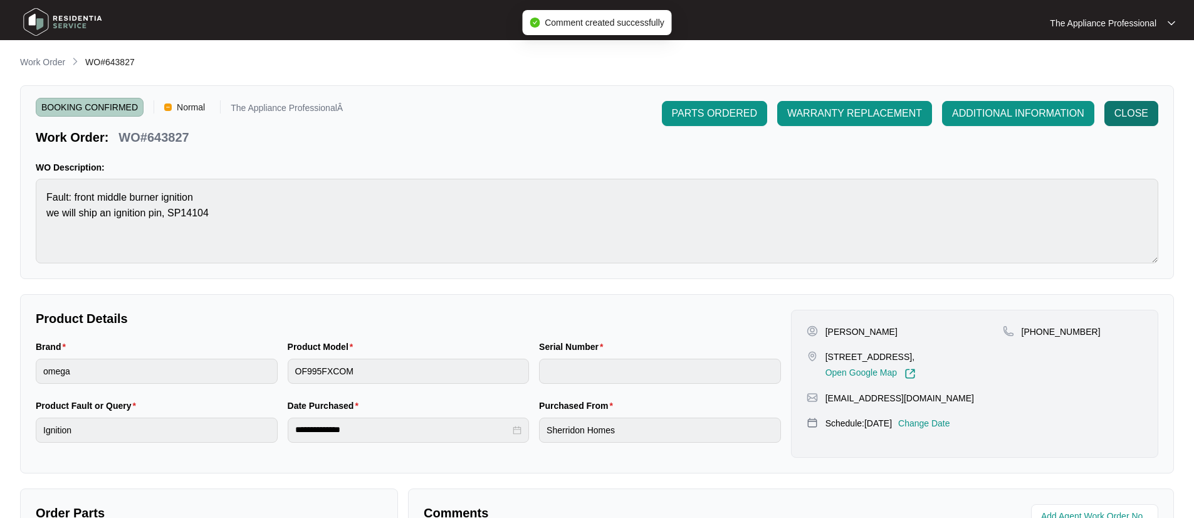
click at [1144, 115] on span "CLOSE" at bounding box center [1132, 113] width 34 height 15
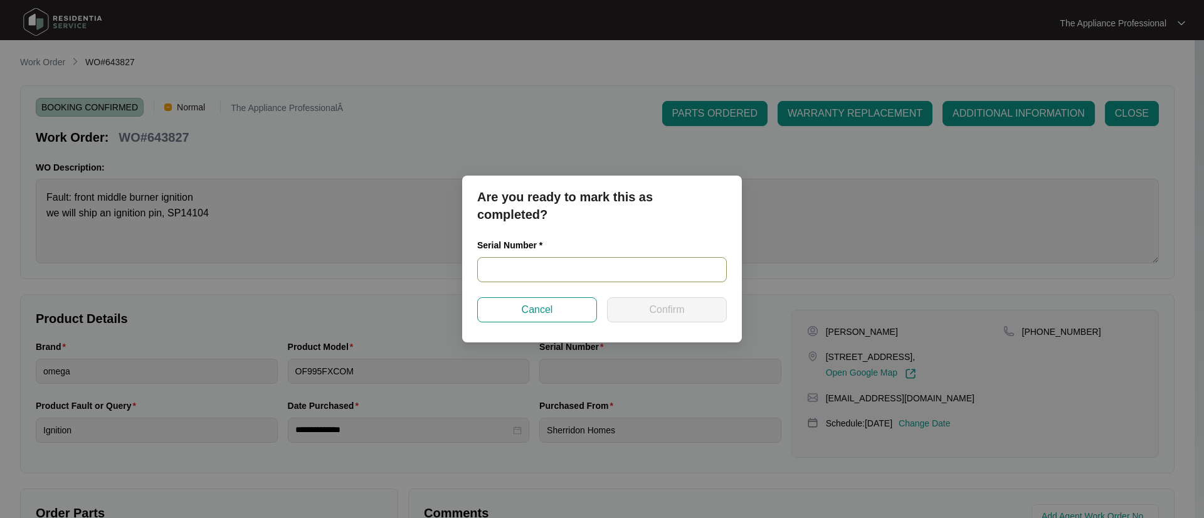
click at [597, 271] on input "text" at bounding box center [602, 269] width 250 height 25
type input "V00004725921070000497"
click at [652, 308] on span "Confirm" at bounding box center [666, 309] width 35 height 15
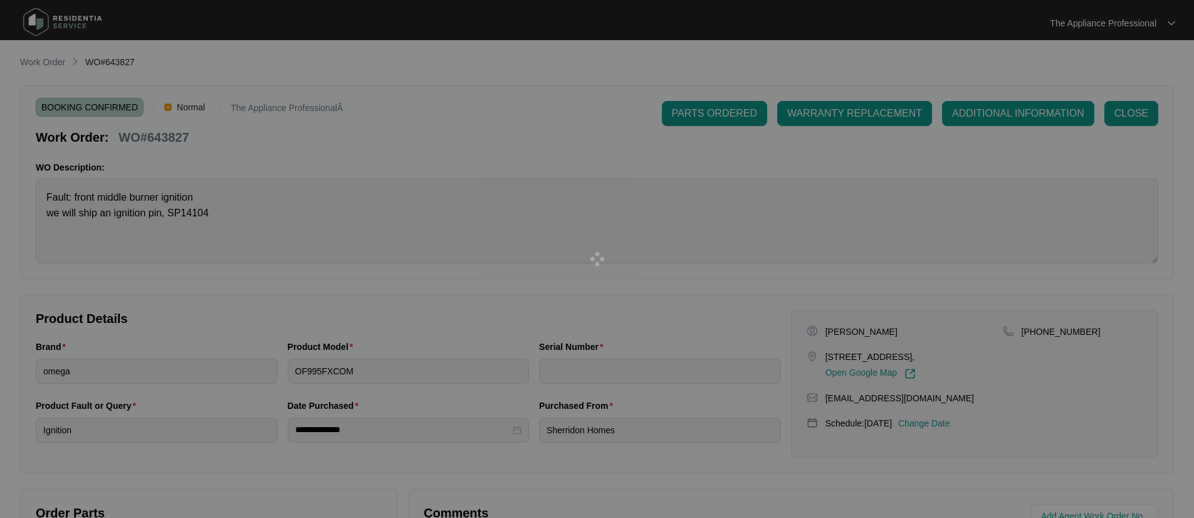
type input "V00004725921070000497"
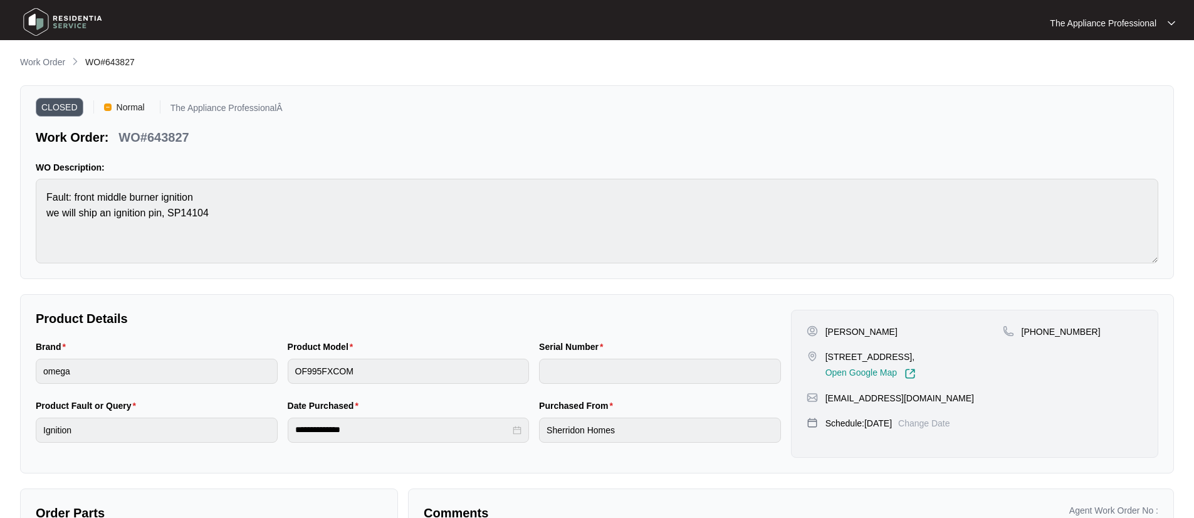
click at [37, 24] on img at bounding box center [63, 22] width 88 height 38
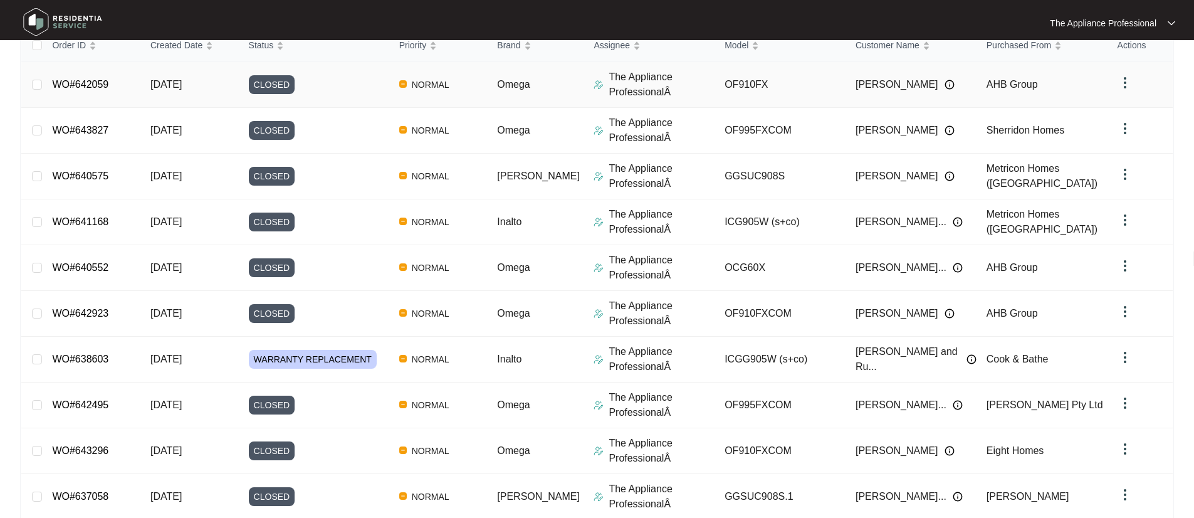
scroll to position [208, 0]
